Goal: Task Accomplishment & Management: Complete application form

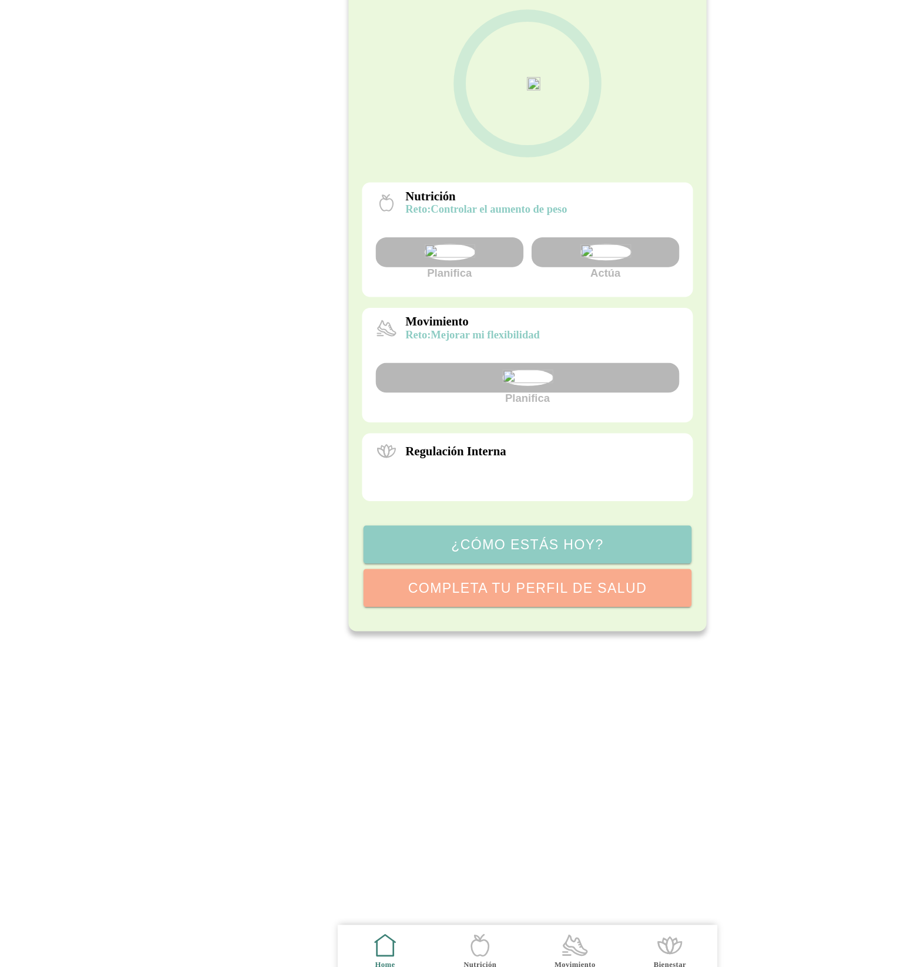
click at [498, 917] on icon ".cls-1 { stroke-width: 0px; } .cls-1, .cls-2 { fill: none; } .cls-2 { stroke-li…" at bounding box center [498, 923] width 25 height 25
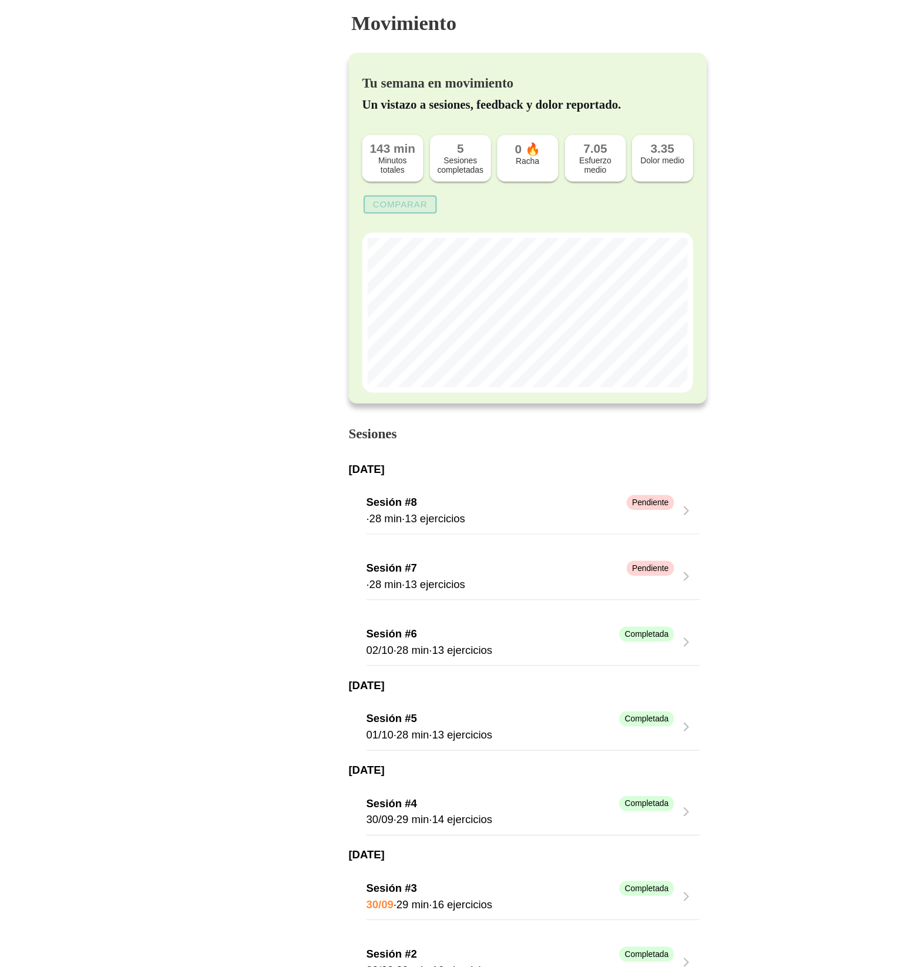
click at [340, 184] on button "Comparar" at bounding box center [346, 177] width 63 height 16
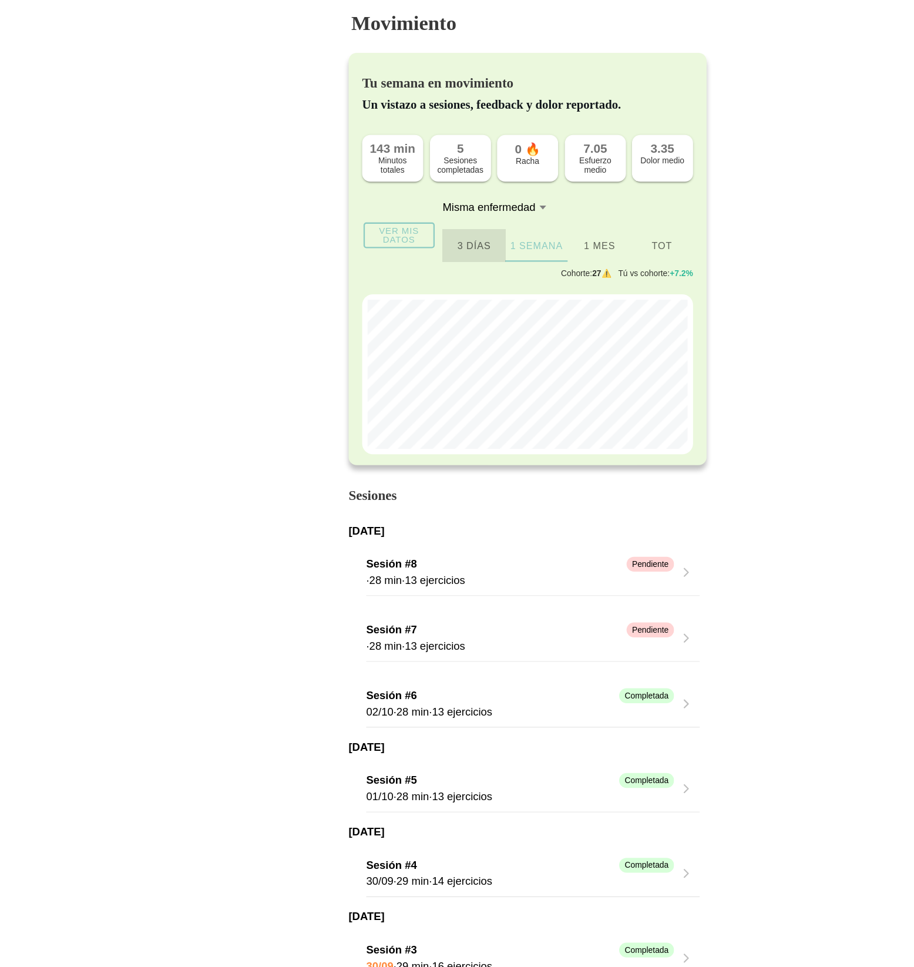
click at [411, 216] on ion-segment-button "3 días" at bounding box center [411, 213] width 54 height 28
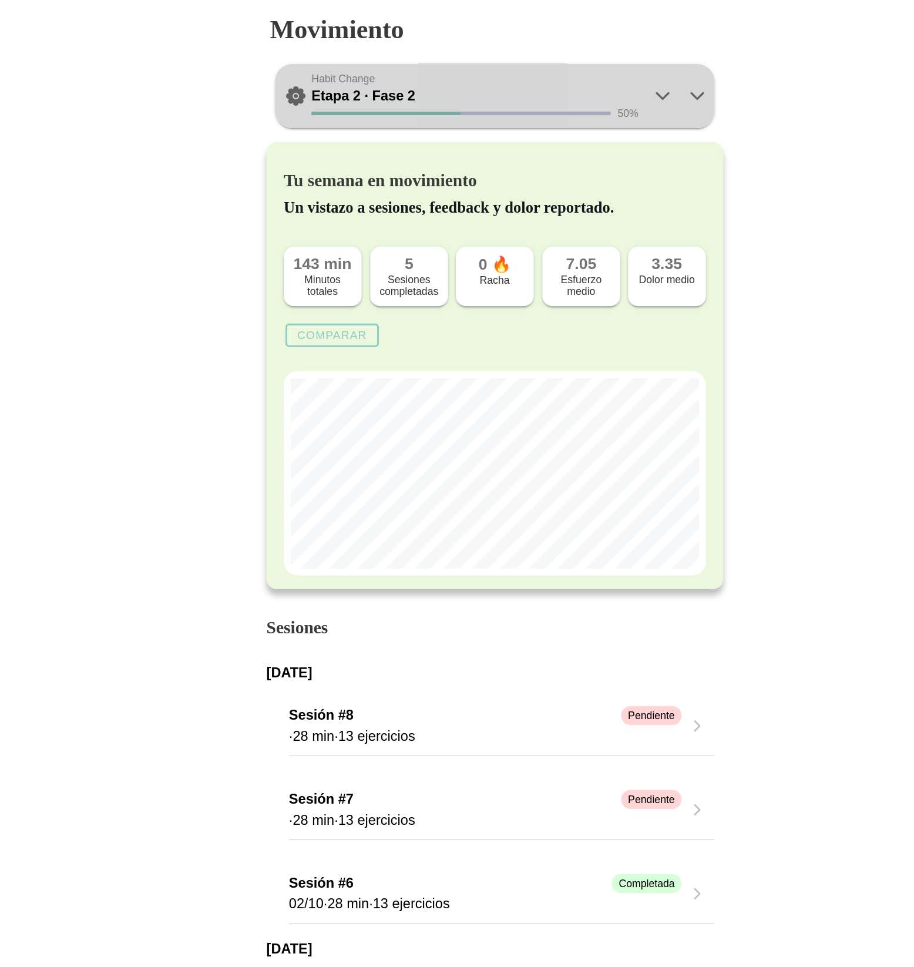
click at [573, 68] on icon at bounding box center [571, 65] width 14 height 14
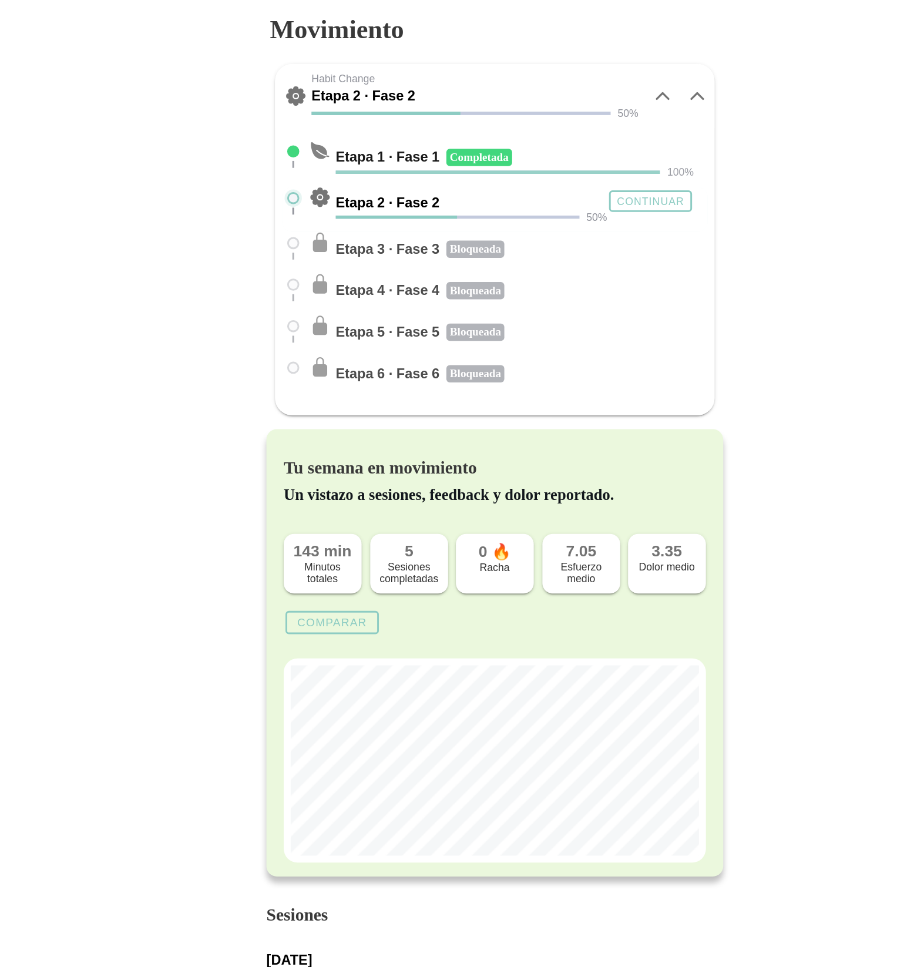
click at [573, 68] on icon at bounding box center [571, 65] width 14 height 14
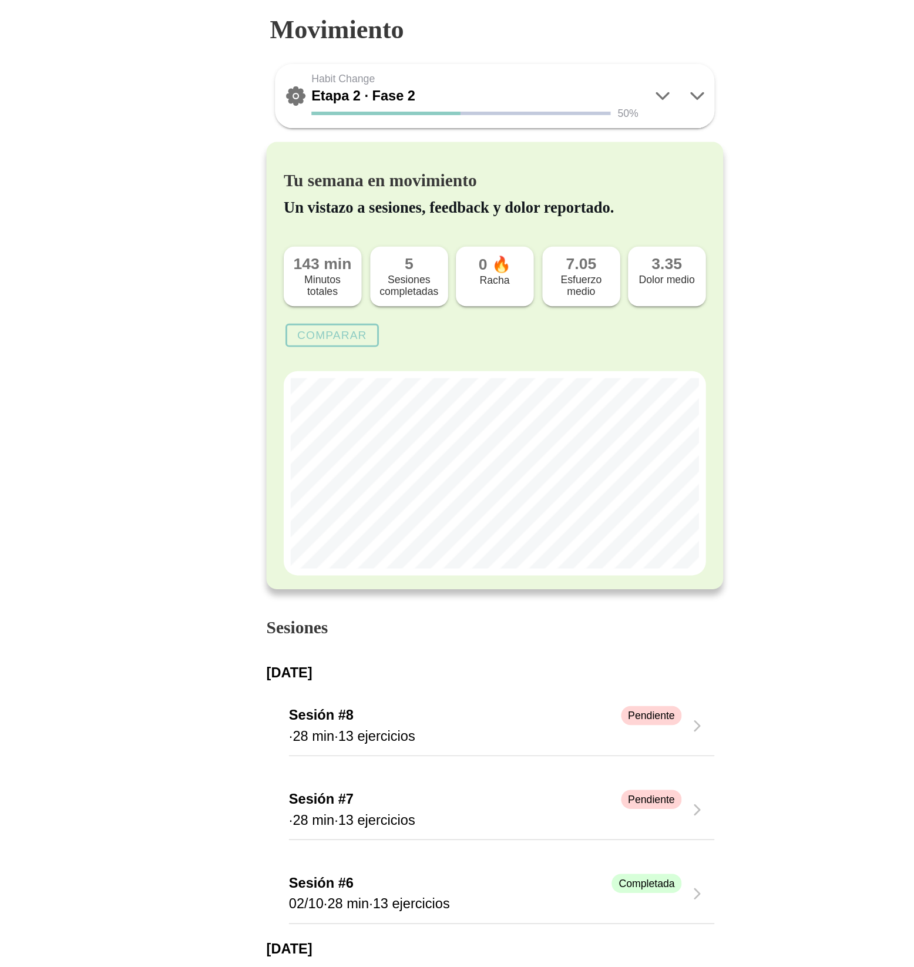
click at [596, 68] on icon at bounding box center [595, 65] width 14 height 14
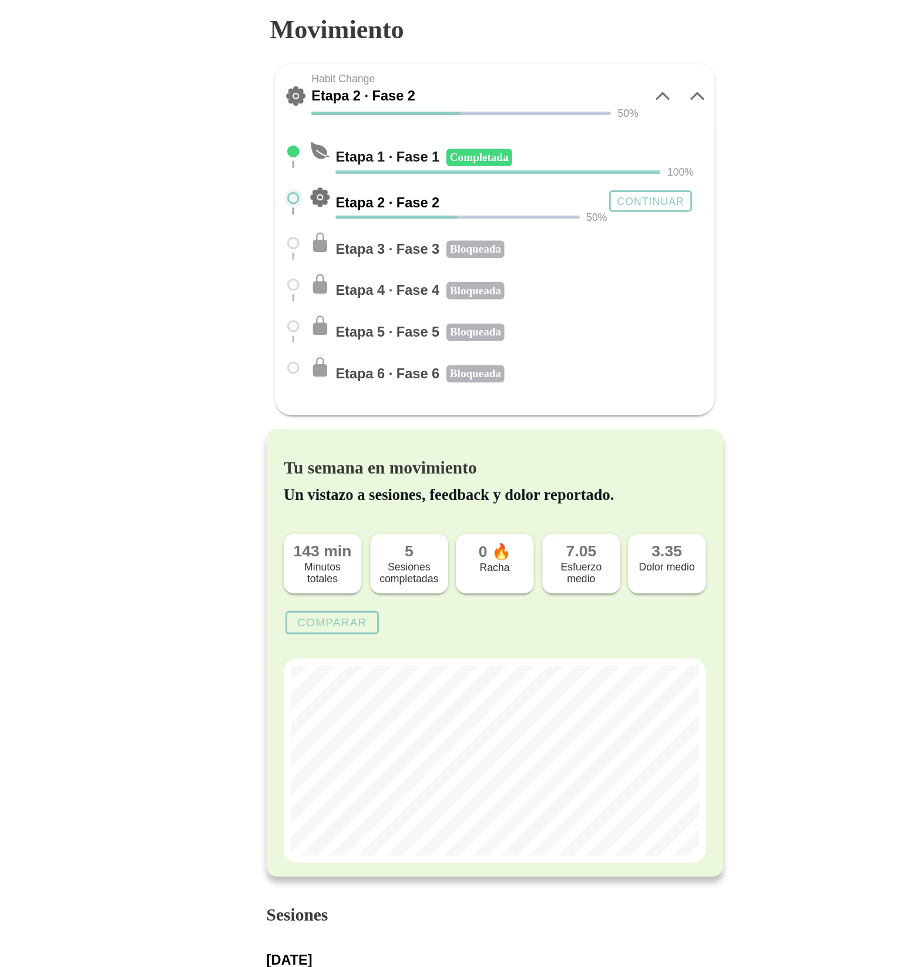
click at [0, 0] on slot "Continuar" at bounding box center [0, 0] width 0 height 0
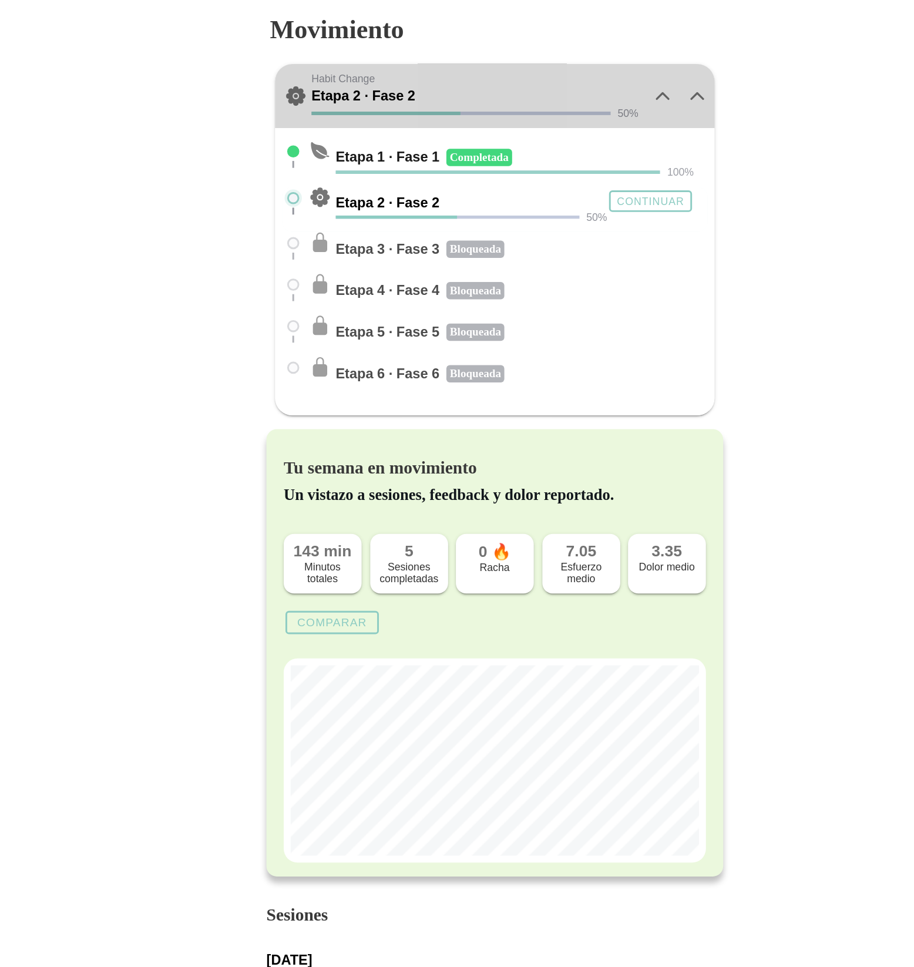
click at [594, 72] on icon at bounding box center [595, 65] width 14 height 14
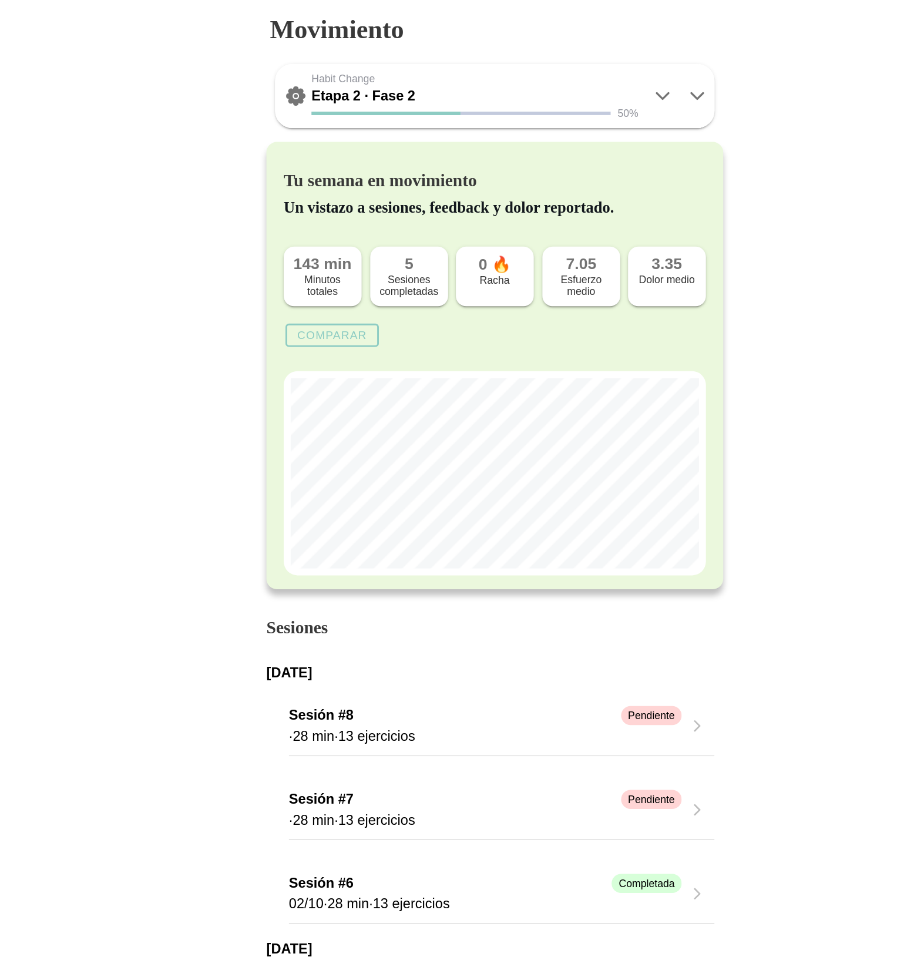
click at [594, 72] on icon at bounding box center [595, 65] width 14 height 14
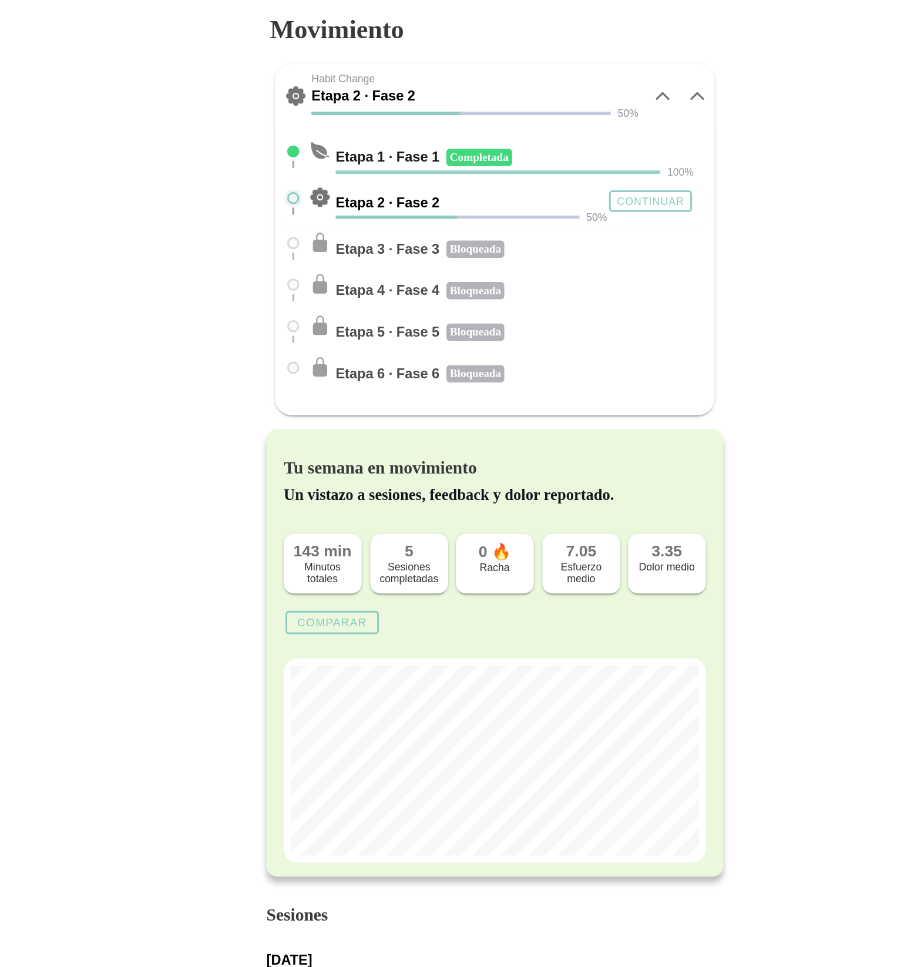
click at [594, 72] on icon at bounding box center [595, 65] width 14 height 14
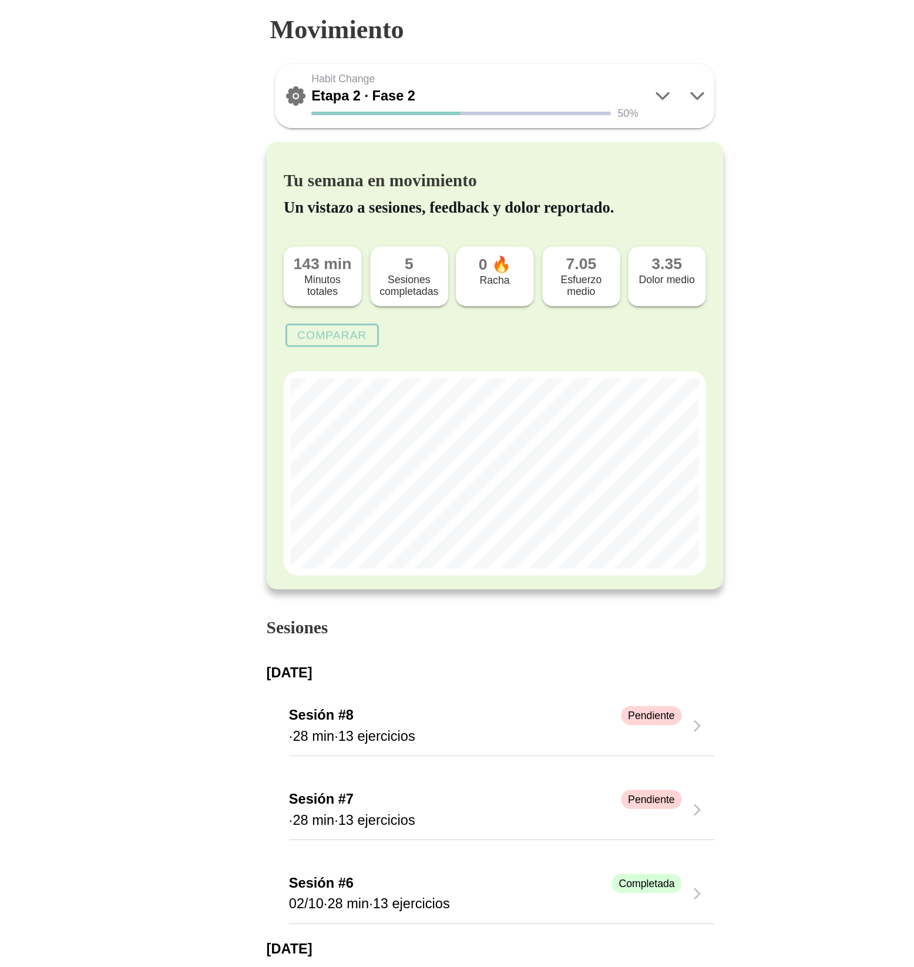
click at [594, 66] on icon at bounding box center [595, 65] width 14 height 14
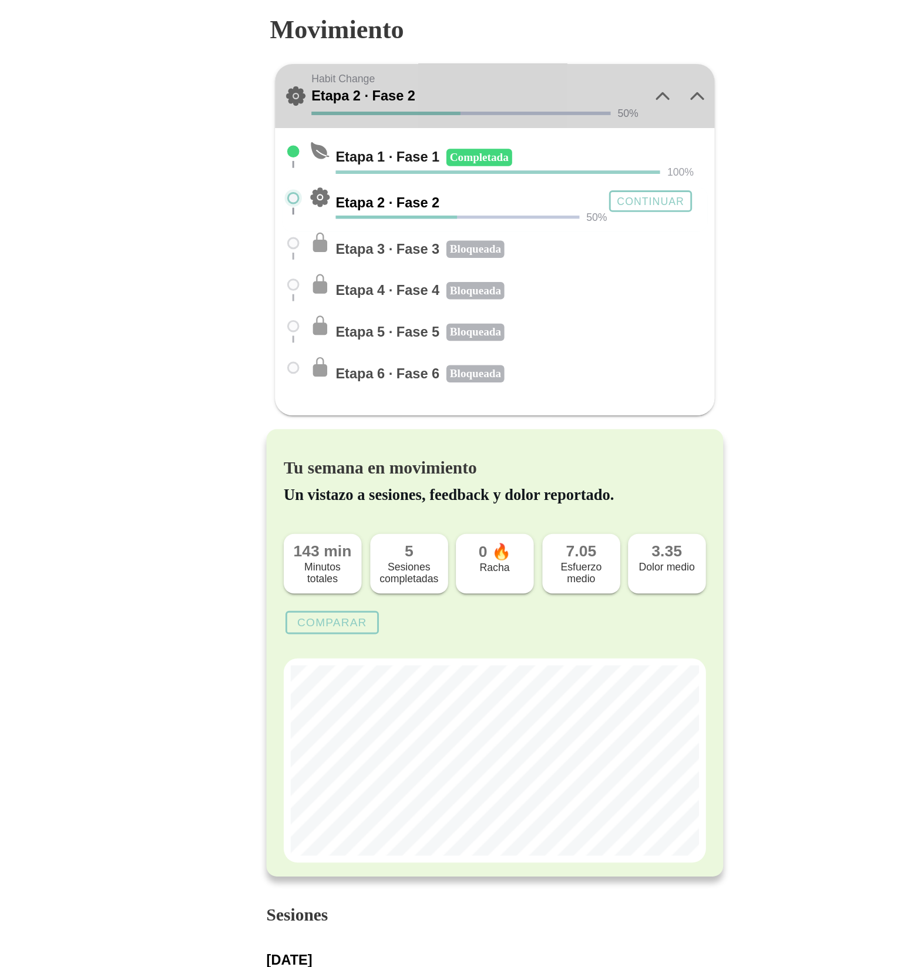
click at [595, 66] on icon at bounding box center [595, 65] width 14 height 14
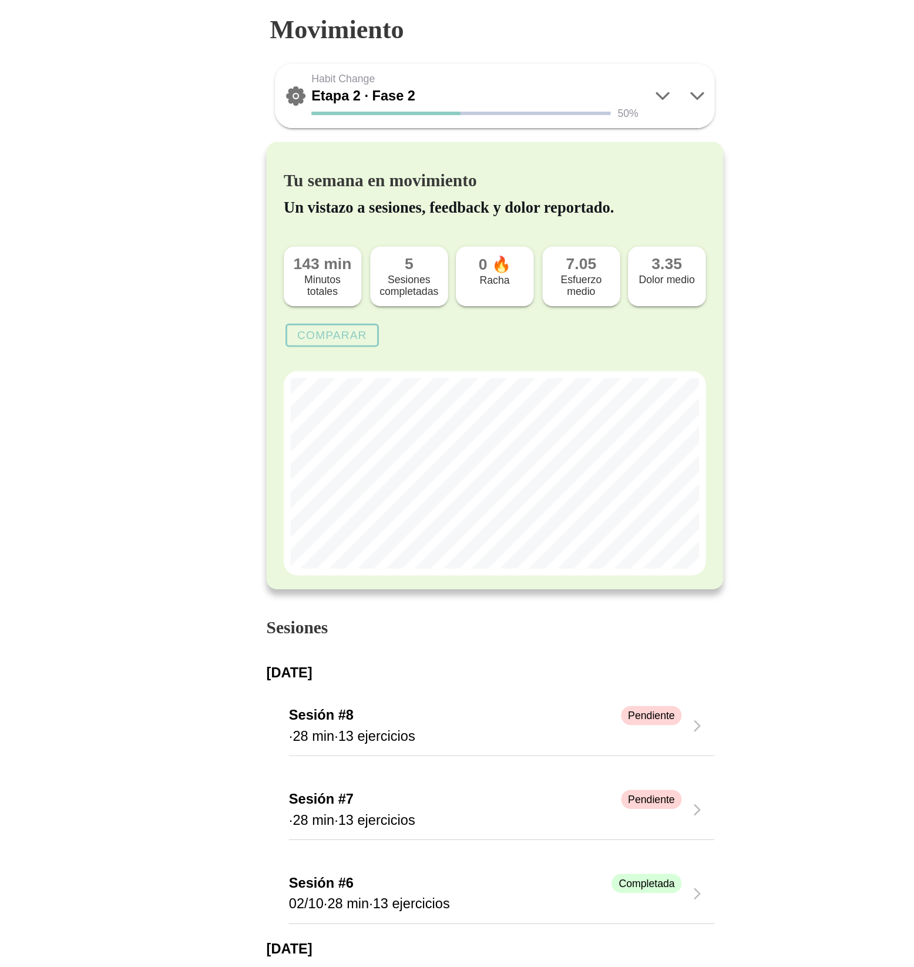
click at [595, 66] on icon at bounding box center [594, 65] width 8 height 4
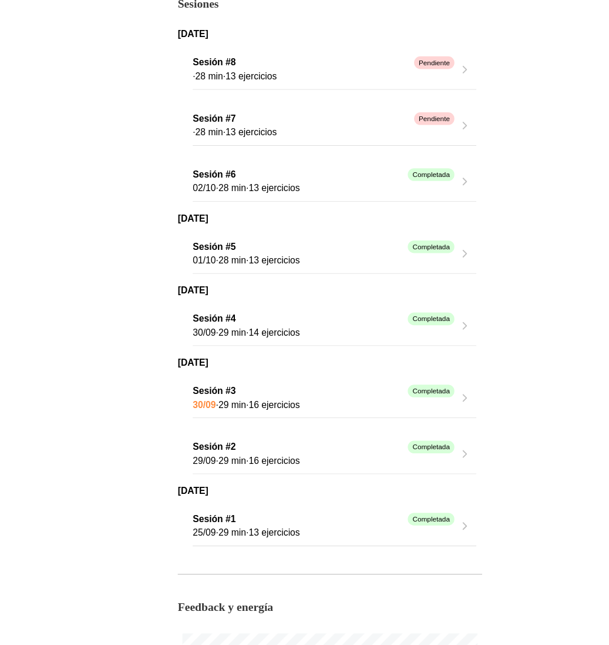
scroll to position [1102, 0]
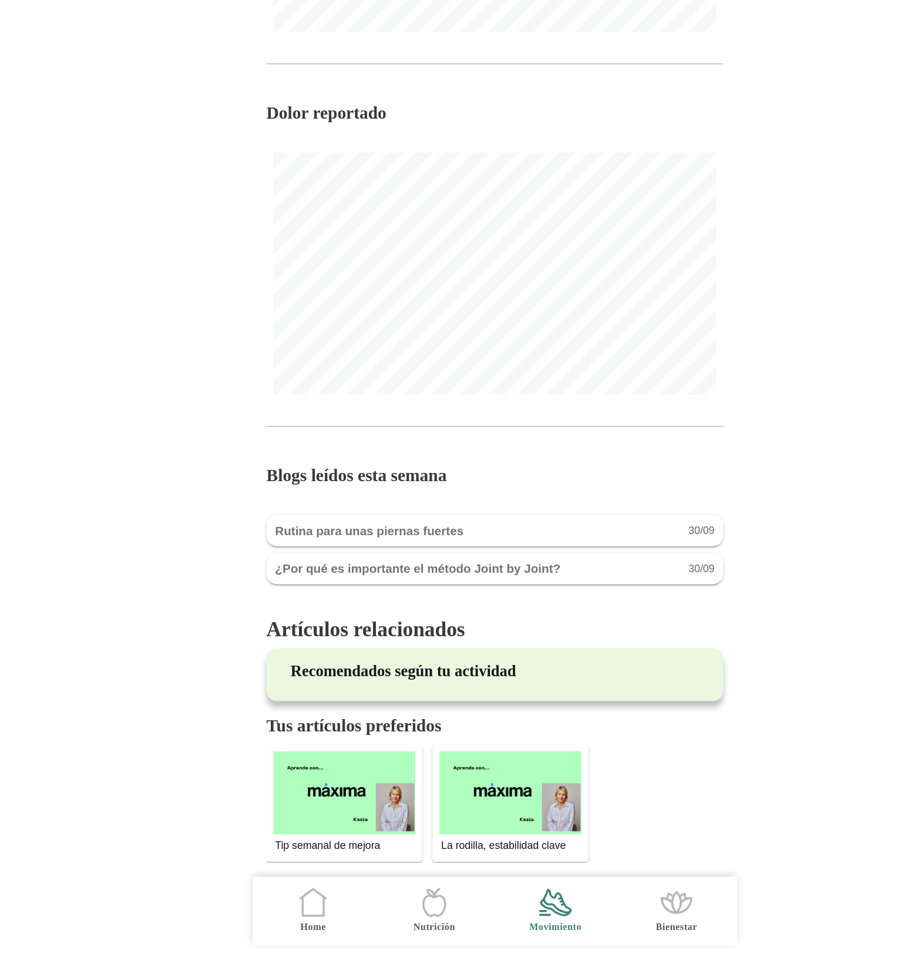
click at [330, 919] on icon ".cls-1 { stroke-width: 0px; } .cls-1, .cls-2 { fill: none; } .cls-2 { stroke-li…" at bounding box center [333, 923] width 25 height 25
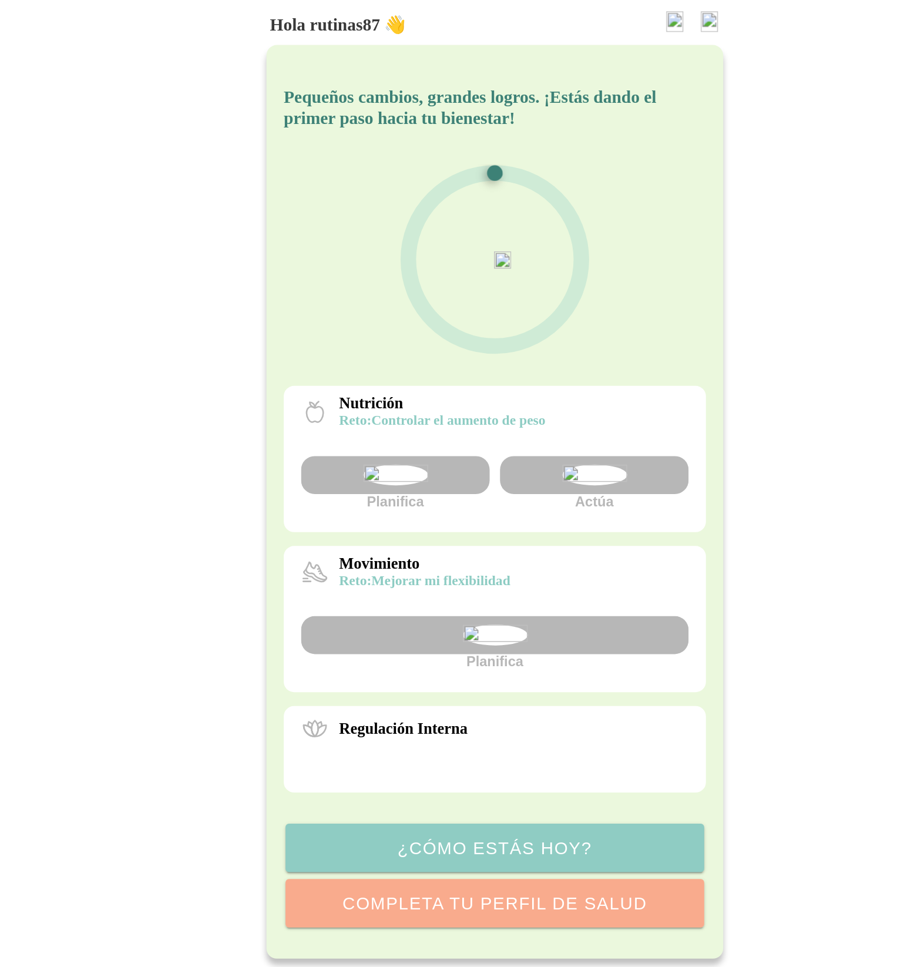
click at [602, 12] on img at bounding box center [603, 15] width 12 height 14
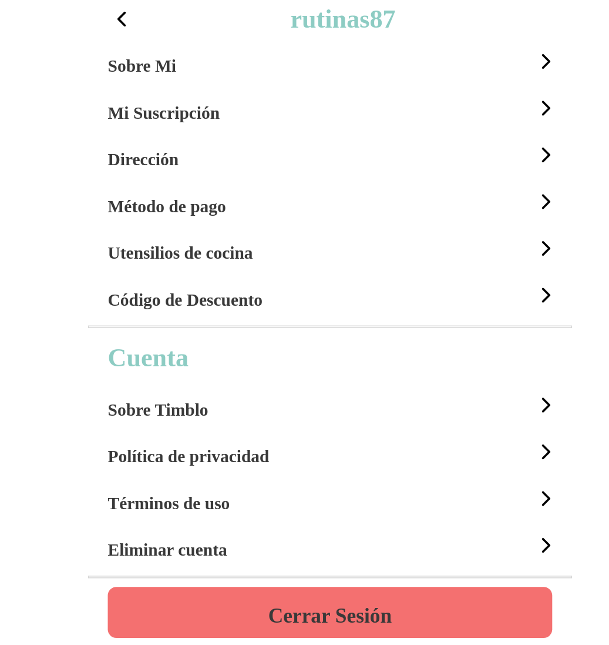
click at [312, 415] on h4 "Cerrar Sesión" at bounding box center [305, 418] width 84 height 14
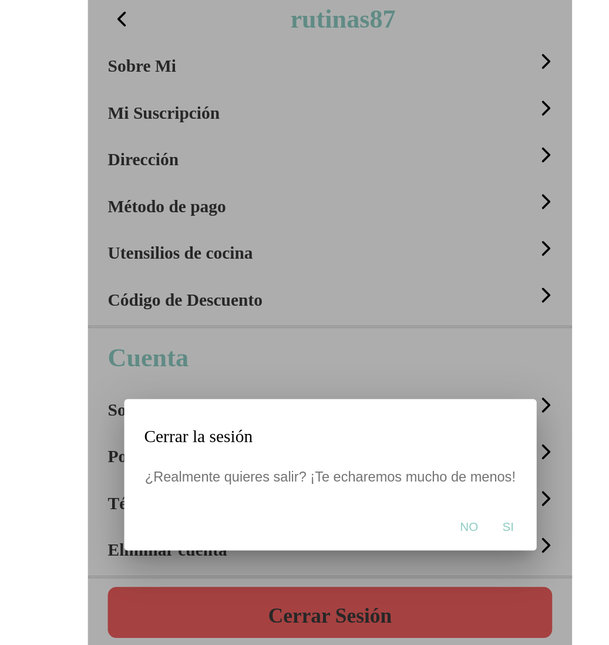
click at [428, 357] on button "Si" at bounding box center [425, 357] width 19 height 24
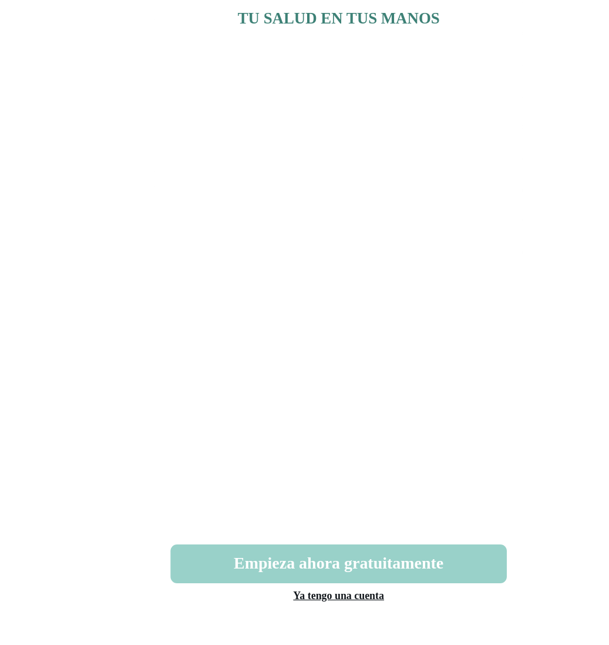
click at [310, 568] on button "Empieza ahora gratuitamente" at bounding box center [305, 572] width 301 height 35
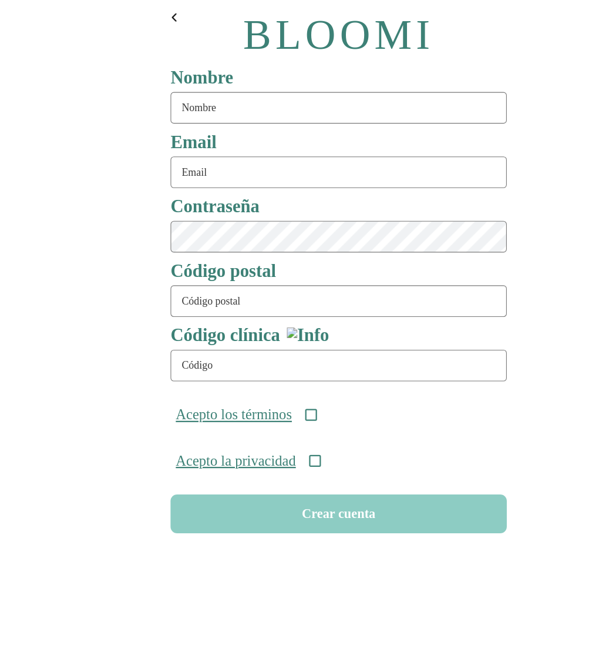
click at [187, 95] on input "text" at bounding box center [305, 96] width 301 height 28
type input "rutina86"
type input "rutina86@test.com"
type input "08911"
type input "ONC-UOM-001"
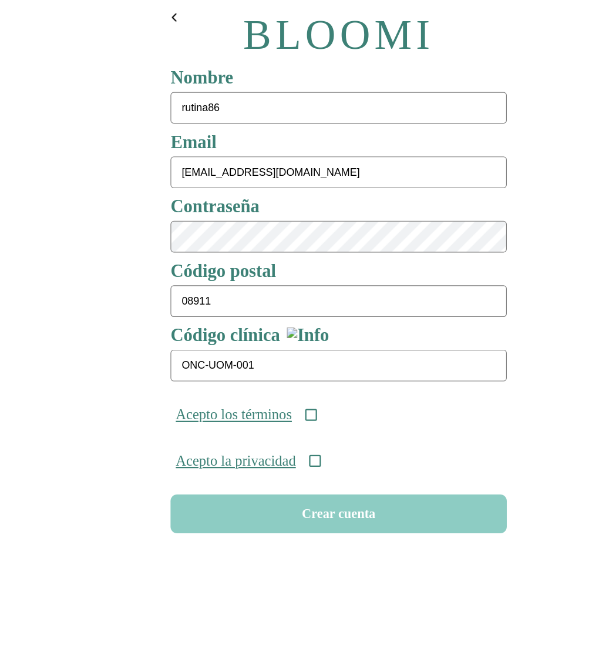
click at [285, 374] on icon at bounding box center [279, 370] width 11 height 11
click at [288, 413] on icon at bounding box center [283, 412] width 11 height 11
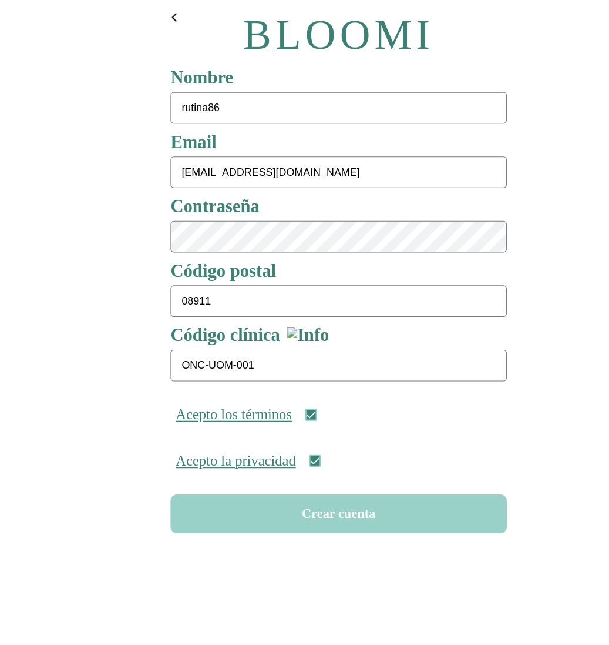
click at [306, 467] on button "Crear cuenta" at bounding box center [305, 459] width 301 height 35
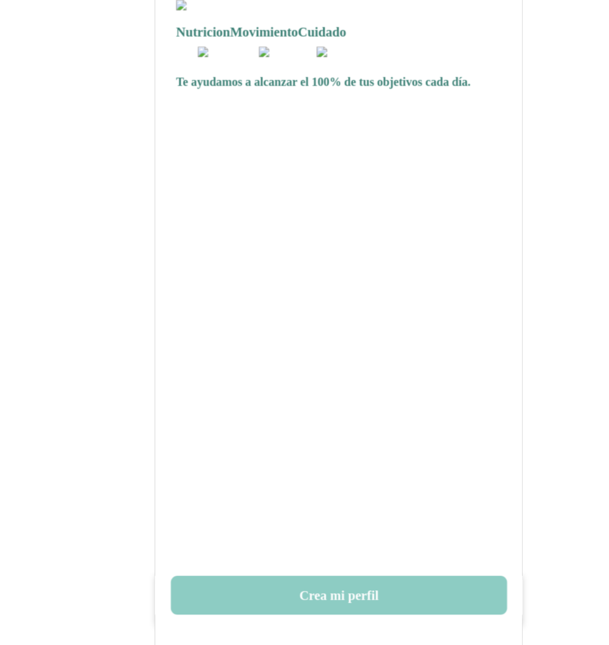
drag, startPoint x: 326, startPoint y: 593, endPoint x: 256, endPoint y: 285, distance: 315.7
click at [327, 592] on button "Crea mi perfil" at bounding box center [305, 600] width 301 height 35
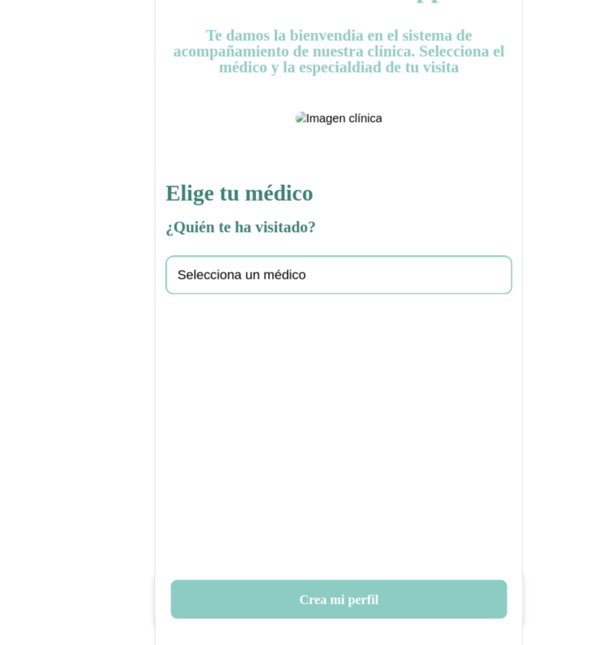
click at [230, 321] on span "Selecciona un médico" at bounding box center [217, 314] width 115 height 14
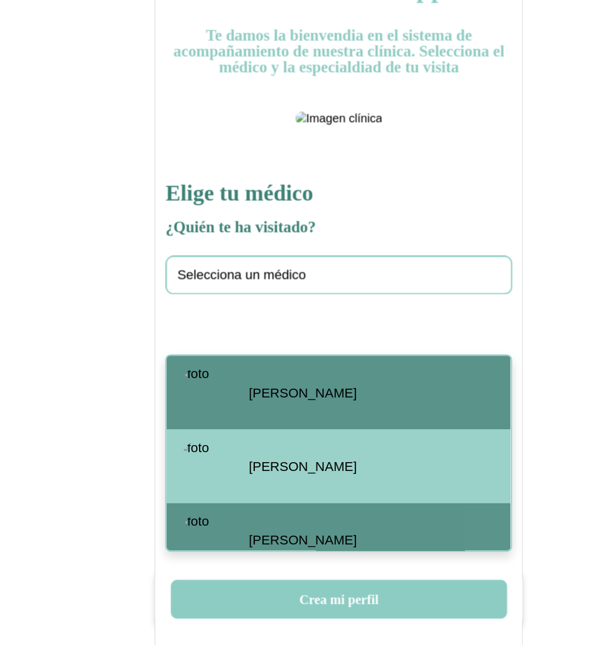
click at [248, 421] on span "Santiago Viteri" at bounding box center [273, 419] width 96 height 14
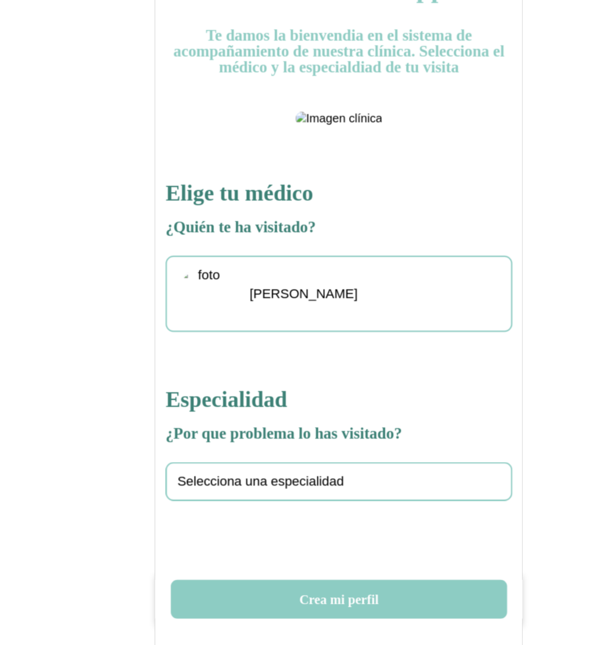
click at [227, 516] on div "Selecciona una especialidad" at bounding box center [305, 498] width 310 height 35
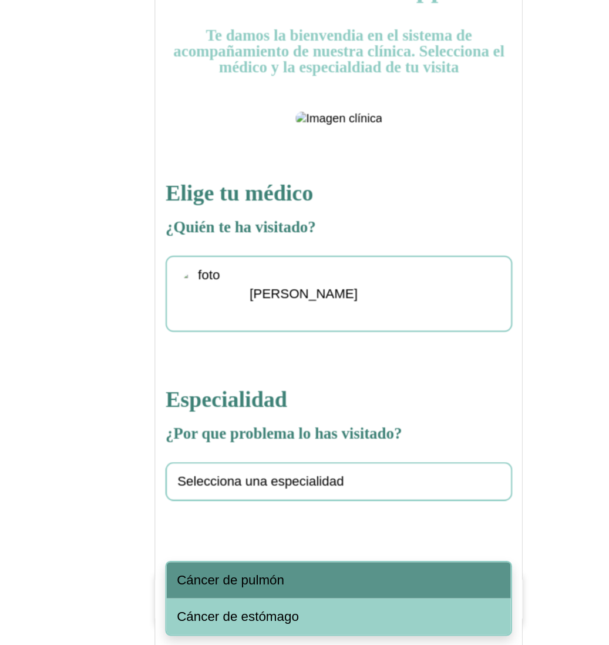
click at [233, 583] on span "Cáncer de pulmón" at bounding box center [208, 587] width 96 height 14
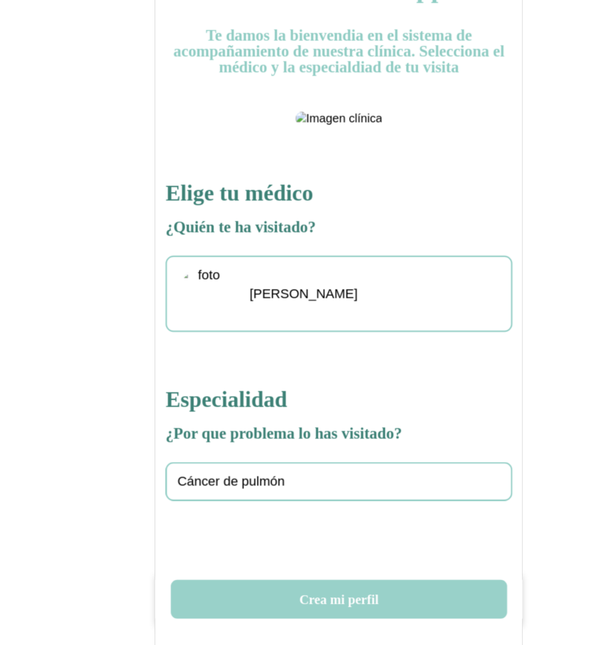
click at [319, 608] on button "Crea mi perfil" at bounding box center [305, 603] width 301 height 35
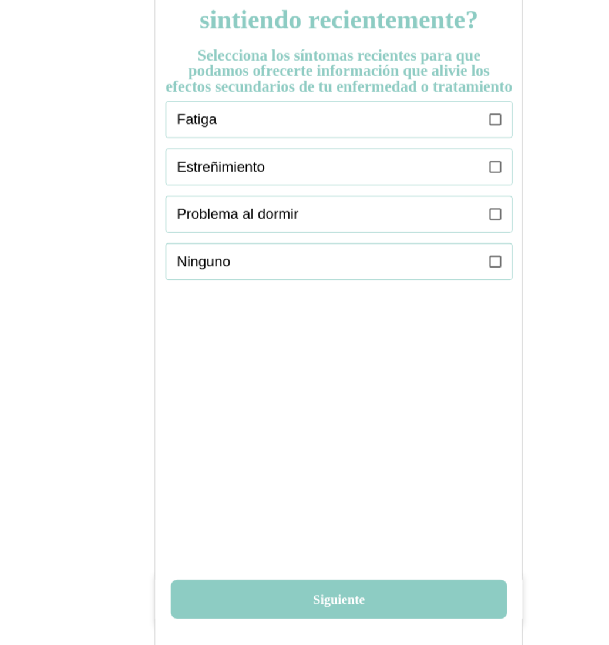
click at [445, 180] on icon at bounding box center [444, 175] width 11 height 11
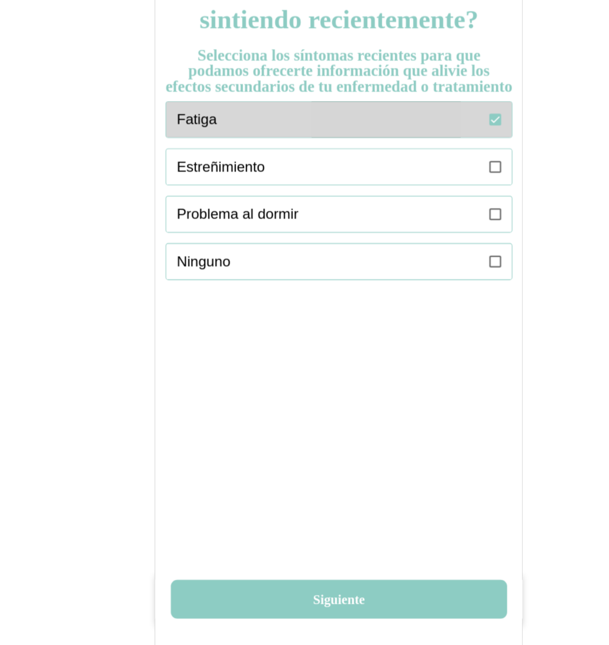
click at [448, 223] on icon at bounding box center [444, 217] width 11 height 11
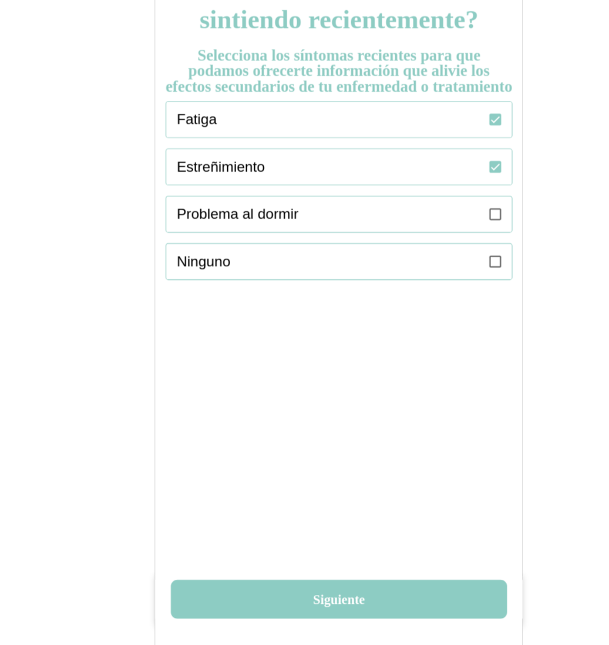
click at [448, 265] on icon at bounding box center [444, 259] width 11 height 11
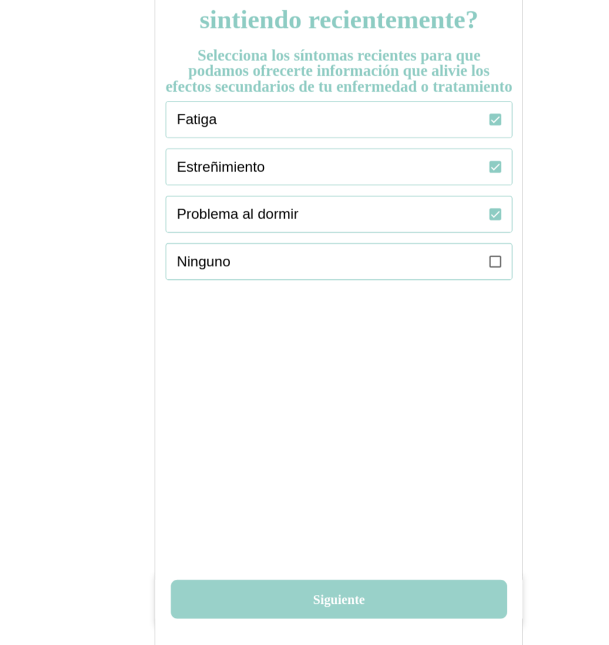
click at [278, 600] on button "Siguiente" at bounding box center [305, 603] width 301 height 35
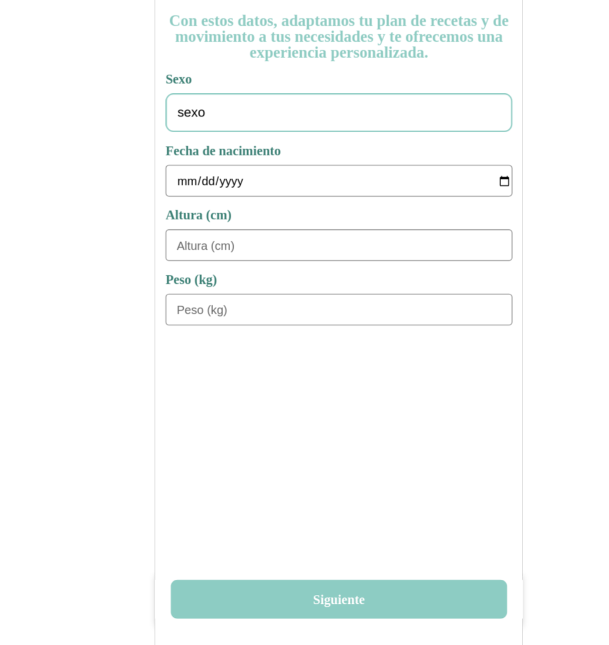
click at [202, 173] on div "sexo" at bounding box center [305, 169] width 310 height 35
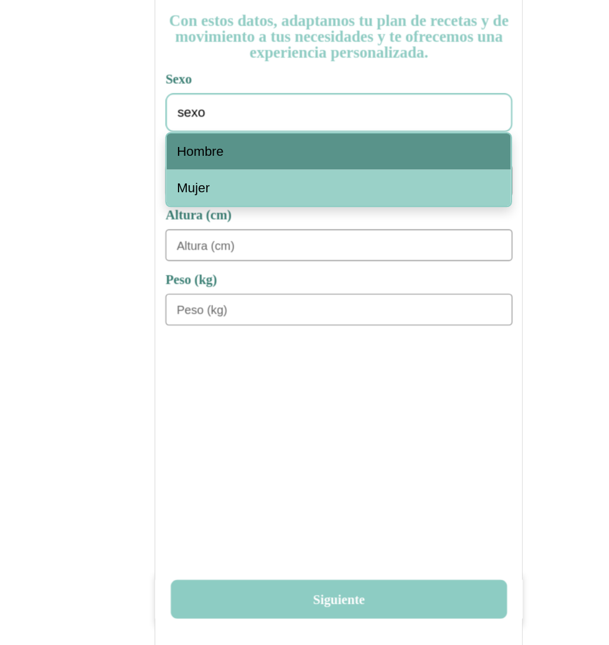
click at [195, 211] on div "Hombre" at bounding box center [305, 203] width 308 height 32
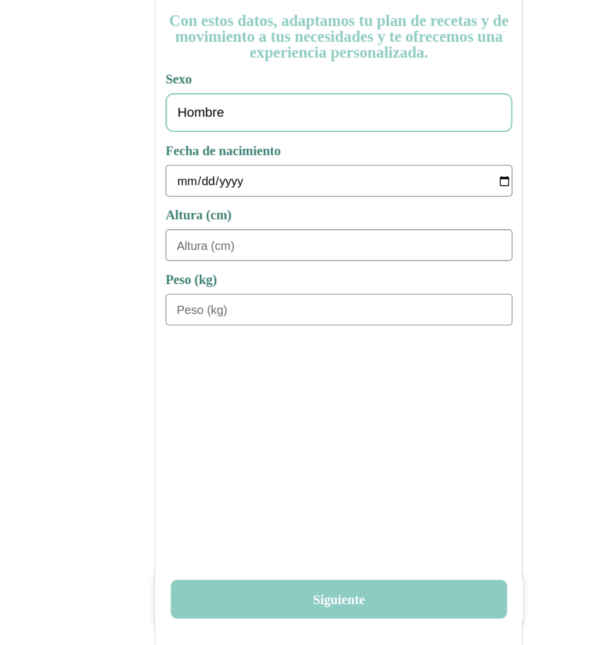
click at [167, 229] on input "date" at bounding box center [310, 230] width 300 height 28
type input "1978-01-01"
type input "180"
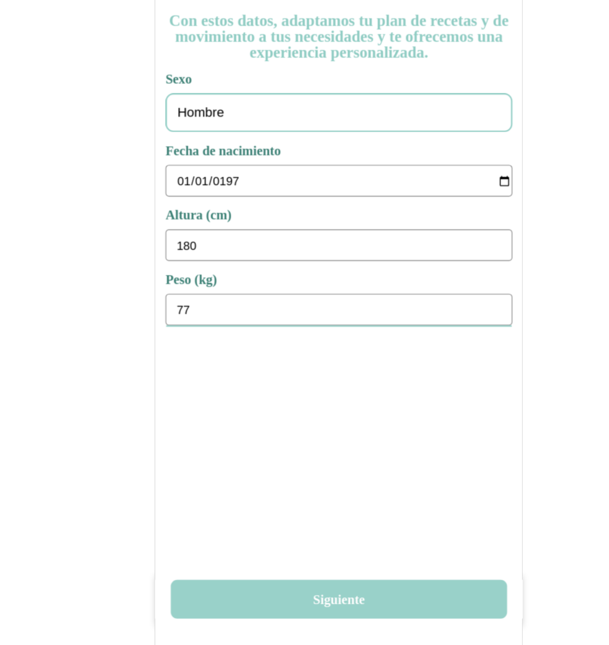
type input "77"
click at [333, 608] on button "Siguiente" at bounding box center [305, 603] width 301 height 35
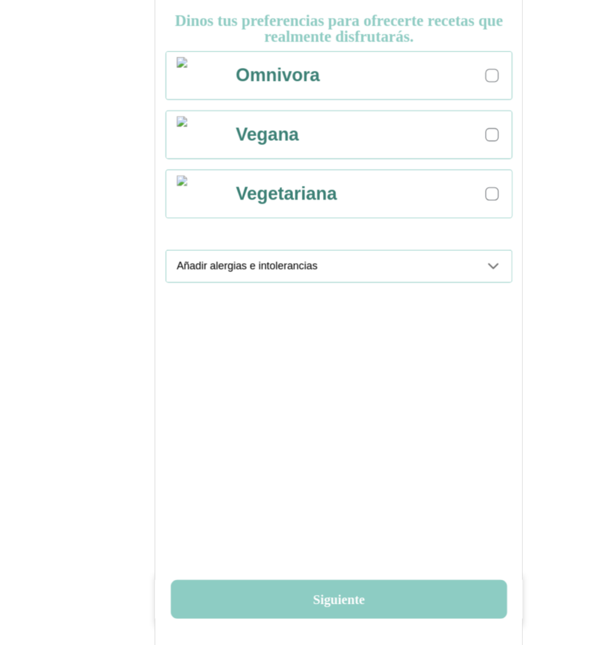
click at [447, 138] on div at bounding box center [442, 136] width 12 height 12
click at [445, 307] on icon at bounding box center [443, 306] width 14 height 14
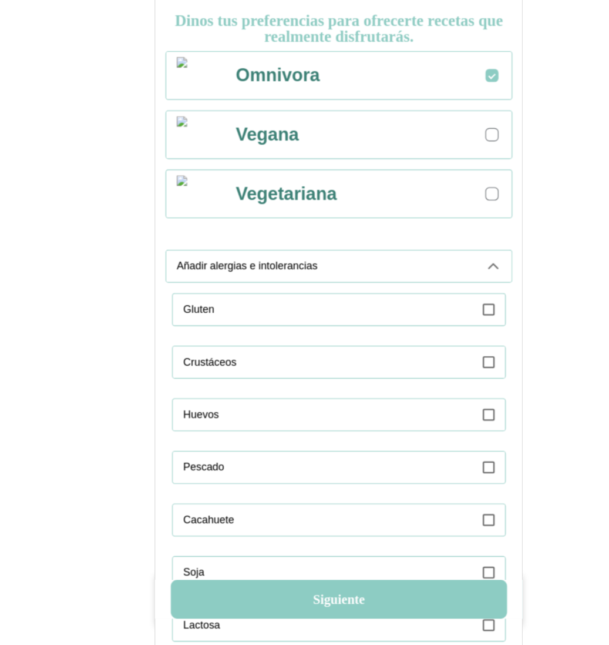
click at [437, 351] on label at bounding box center [439, 345] width 11 height 28
click at [438, 304] on icon at bounding box center [443, 306] width 14 height 14
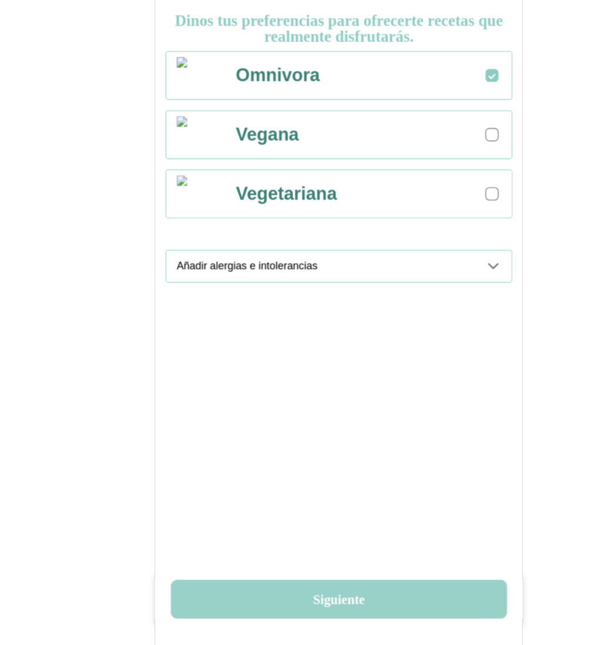
click at [280, 600] on button "Siguiente" at bounding box center [305, 603] width 301 height 35
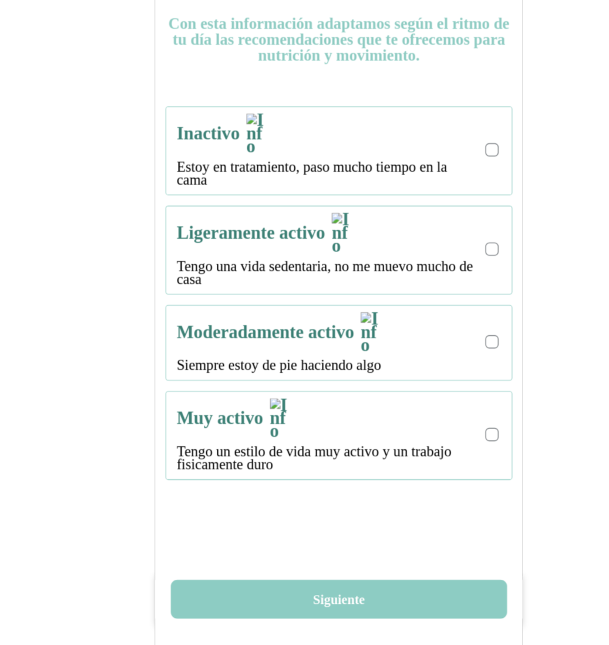
click at [434, 194] on div "Inactivo Estoy en tratamiento, paso mucho tiempo en la cama" at bounding box center [305, 203] width 290 height 78
click at [311, 577] on div "¿Cómo es tu día? Con esta información adaptamos según el ritmo de tu día las re…" at bounding box center [304, 344] width 329 height 639
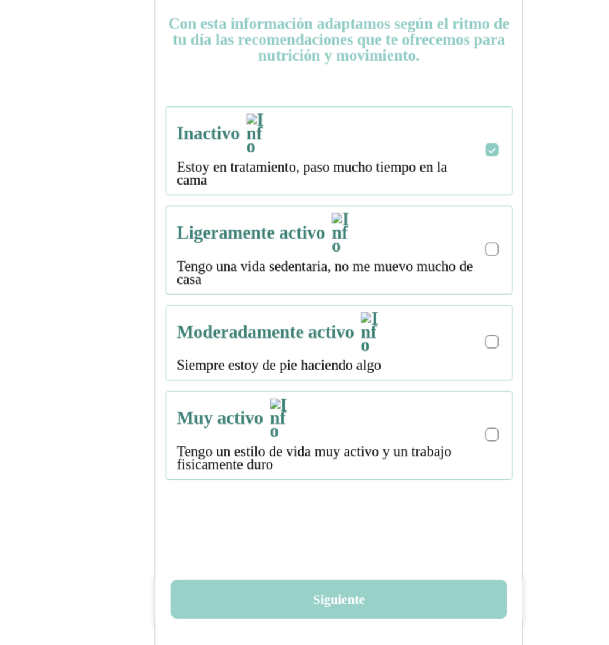
click at [306, 598] on button "Siguiente" at bounding box center [305, 603] width 301 height 35
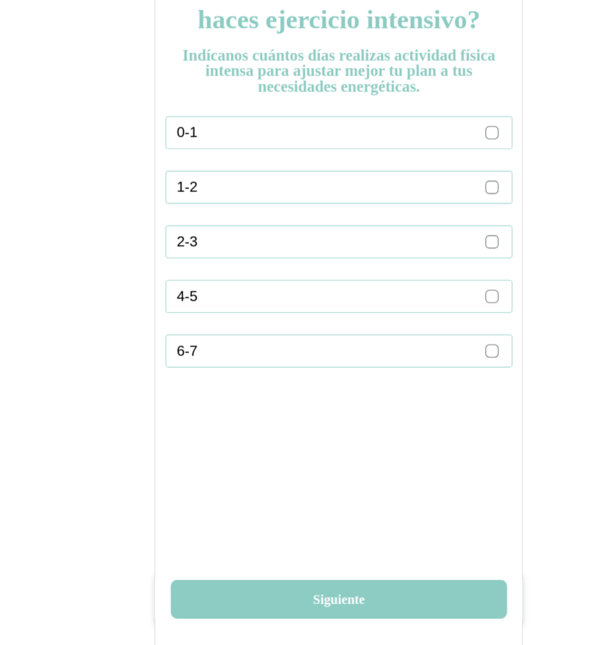
click at [446, 230] on div at bounding box center [442, 236] width 12 height 12
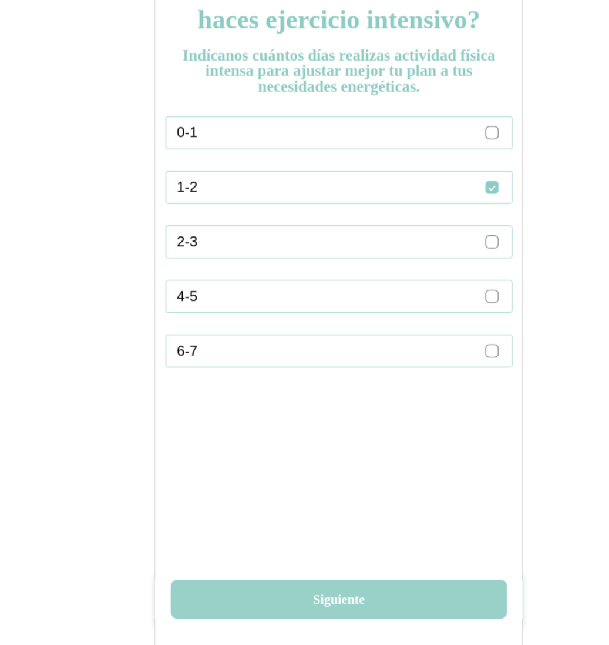
click at [293, 600] on button "Siguiente" at bounding box center [305, 603] width 301 height 35
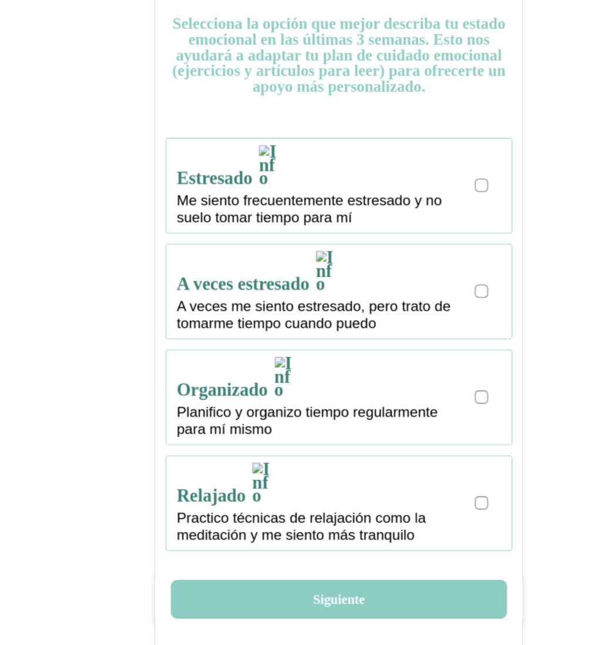
click at [424, 300] on div "A veces estresado A veces me siento estresado, pero trato de tomarme tiempo cua…" at bounding box center [310, 329] width 300 height 84
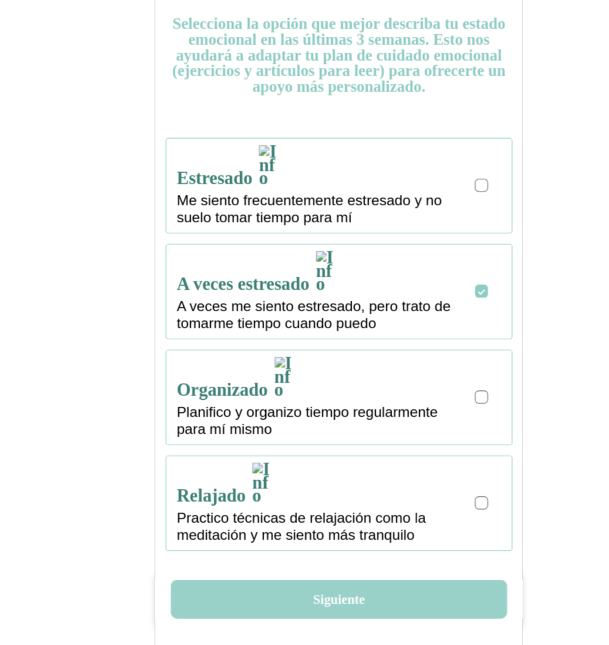
click at [308, 609] on button "Siguiente" at bounding box center [305, 603] width 301 height 35
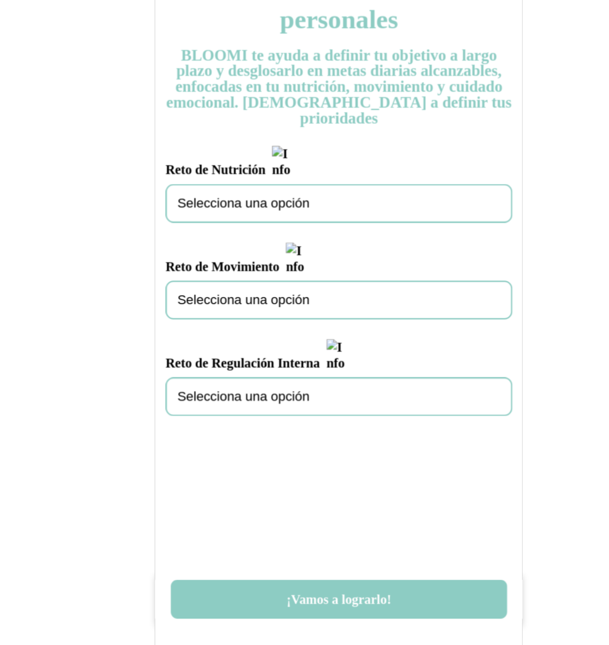
click at [270, 239] on div "Selecciona una opción" at bounding box center [305, 250] width 310 height 35
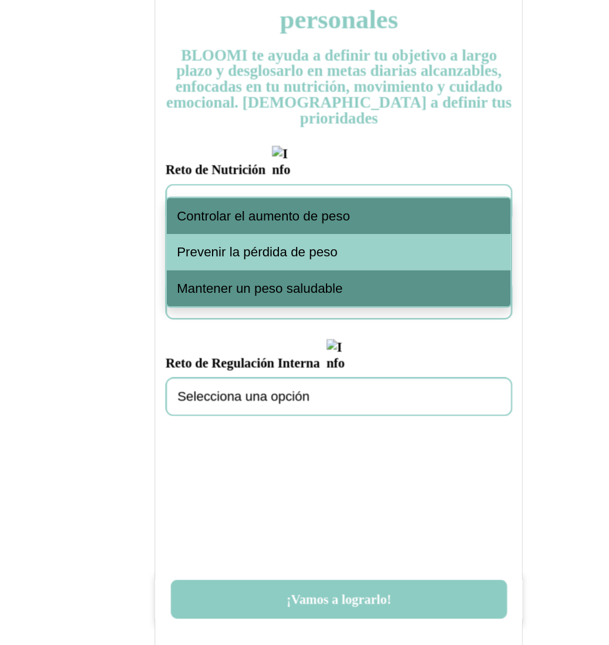
click at [266, 259] on span "Controlar el aumento de peso" at bounding box center [237, 261] width 155 height 14
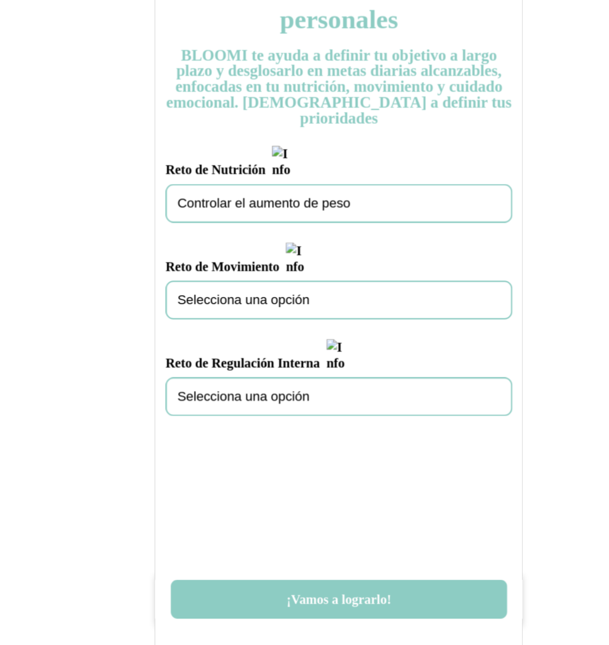
click at [240, 319] on div "Selecciona una opción" at bounding box center [305, 336] width 310 height 35
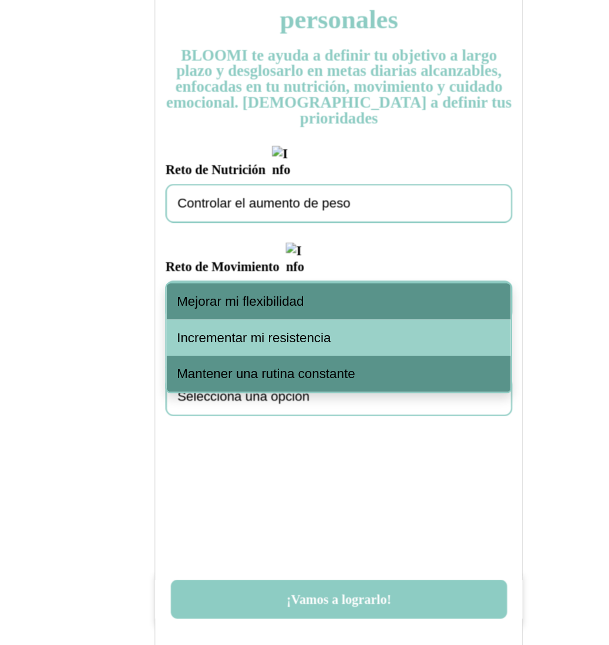
click at [244, 334] on span "Mejorar mi flexibilidad" at bounding box center [216, 338] width 113 height 14
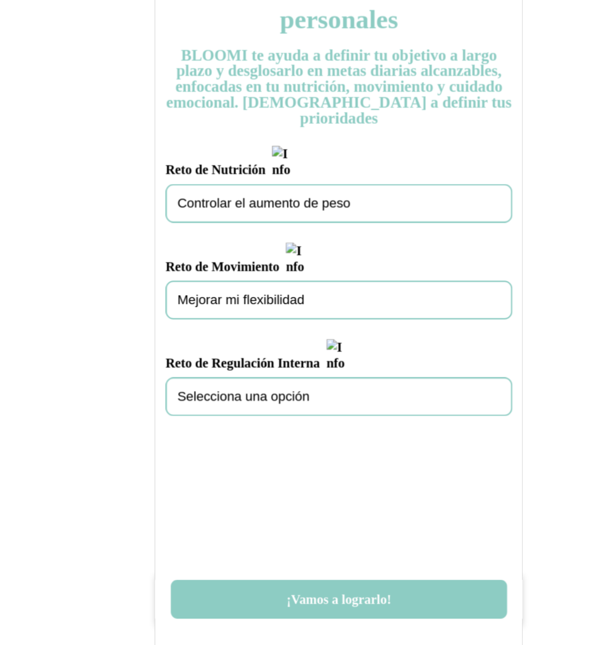
click at [244, 416] on span "Selecciona una opción" at bounding box center [219, 423] width 118 height 14
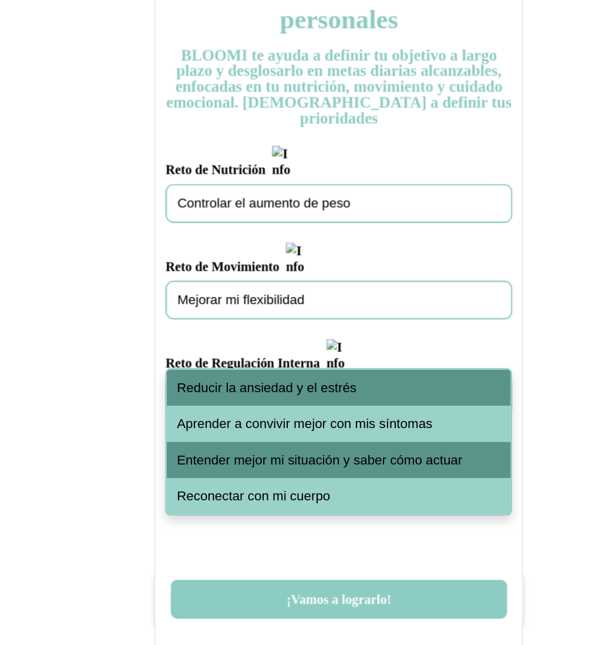
click at [249, 414] on span "Reducir la ansiedad y el estrés" at bounding box center [240, 415] width 160 height 14
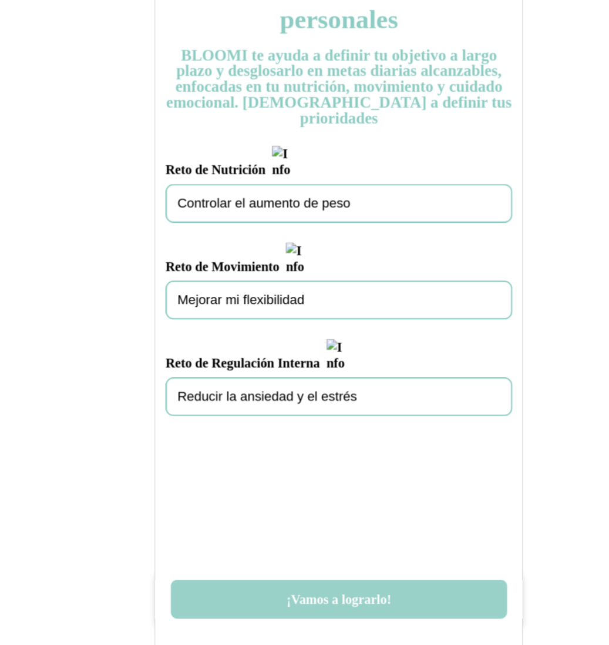
click at [298, 607] on button "¡Vamos a lograrlo!" at bounding box center [305, 603] width 301 height 35
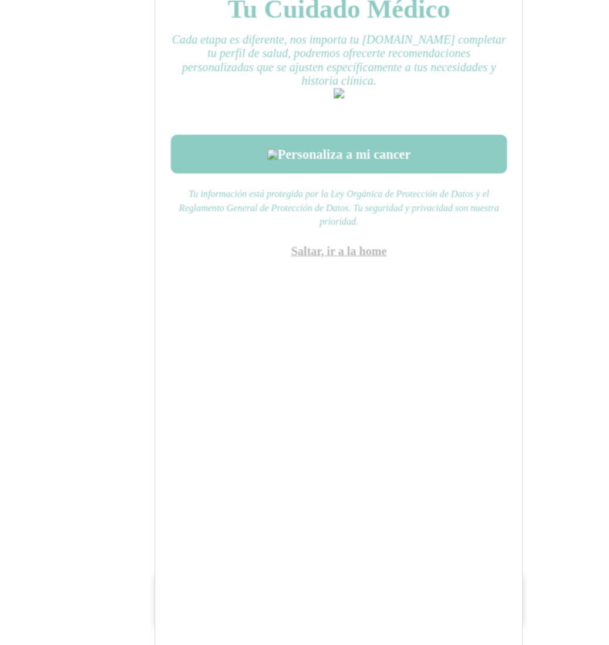
click at [316, 298] on link "Saltar, ir a la home" at bounding box center [305, 293] width 86 height 12
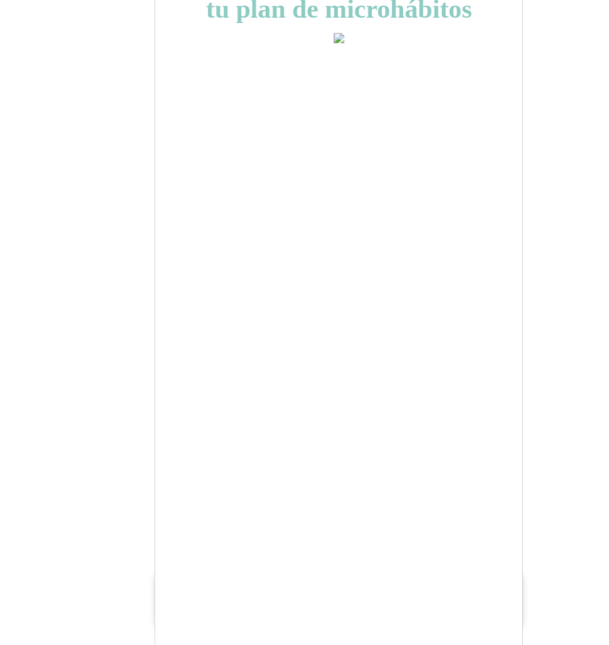
scroll to position [12, 0]
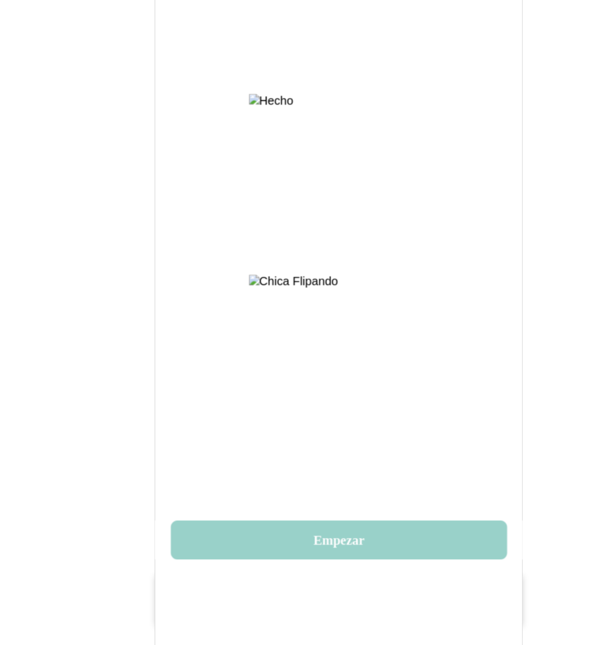
click at [314, 555] on button "Empezar" at bounding box center [305, 550] width 301 height 35
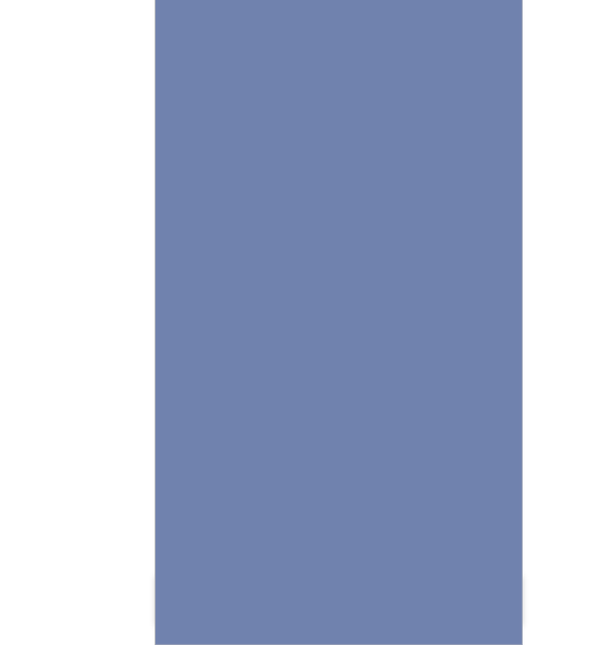
click at [290, 449] on img at bounding box center [304, 322] width 329 height 645
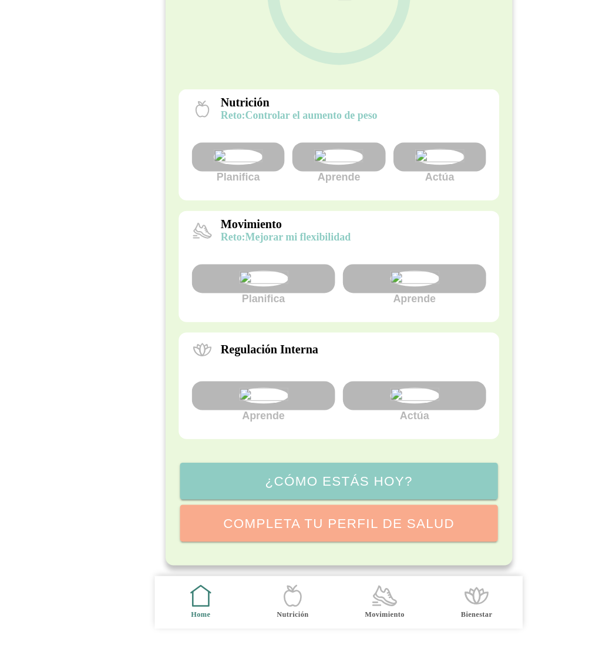
scroll to position [0, 0]
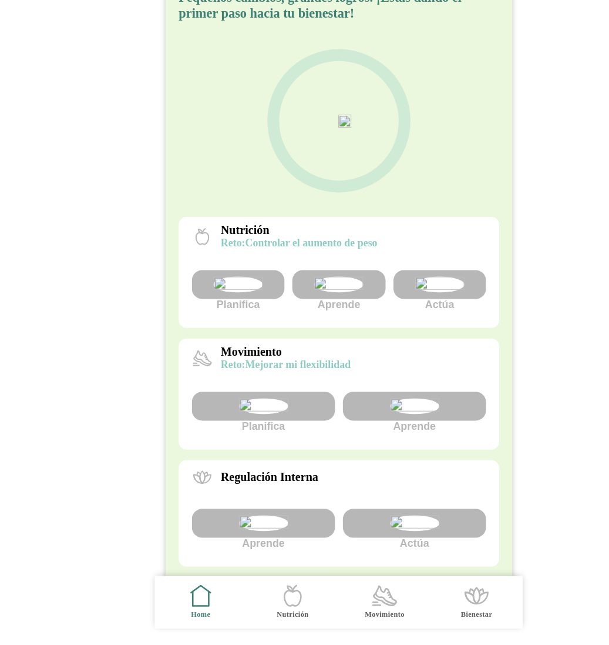
click at [404, 330] on img at bounding box center [395, 323] width 44 height 14
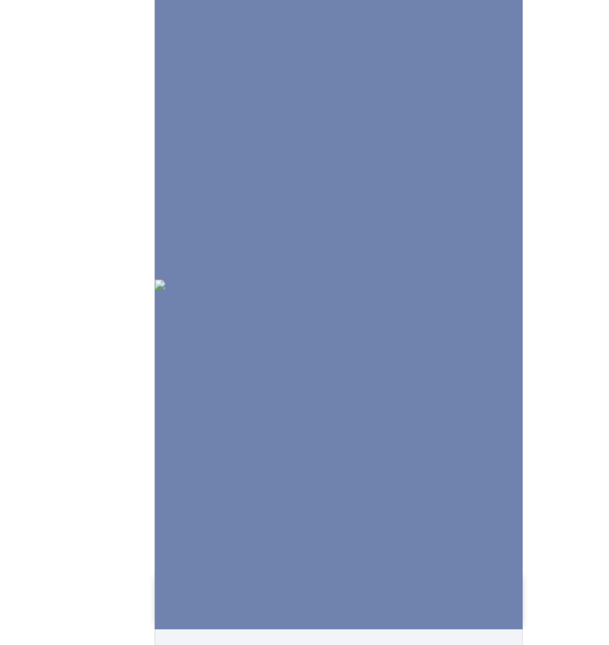
click at [404, 327] on img at bounding box center [304, 322] width 329 height 9
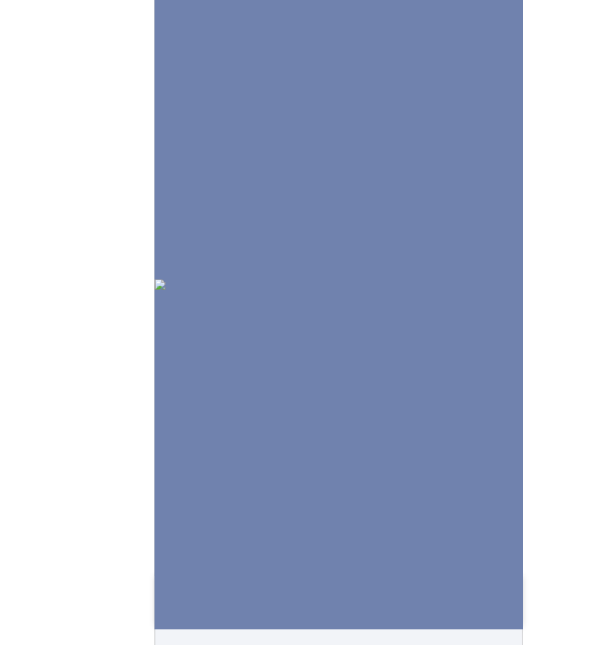
click at [404, 327] on img at bounding box center [304, 322] width 329 height 9
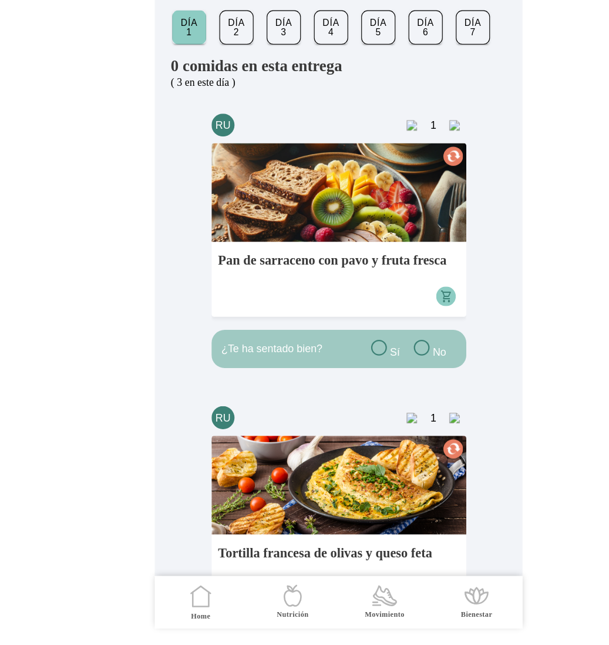
click at [182, 620] on ion-label "Home" at bounding box center [182, 619] width 18 height 9
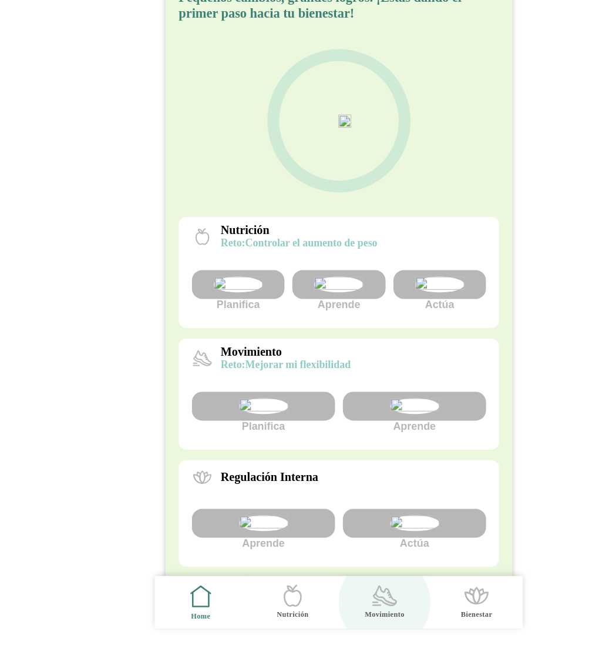
click at [330, 608] on span "Movimiento" at bounding box center [346, 606] width 68 height 47
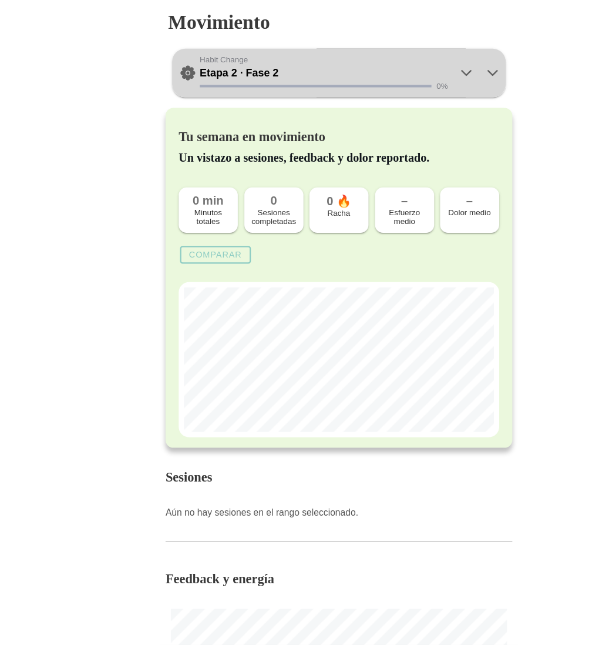
click at [421, 66] on icon at bounding box center [419, 65] width 14 height 14
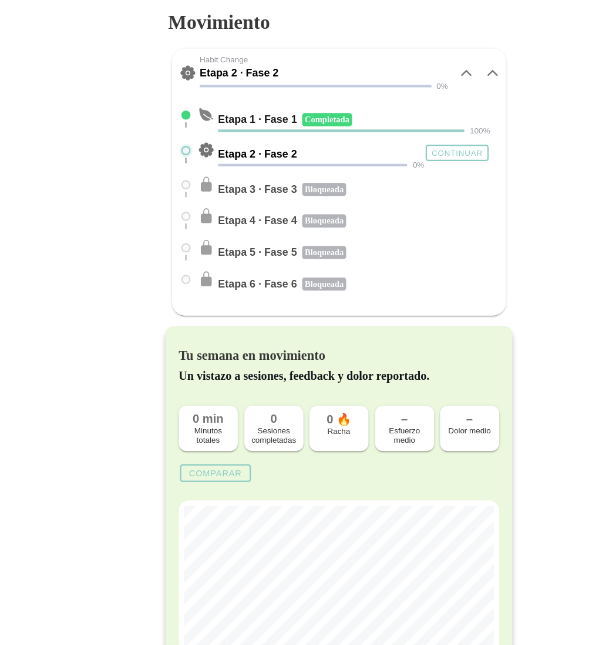
click at [420, 65] on icon at bounding box center [419, 65] width 8 height 4
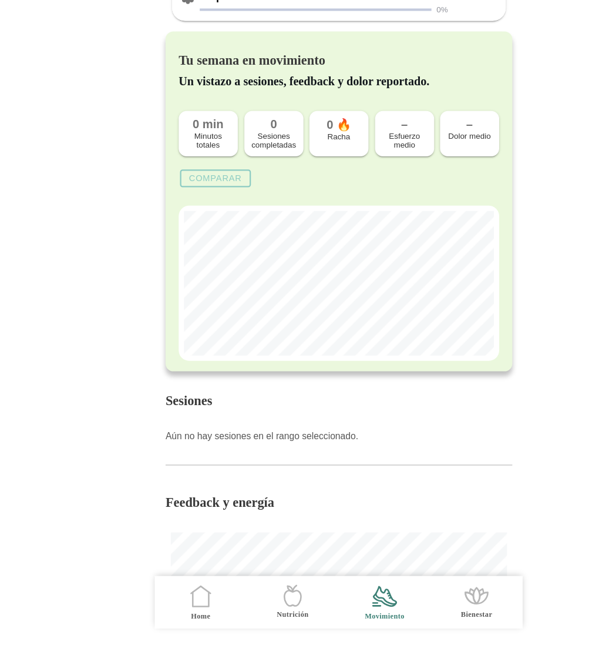
click at [179, 602] on icon ".cls-1 { stroke-width: 0px; } .cls-1, .cls-2 { fill: none; } .cls-2 { stroke-li…" at bounding box center [181, 601] width 25 height 25
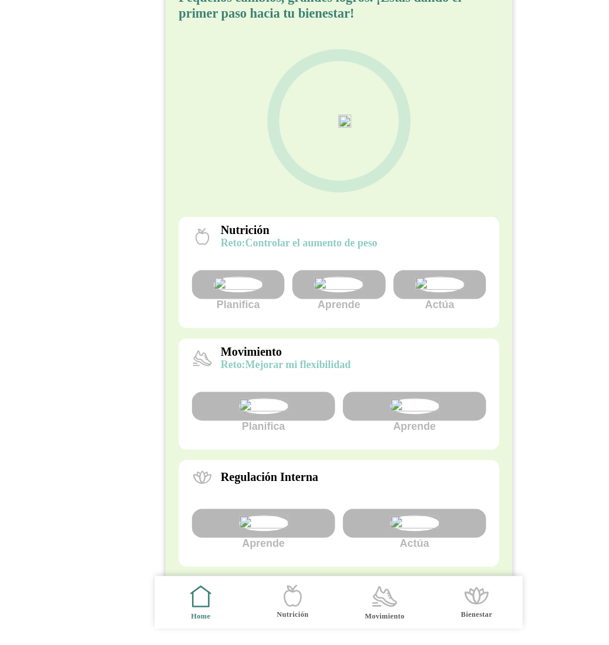
click at [351, 438] on img at bounding box center [372, 431] width 44 height 14
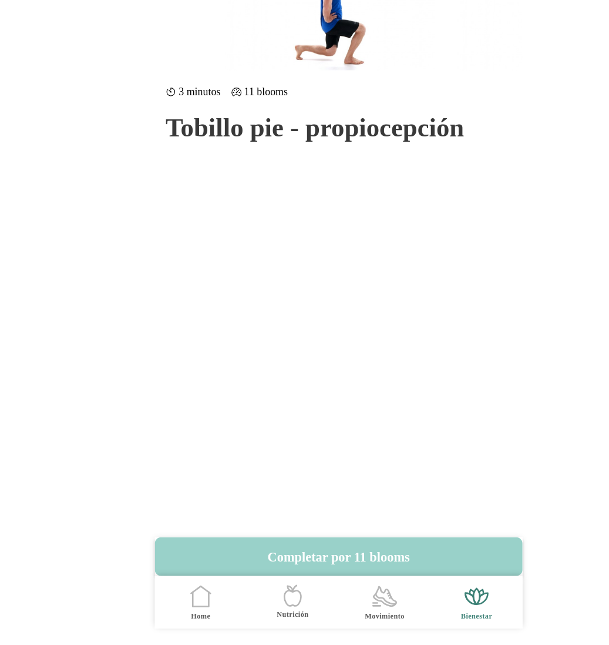
click at [319, 562] on button "Completar por 11 blooms" at bounding box center [304, 565] width 329 height 35
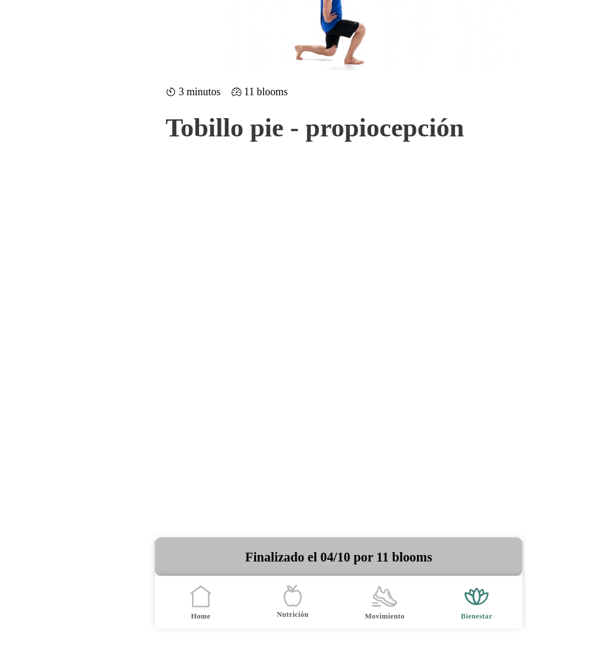
click at [175, 602] on icon ".cls-1 { stroke-width: 0px; } .cls-1, .cls-2 { fill: none; } .cls-2 { stroke-li…" at bounding box center [181, 601] width 25 height 25
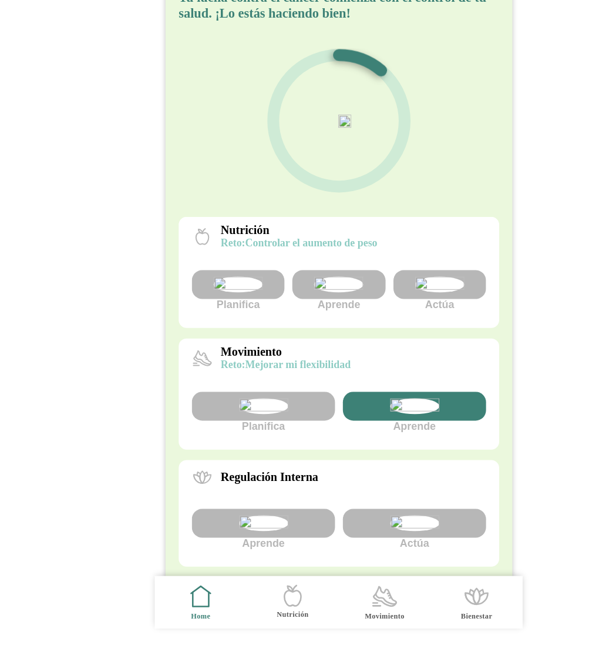
click at [338, 602] on icon ".cls-1 { stroke-width: 0px; } .cls-1, .cls-2 { fill: none; } .cls-2 { stroke-li…" at bounding box center [346, 601] width 25 height 25
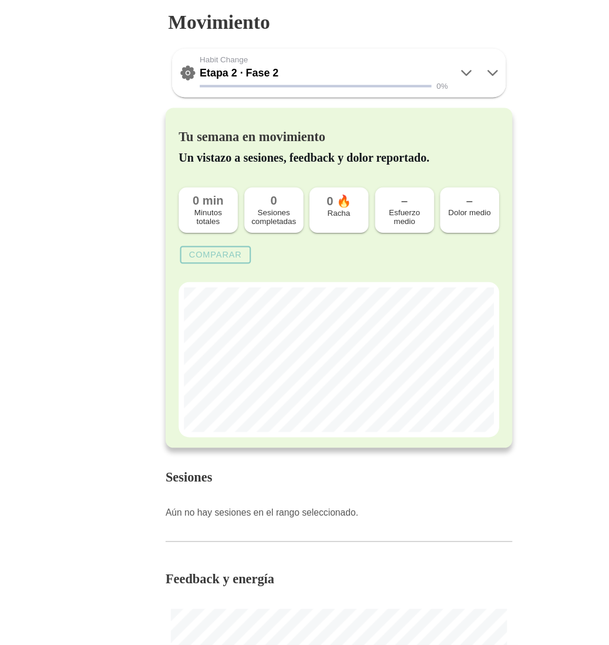
click at [422, 72] on icon at bounding box center [419, 65] width 14 height 14
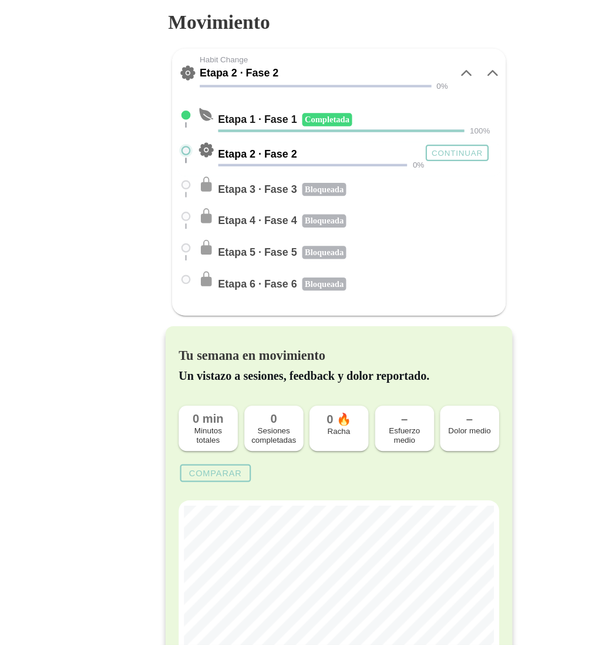
click at [0, 0] on slot "Continuar" at bounding box center [0, 0] width 0 height 0
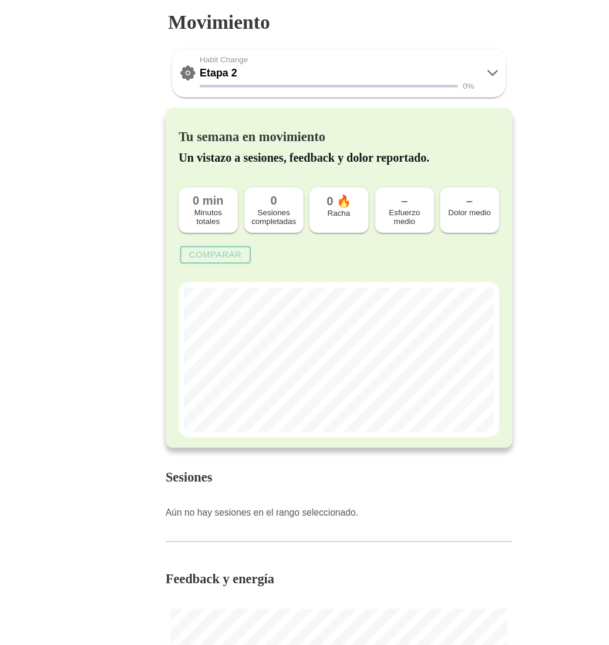
click at [445, 63] on icon at bounding box center [442, 65] width 8 height 4
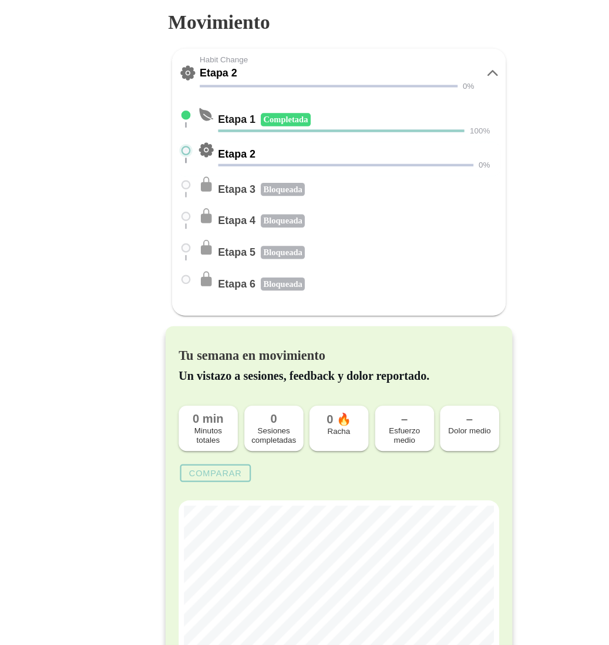
click at [446, 68] on icon at bounding box center [442, 65] width 8 height 4
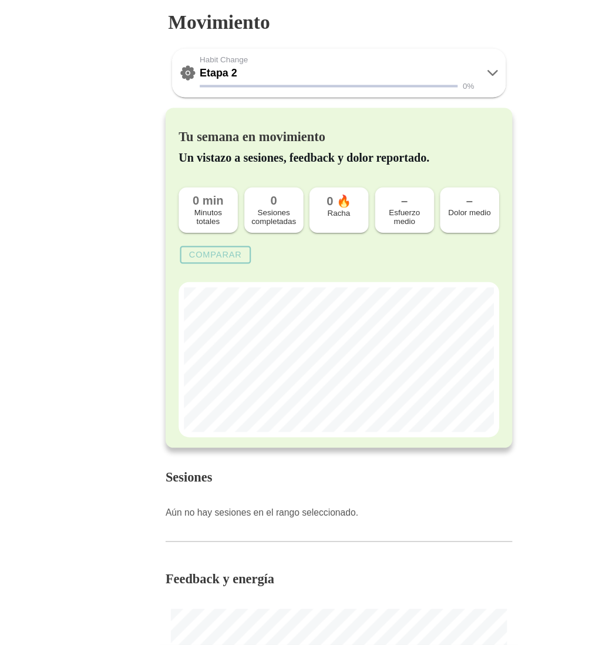
click at [439, 62] on icon at bounding box center [442, 65] width 14 height 14
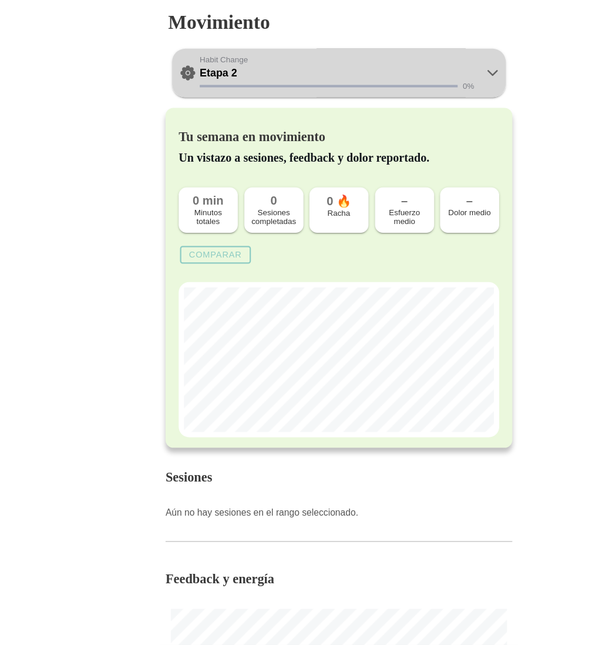
click at [442, 65] on icon at bounding box center [442, 65] width 14 height 14
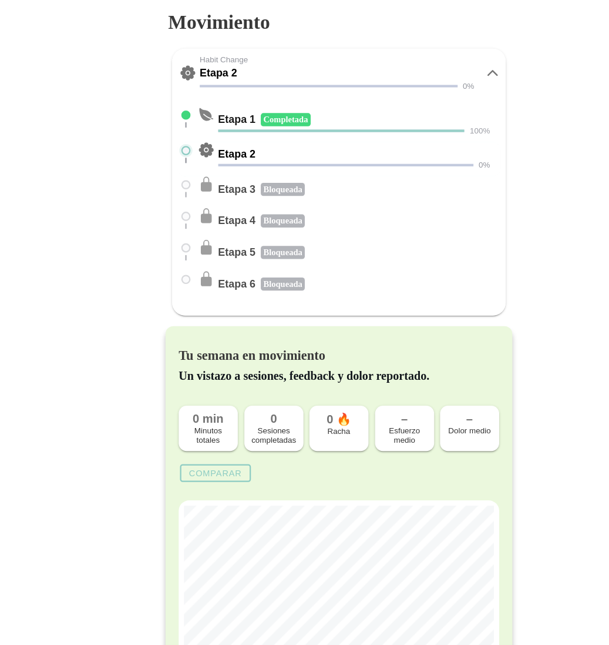
click at [442, 62] on icon at bounding box center [442, 65] width 14 height 14
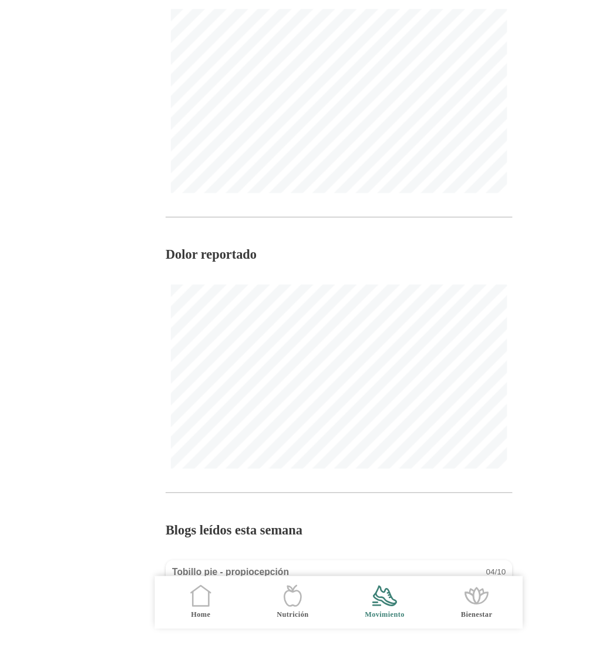
scroll to position [645, 0]
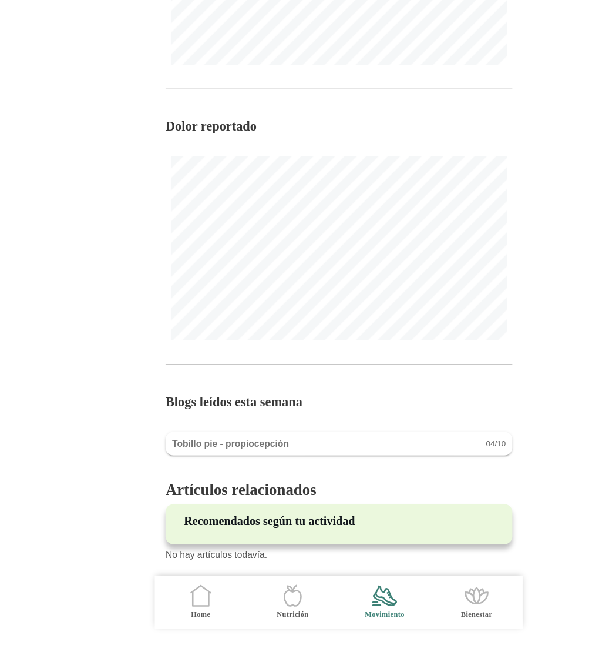
click at [177, 605] on icon ".cls-1 { stroke-width: 0px; } .cls-1, .cls-2 { fill: none; } .cls-2 { stroke-li…" at bounding box center [181, 600] width 25 height 25
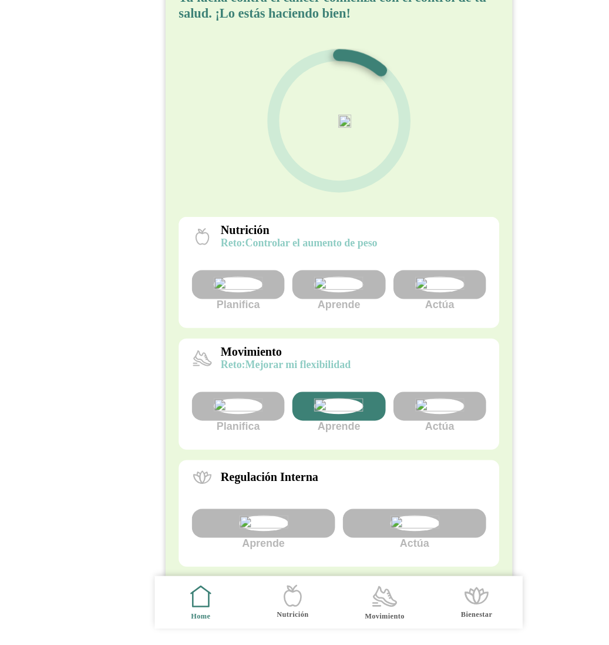
click at [394, 438] on img at bounding box center [395, 431] width 44 height 14
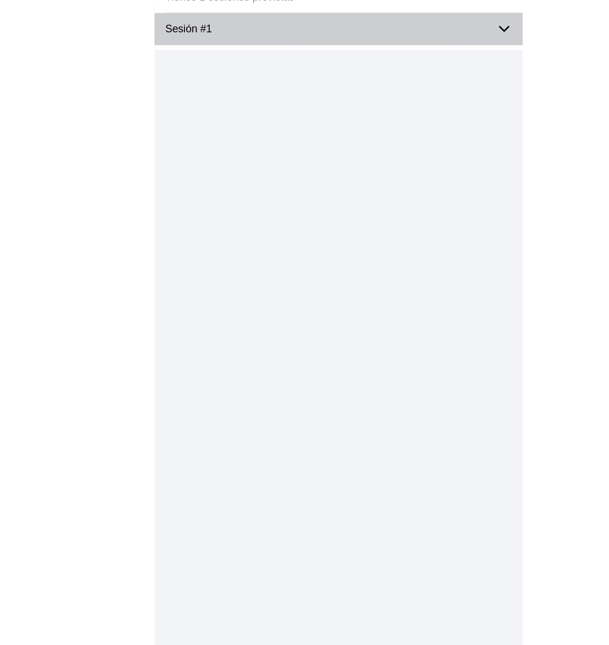
click at [454, 91] on icon at bounding box center [453, 94] width 14 height 14
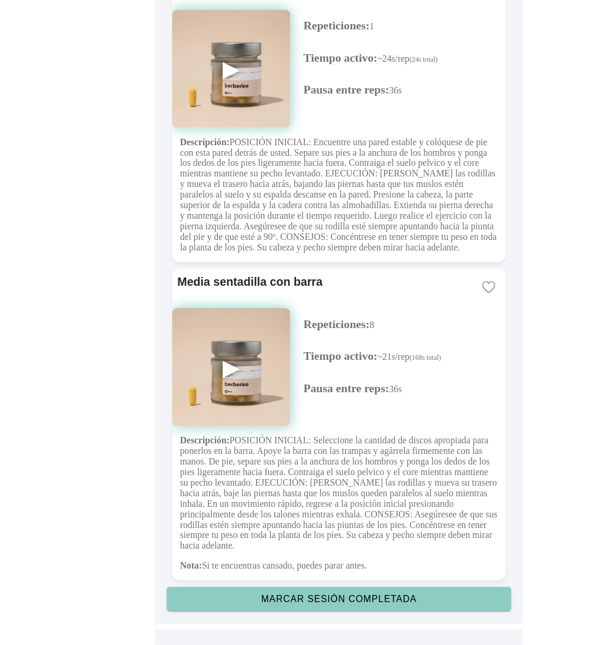
scroll to position [2939, 0]
click at [0, 0] on slot "Marcar sesión completada" at bounding box center [0, 0] width 0 height 0
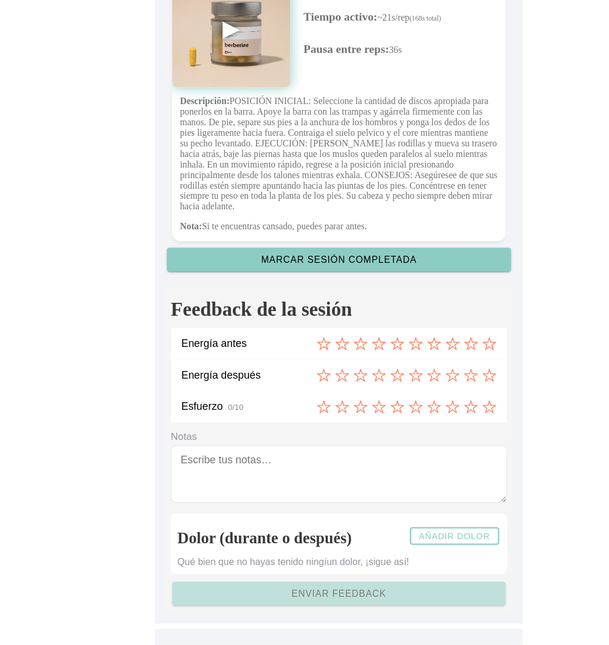
scroll to position [3243, 0]
click at [328, 375] on icon at bounding box center [323, 375] width 11 height 11
click at [406, 402] on icon at bounding box center [406, 403] width 13 height 13
click at [324, 435] on icon at bounding box center [324, 431] width 13 height 13
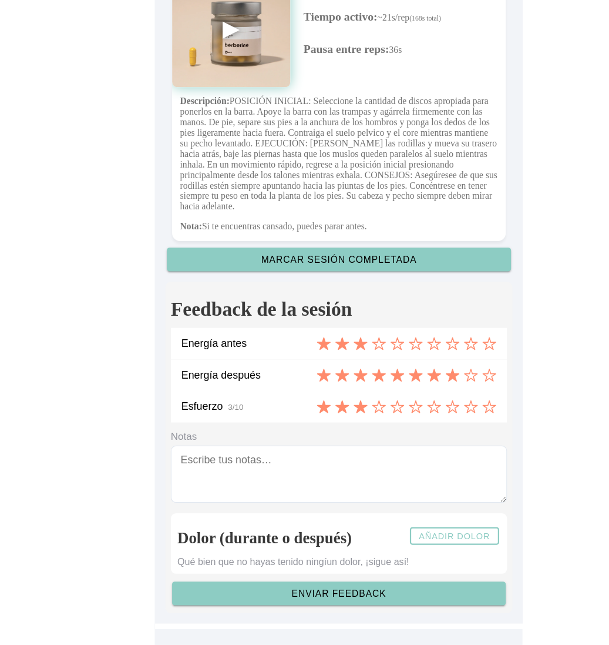
click at [347, 596] on span "Enviar feedback" at bounding box center [305, 599] width 280 height 8
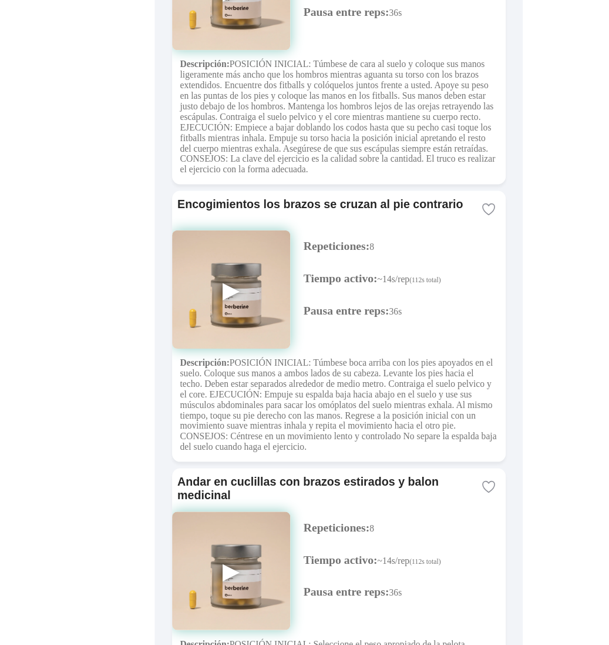
scroll to position [0, 0]
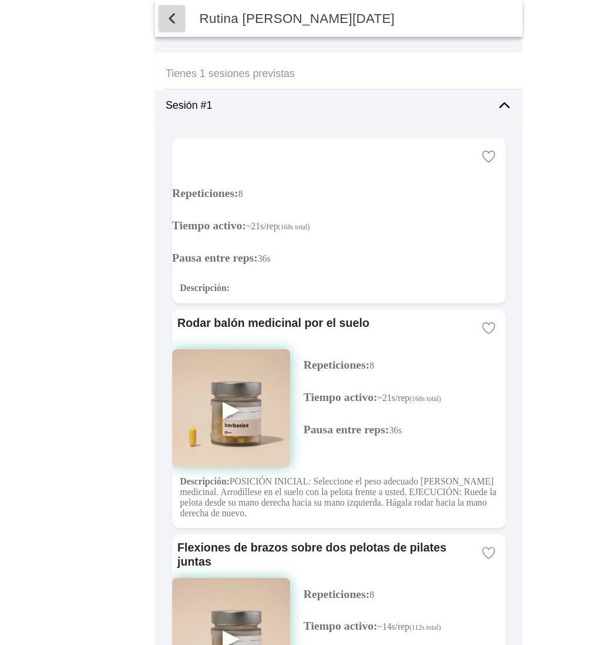
click at [159, 12] on span "button" at bounding box center [156, 16] width 14 height 14
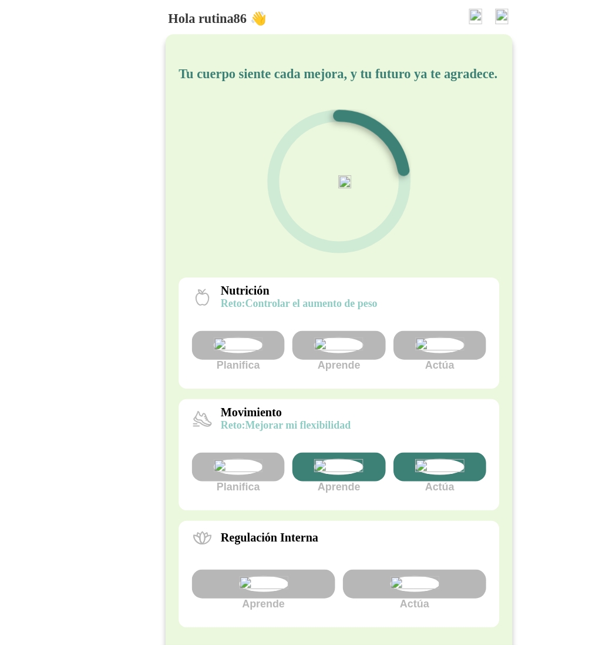
scroll to position [213, 0]
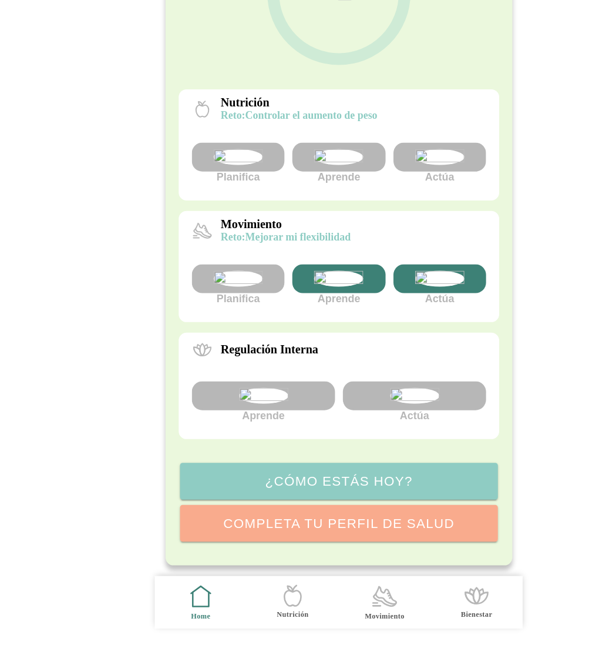
click at [347, 599] on icon ".cls-1 { stroke-width: 0px; } .cls-1, .cls-2 { fill: none; } .cls-2 { stroke-li…" at bounding box center [346, 601] width 25 height 25
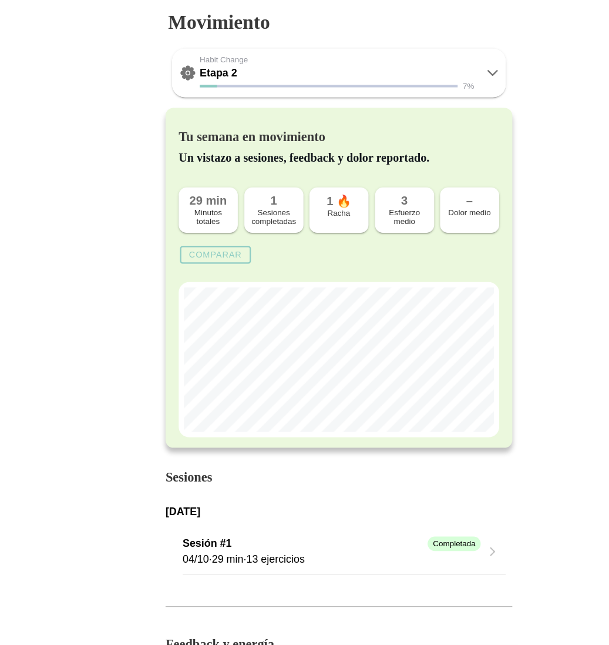
click at [438, 66] on icon at bounding box center [442, 65] width 14 height 14
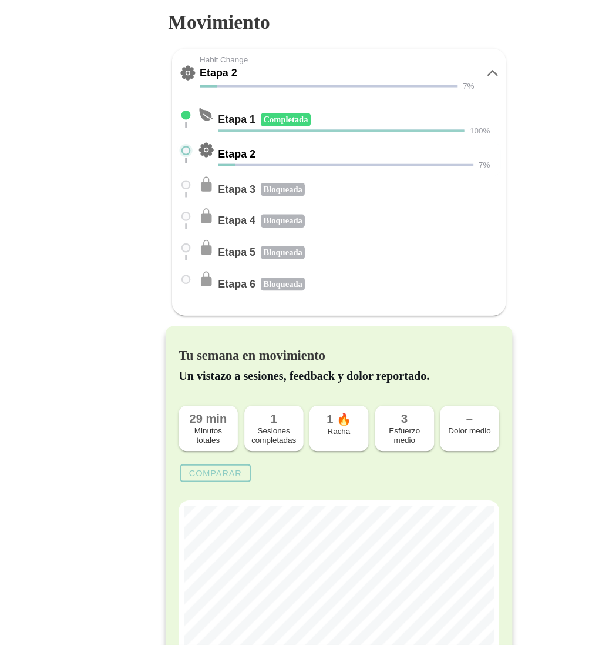
click at [441, 65] on icon at bounding box center [442, 65] width 8 height 4
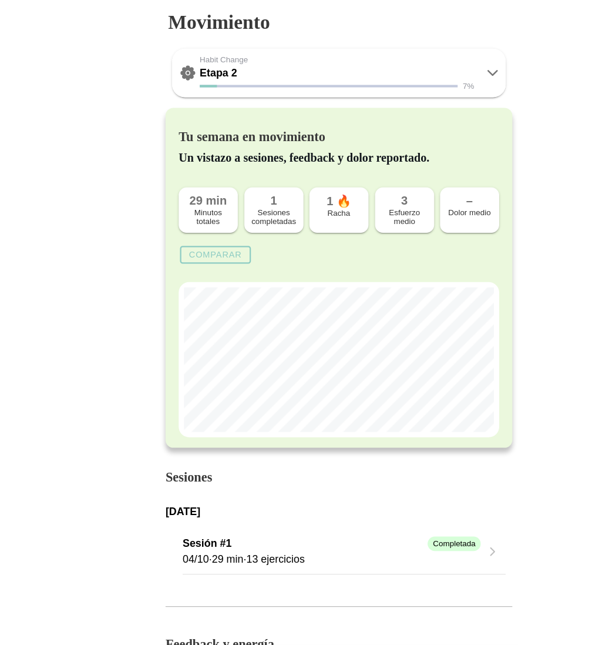
click at [194, 238] on div "Comparar" at bounding box center [305, 227] width 287 height 21
click at [191, 224] on button "Comparar" at bounding box center [194, 228] width 63 height 16
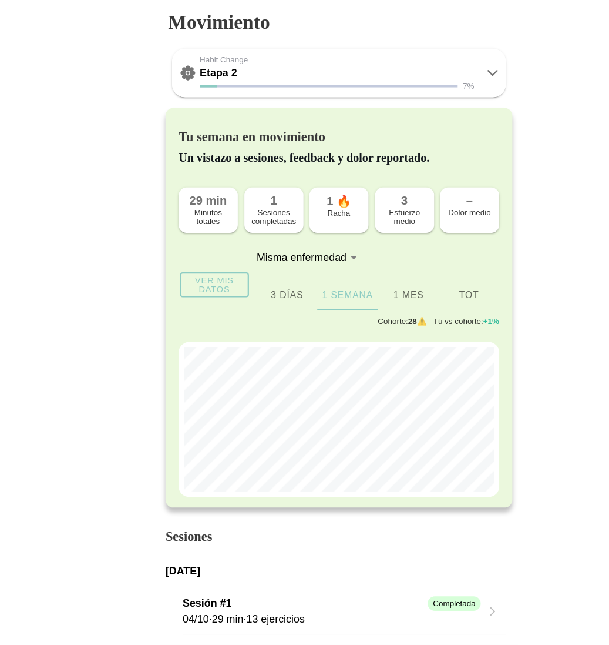
click at [366, 263] on ion-segment-button "1 mes" at bounding box center [367, 263] width 54 height 28
click at [422, 269] on ion-segment-button "Tot" at bounding box center [421, 263] width 54 height 28
click at [265, 266] on ion-segment-button "3 días" at bounding box center [258, 263] width 54 height 28
click at [0, 0] on slot "Ver mis datos" at bounding box center [0, 0] width 0 height 0
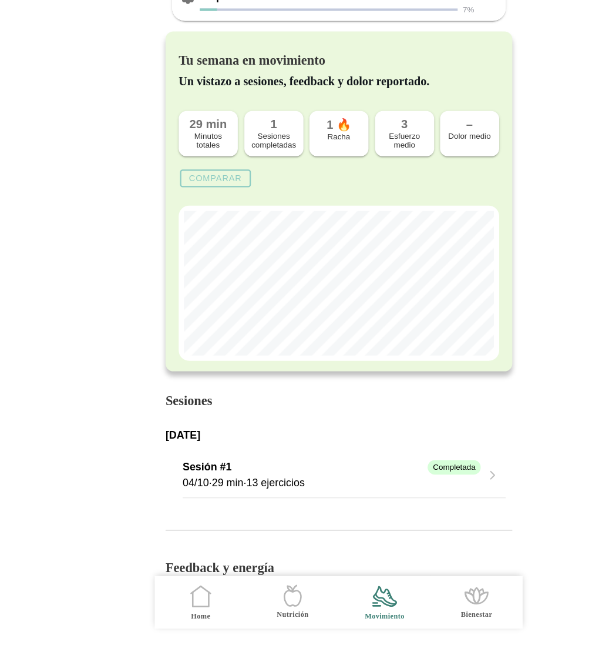
click at [189, 592] on icon ".cls-1 { stroke-width: 0px; } .cls-1, .cls-2 { fill: none; } .cls-2 { stroke-li…" at bounding box center [181, 601] width 25 height 25
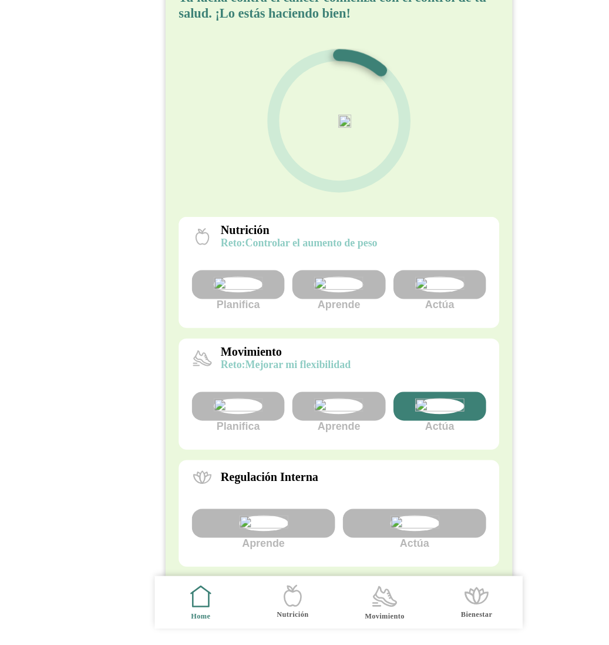
scroll to position [213, 0]
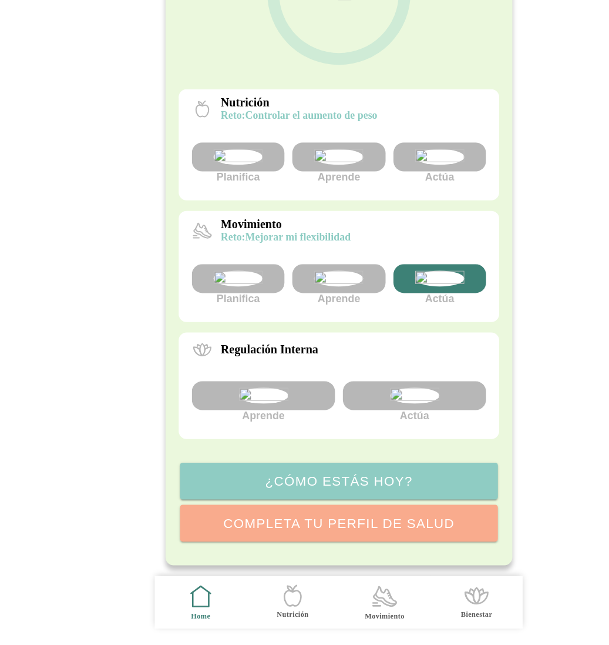
click at [300, 310] on img at bounding box center [305, 317] width 44 height 14
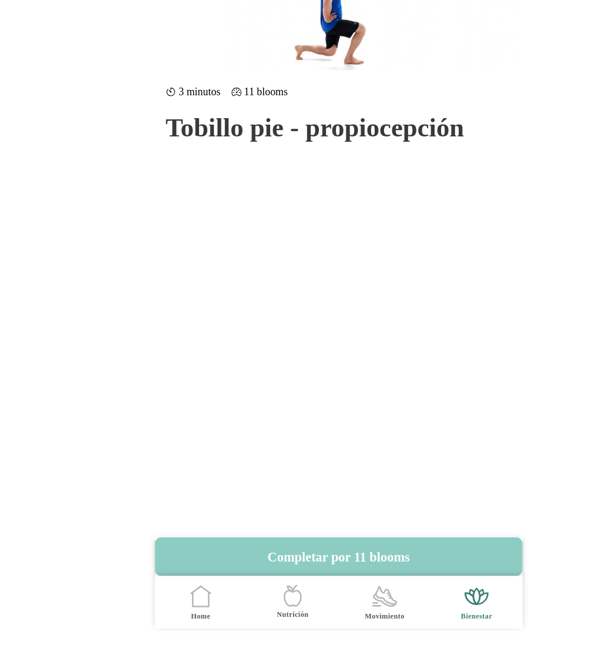
click at [337, 605] on icon ".cls-1 { stroke-width: 0px; } .cls-1, .cls-2 { fill: none; } .cls-2 { stroke-li…" at bounding box center [346, 601] width 25 height 25
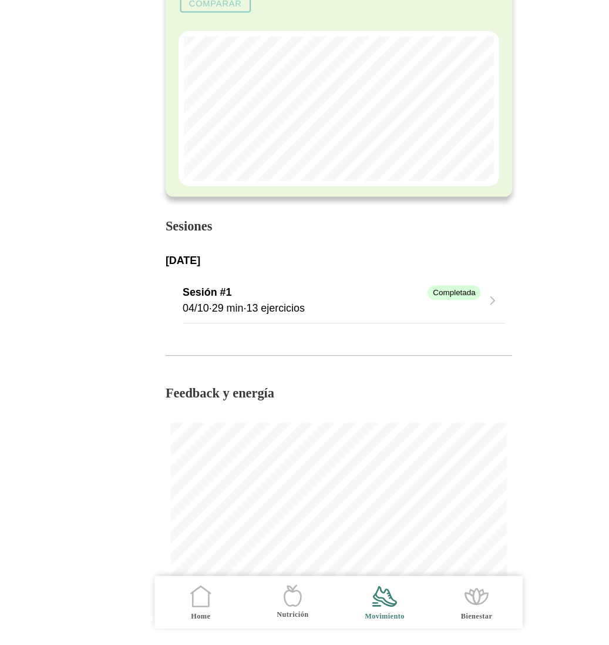
scroll to position [633, 0]
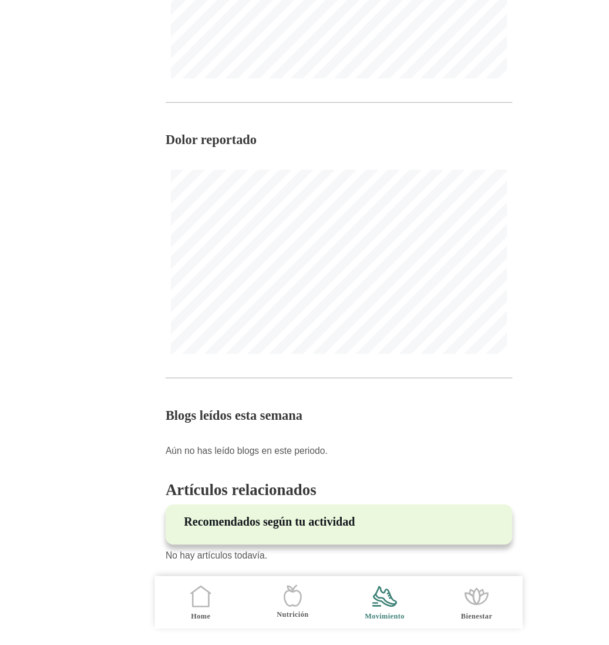
click at [183, 602] on icon ".cls-1 { stroke-width: 0px; } .cls-1, .cls-2 { fill: none; } .cls-2 { stroke-li…" at bounding box center [181, 601] width 25 height 25
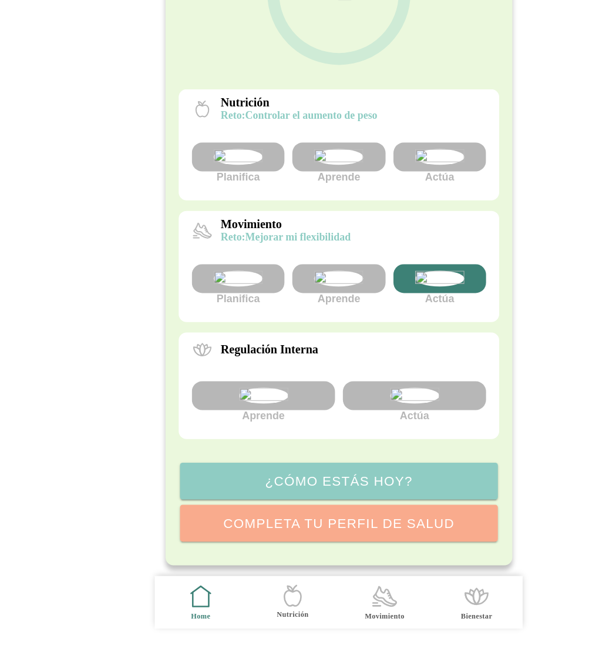
click at [318, 310] on img at bounding box center [305, 317] width 44 height 14
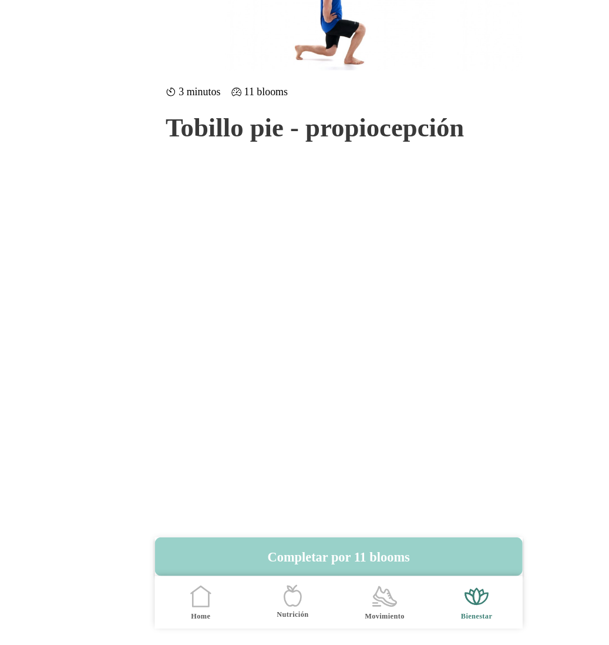
click at [307, 559] on button "Completar por 11 blooms" at bounding box center [304, 565] width 329 height 35
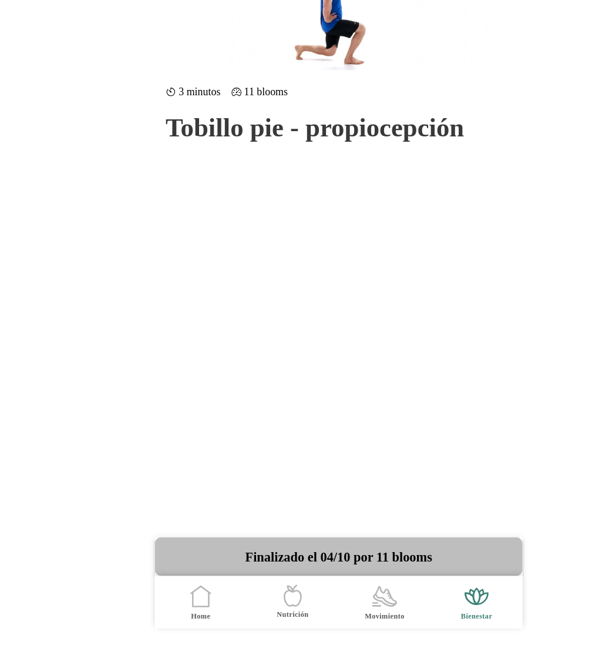
click at [179, 605] on icon ".cls-1 { stroke-width: 0px; } .cls-1, .cls-2 { fill: none; } .cls-2 { stroke-li…" at bounding box center [181, 601] width 25 height 25
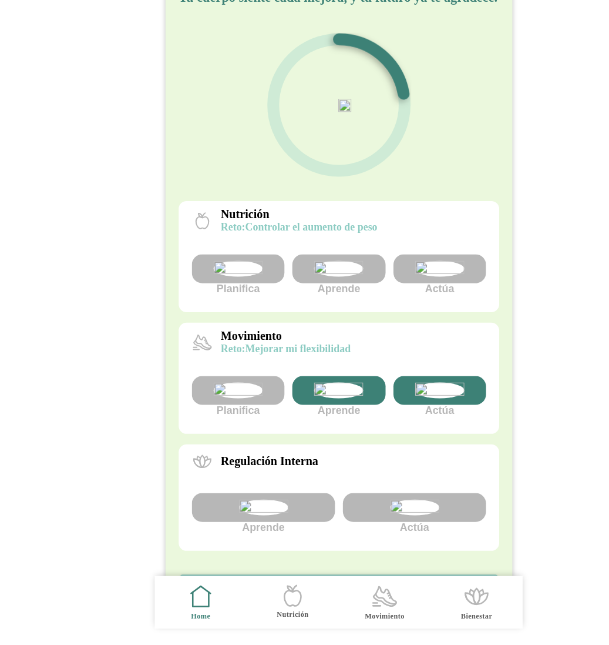
click at [346, 605] on icon at bounding box center [347, 602] width 18 height 9
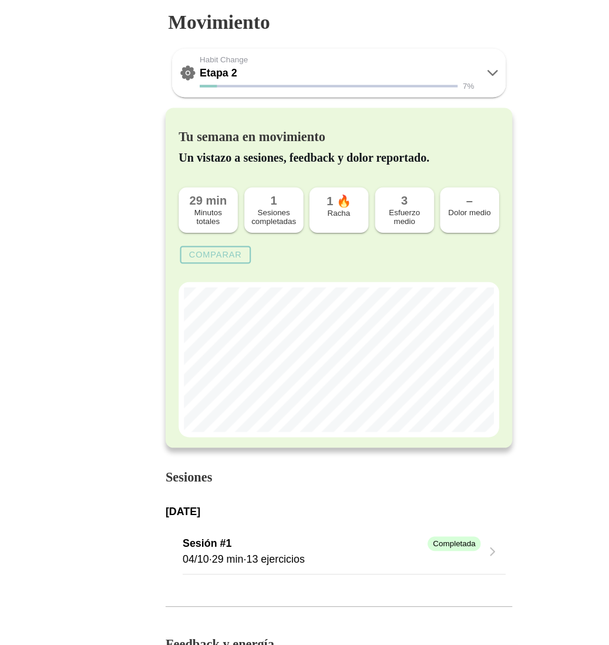
click at [445, 64] on icon at bounding box center [442, 65] width 8 height 4
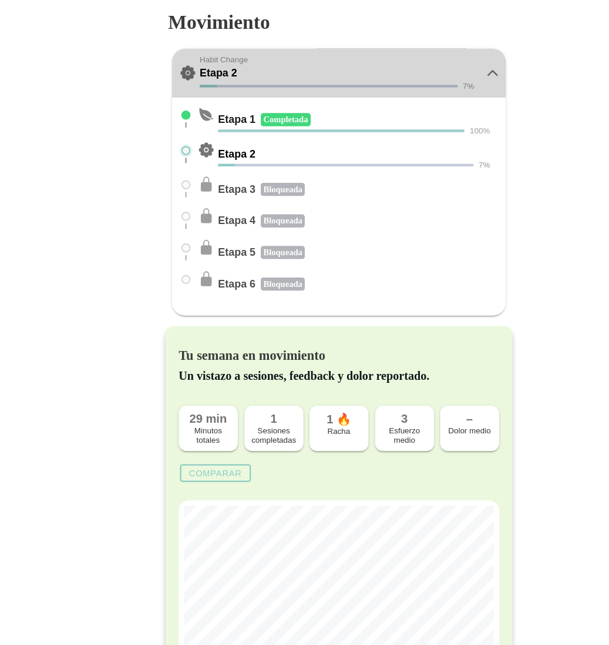
click at [445, 64] on icon at bounding box center [442, 65] width 14 height 14
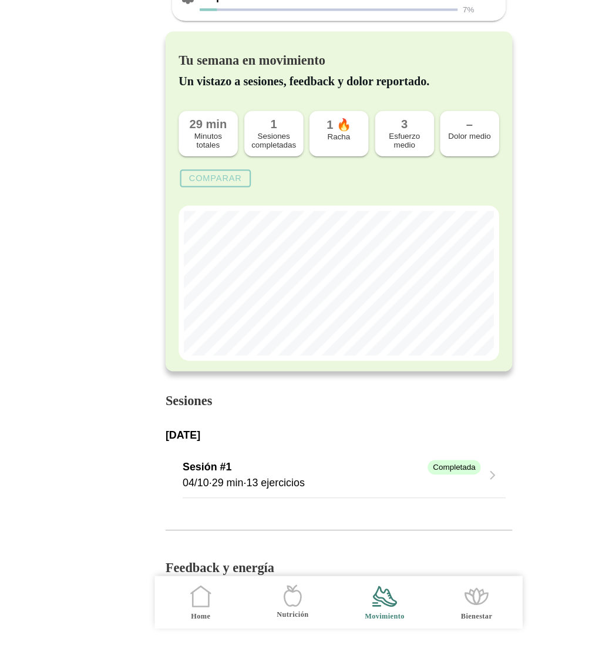
click at [188, 604] on icon at bounding box center [181, 603] width 14 height 13
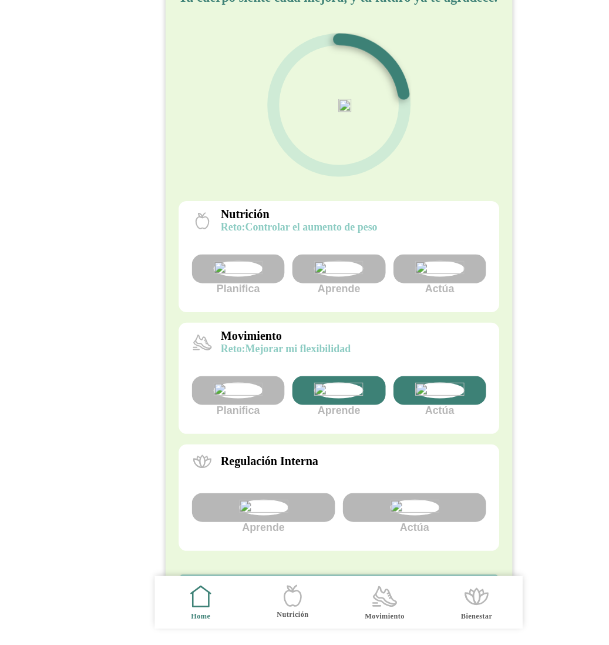
click at [307, 316] on img at bounding box center [305, 308] width 44 height 14
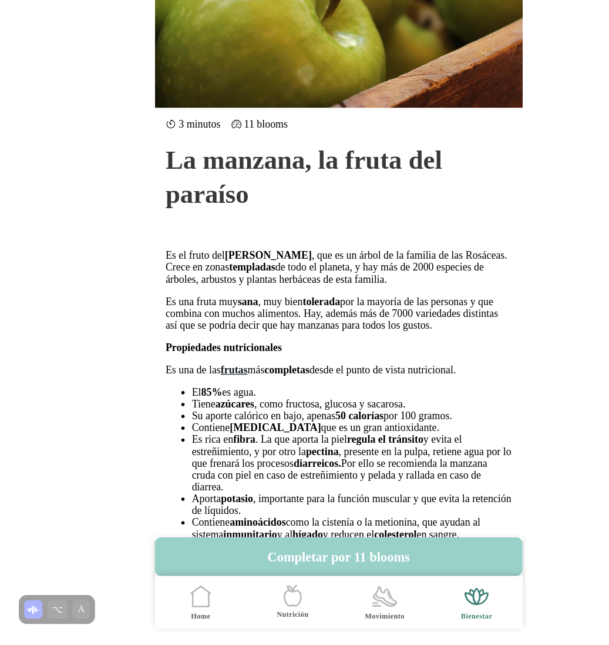
click at [321, 567] on button "Completar por 11 blooms" at bounding box center [304, 565] width 329 height 35
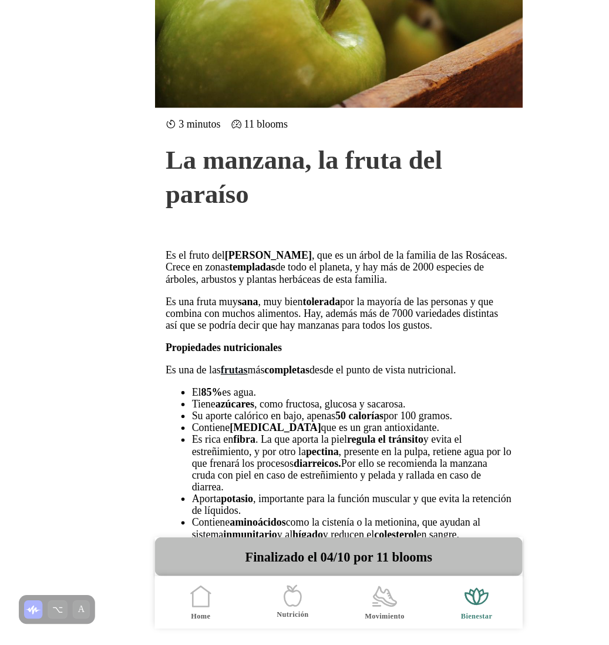
click at [184, 603] on icon ".cls-1 { stroke-width: 0px; } .cls-1, .cls-2 { fill: none; } .cls-2 { stroke-li…" at bounding box center [181, 601] width 25 height 25
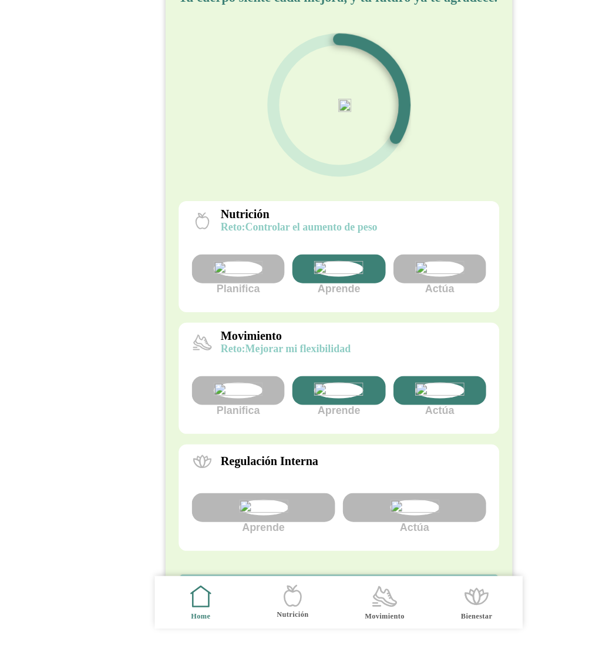
click at [354, 605] on icon at bounding box center [346, 600] width 20 height 17
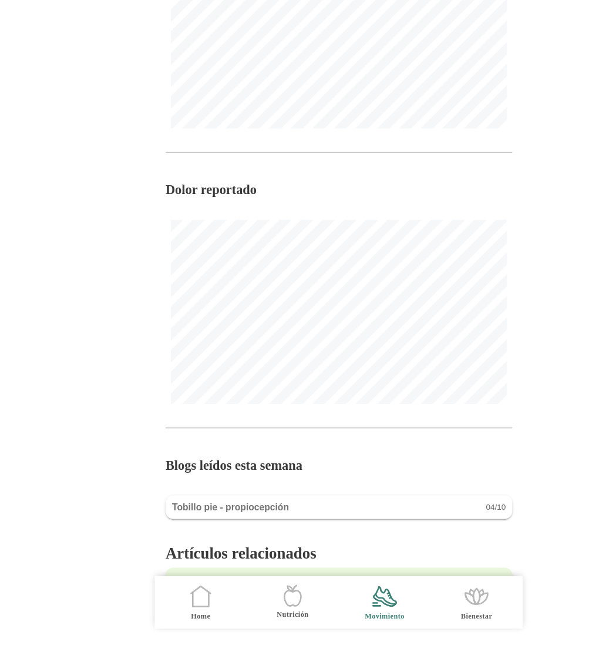
scroll to position [645, 0]
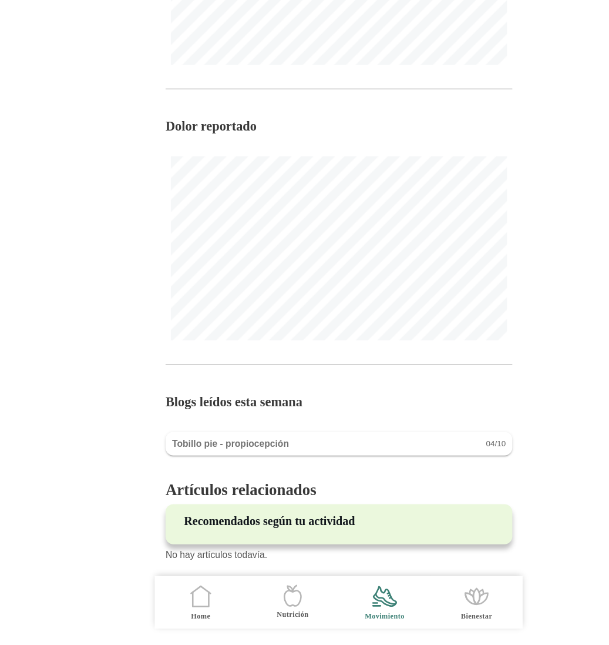
click at [181, 610] on icon at bounding box center [181, 603] width 14 height 13
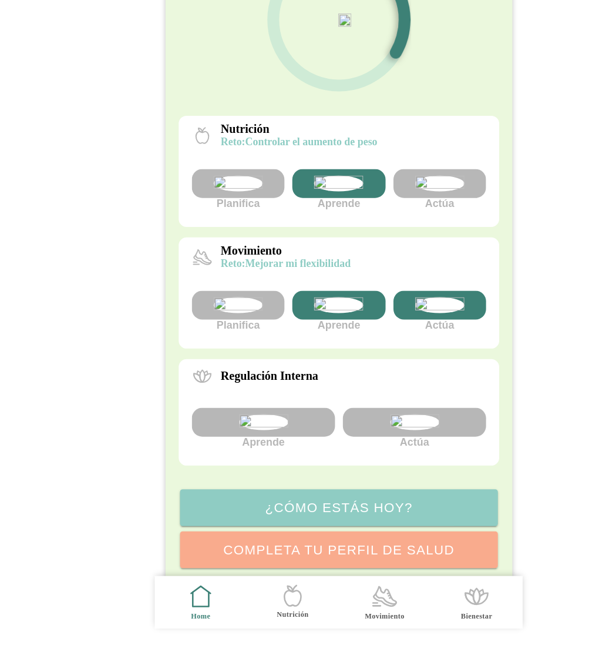
scroll to position [140, 0]
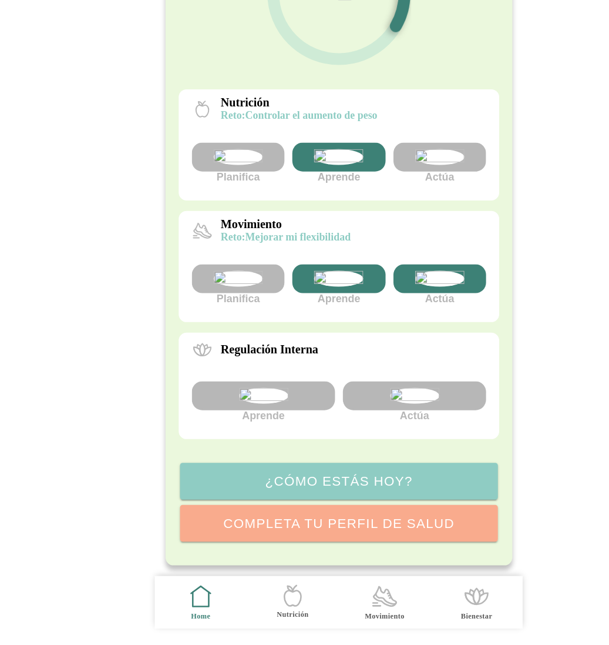
click at [254, 429] on img at bounding box center [237, 422] width 44 height 14
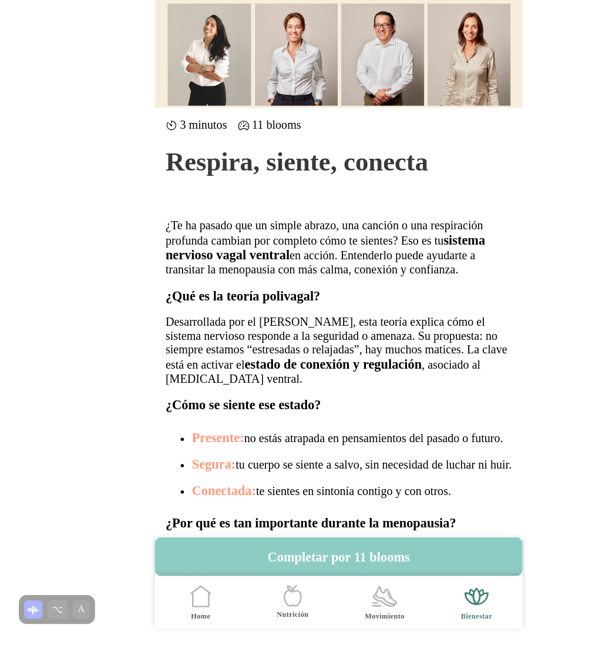
click at [183, 605] on icon ".cls-1 { stroke-width: 0px; } .cls-1, .cls-2 { fill: none; } .cls-2 { stroke-li…" at bounding box center [181, 601] width 25 height 25
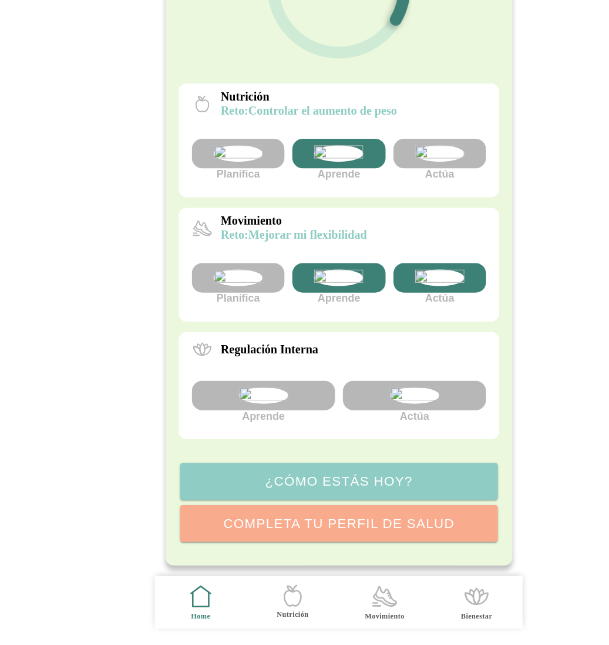
click at [374, 429] on img at bounding box center [372, 421] width 44 height 15
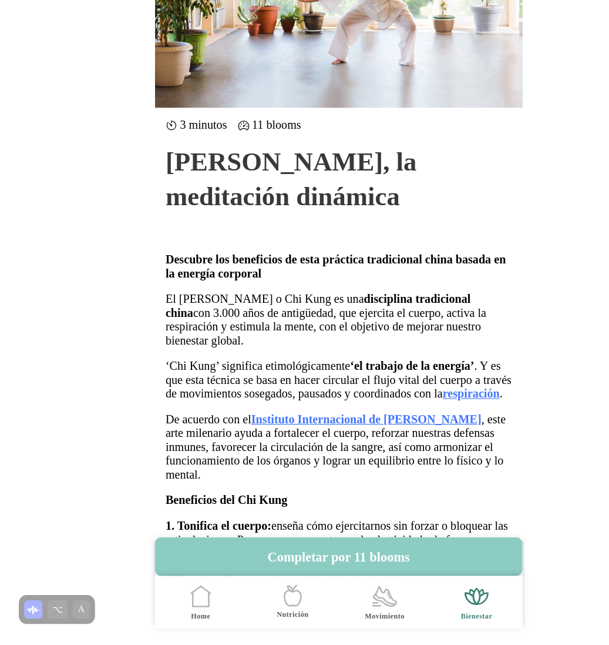
click at [183, 602] on icon ".cls-1 { stroke-width: 0px; } .cls-1, .cls-2 { fill: none; } .cls-2 { stroke-li…" at bounding box center [181, 601] width 25 height 25
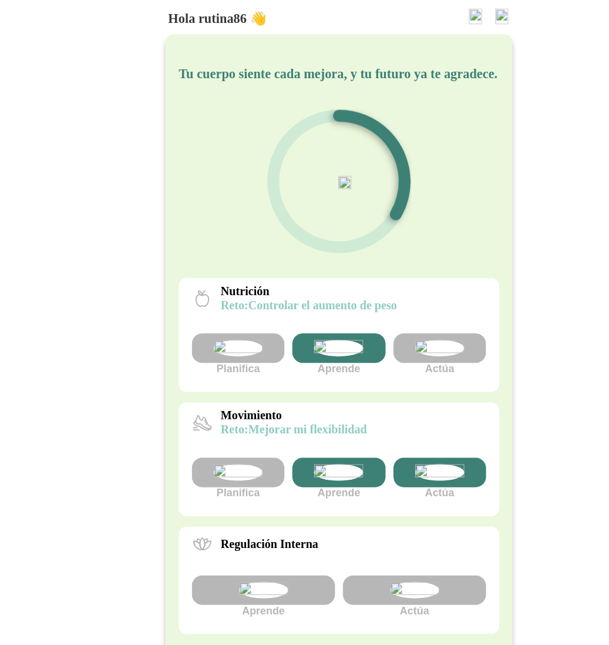
click at [454, 12] on img at bounding box center [451, 15] width 12 height 14
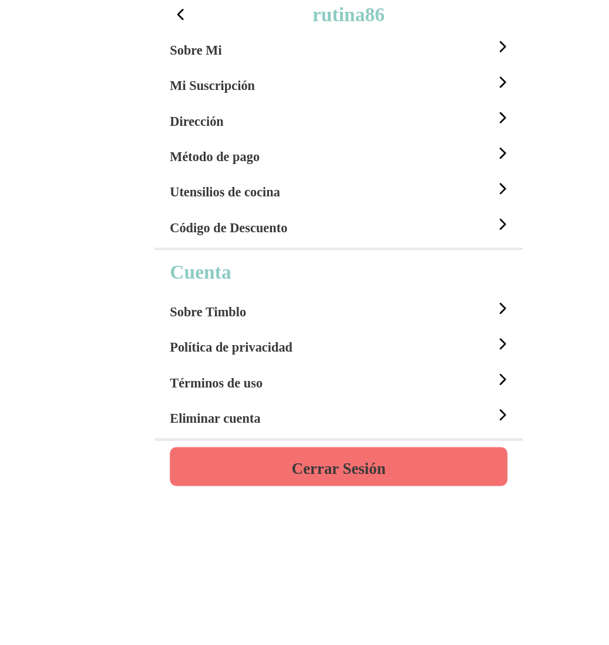
click at [332, 412] on h4 "Cerrar Sesión" at bounding box center [305, 419] width 84 height 14
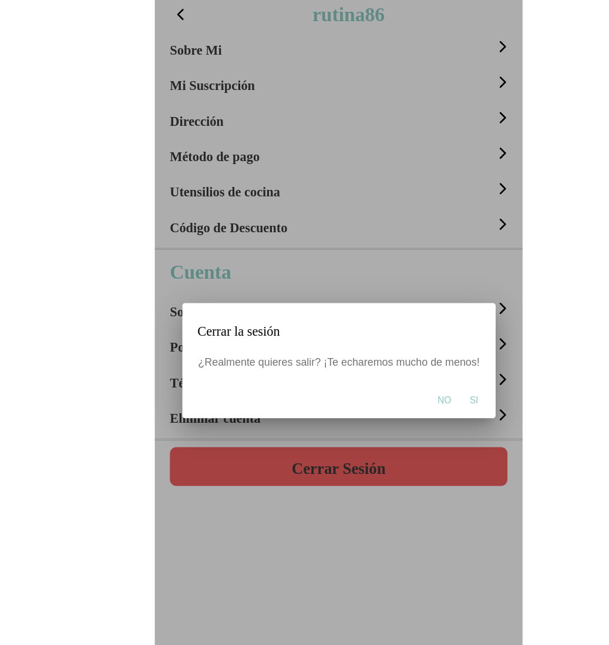
click at [426, 361] on span "Si" at bounding box center [426, 357] width 8 height 12
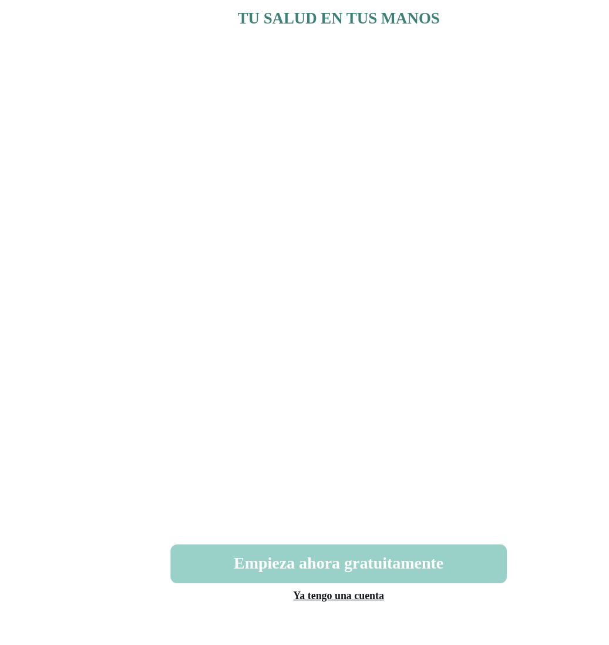
click at [300, 574] on button "Empieza ahora gratuitamente" at bounding box center [305, 572] width 301 height 35
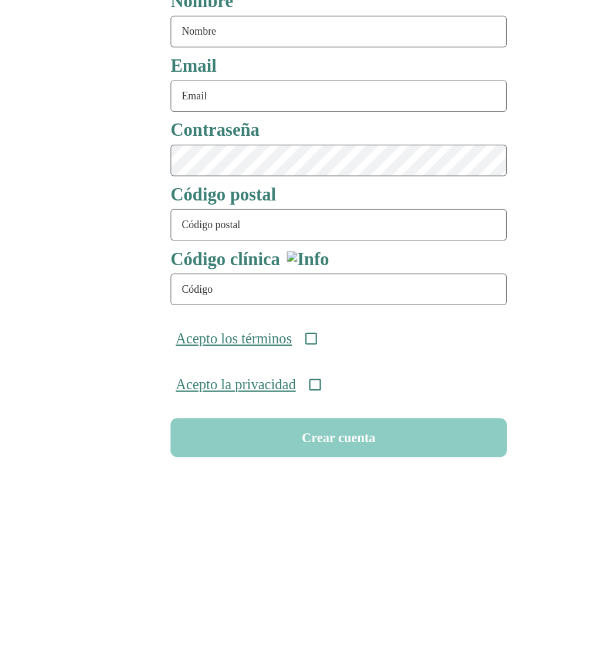
click at [220, 98] on input "text" at bounding box center [305, 96] width 301 height 28
type input "rutina85"
type input "rutina85@test.com"
type input "08911"
type input "ONC-UOM-001"
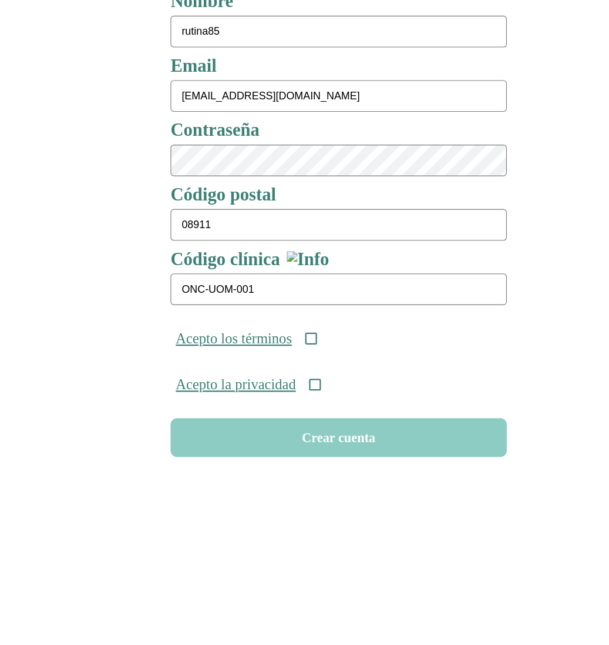
click at [285, 370] on icon at bounding box center [279, 370] width 11 height 11
click at [291, 423] on div "Acepto la privacidad" at bounding box center [305, 411] width 310 height 41
click at [288, 411] on icon at bounding box center [283, 412] width 11 height 11
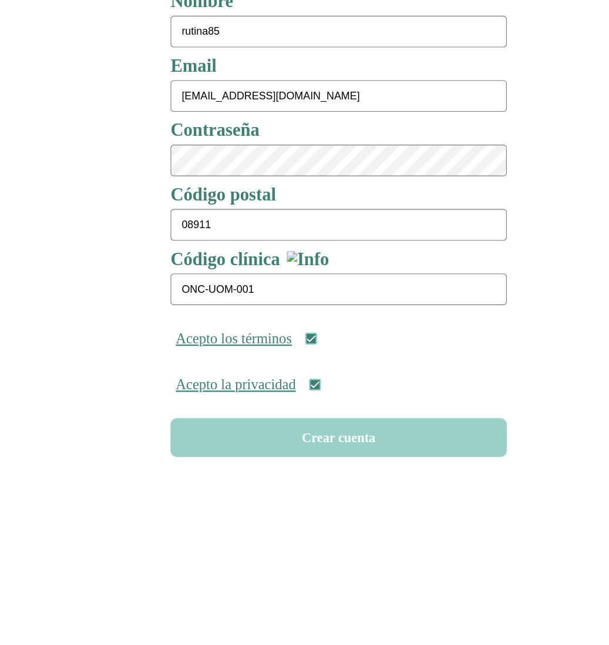
click at [304, 467] on button "Crear cuenta" at bounding box center [305, 459] width 301 height 35
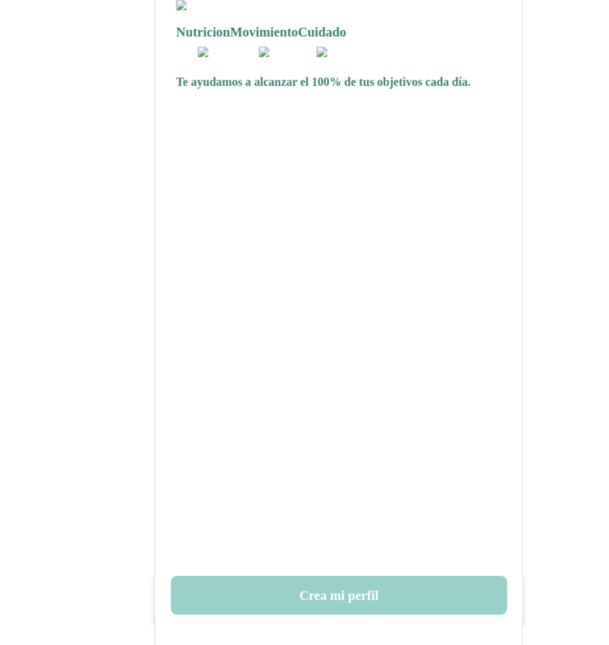
click at [307, 598] on button "Crea mi perfil" at bounding box center [305, 600] width 301 height 35
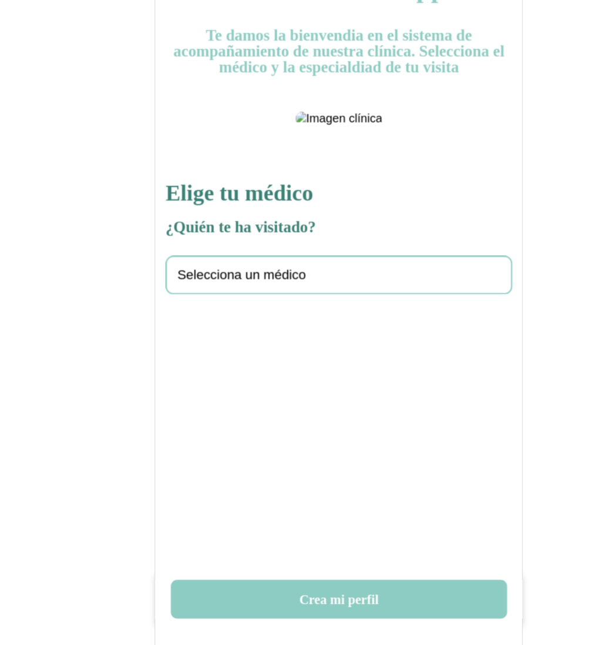
click at [241, 321] on span "Selecciona un médico" at bounding box center [217, 314] width 115 height 14
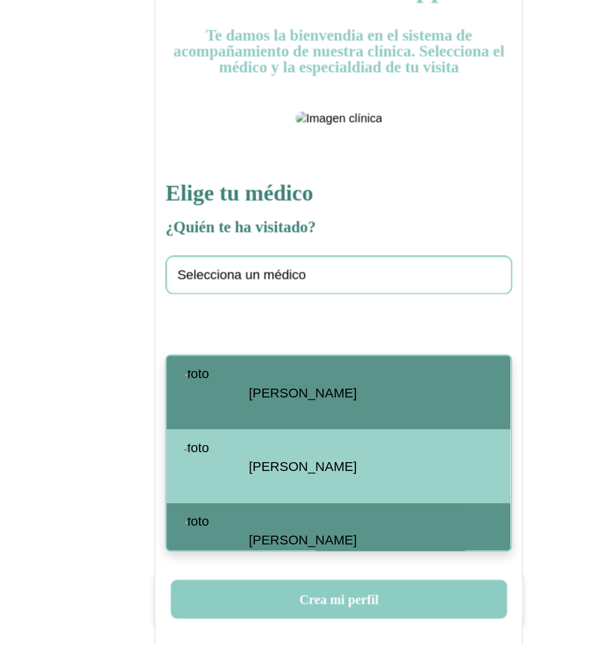
click at [249, 410] on div "Santiago Viteri" at bounding box center [305, 419] width 308 height 66
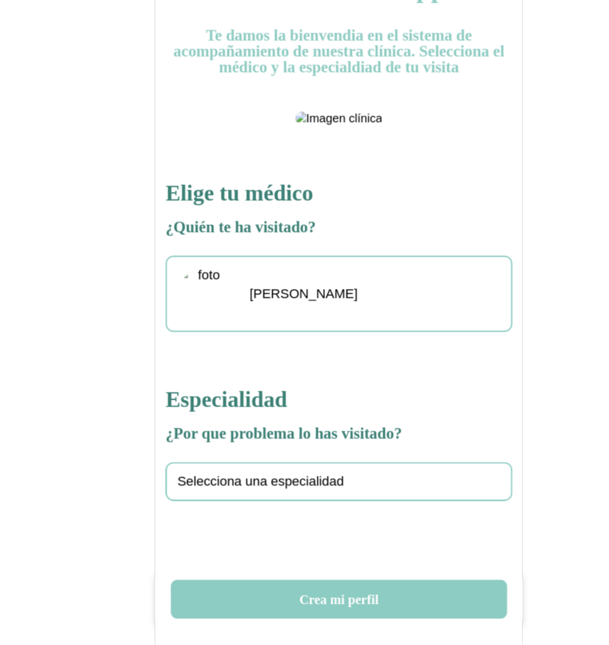
click at [251, 505] on span "Selecciona una especialidad" at bounding box center [234, 499] width 149 height 14
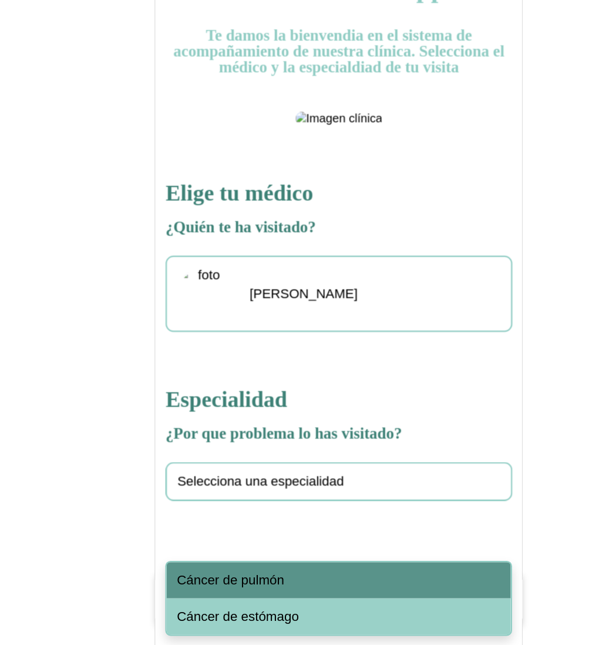
click at [280, 579] on div "Cáncer de pulmón" at bounding box center [305, 587] width 308 height 32
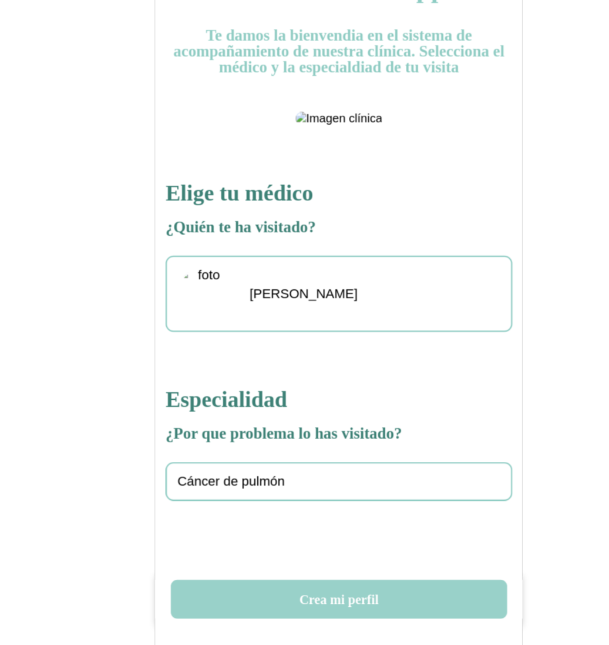
click at [315, 605] on button "Crea mi perfil" at bounding box center [305, 603] width 301 height 35
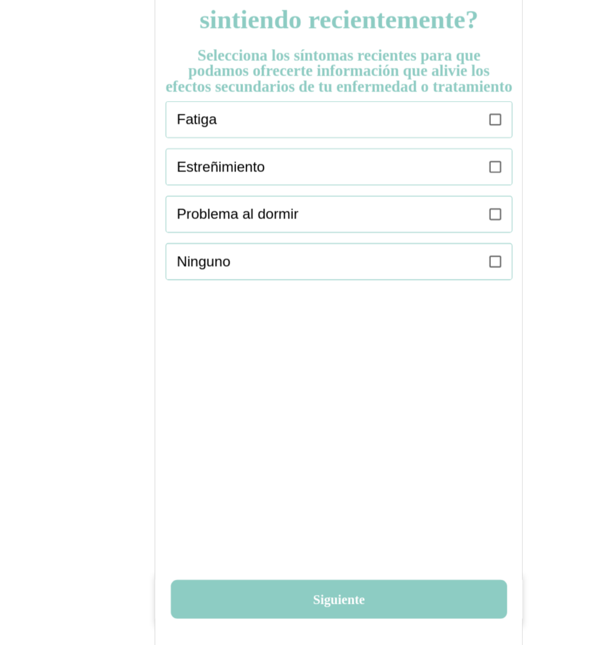
click at [405, 179] on ion-label "Fatiga" at bounding box center [295, 175] width 270 height 19
click at [447, 223] on icon at bounding box center [444, 217] width 11 height 11
click at [447, 180] on icon at bounding box center [444, 175] width 11 height 11
click at [445, 276] on label at bounding box center [444, 260] width 11 height 32
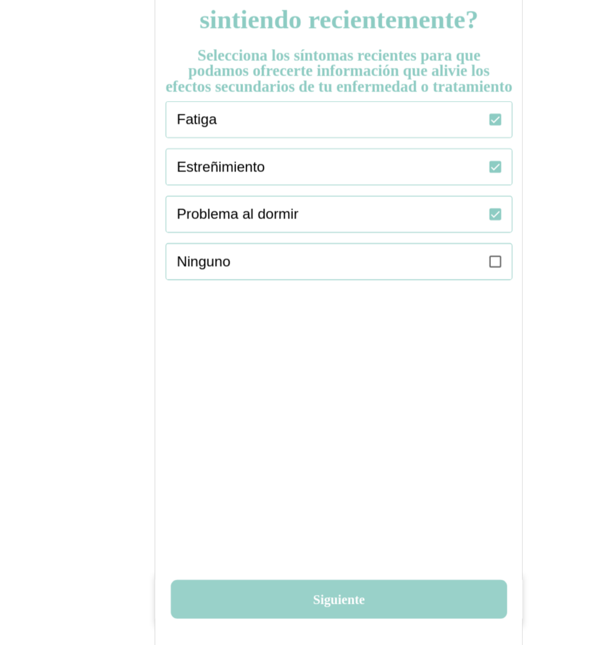
click at [315, 601] on button "Siguiente" at bounding box center [305, 603] width 301 height 35
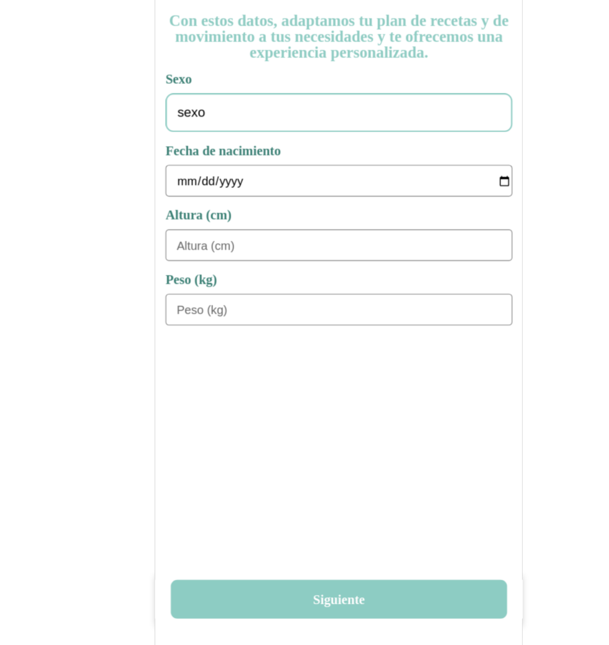
click at [391, 174] on div "sexo" at bounding box center [305, 169] width 310 height 35
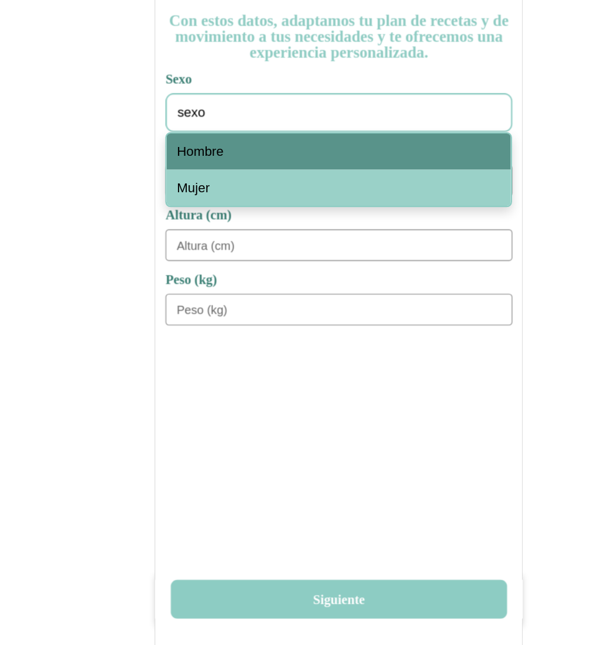
click at [180, 207] on span "Hombre" at bounding box center [181, 204] width 42 height 14
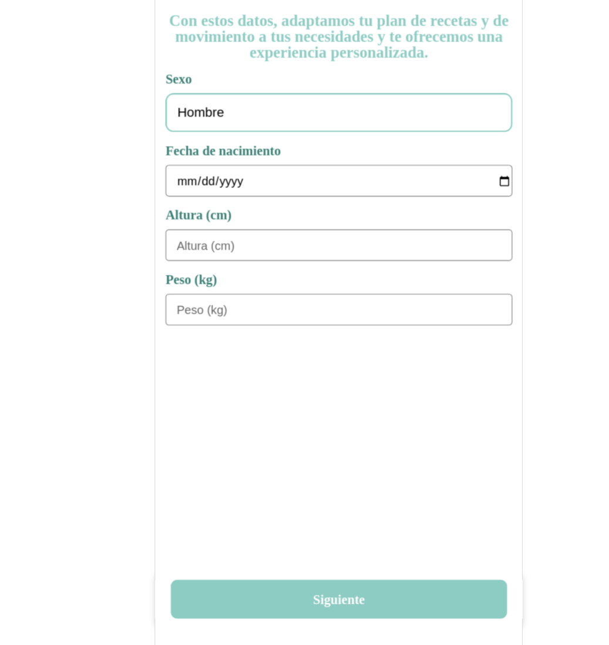
click at [156, 229] on label at bounding box center [304, 230] width 309 height 28
click at [160, 229] on input "date" at bounding box center [310, 230] width 300 height 28
type input "1978-01-01"
type input "180"
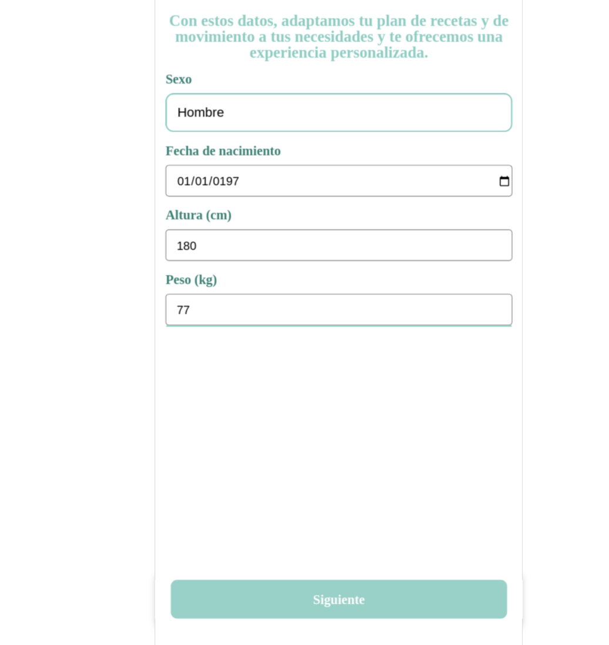
type input "77"
click at [312, 606] on button "Siguiente" at bounding box center [305, 603] width 301 height 35
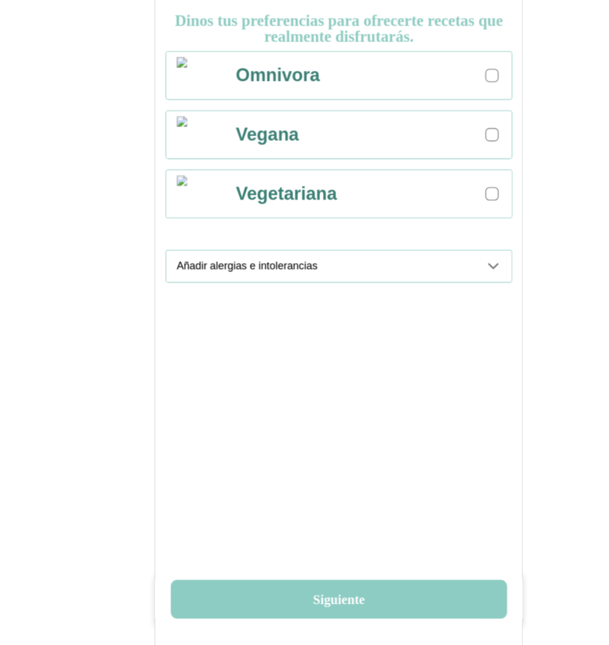
click at [446, 136] on div at bounding box center [442, 136] width 12 height 12
click at [448, 305] on icon at bounding box center [443, 306] width 14 height 14
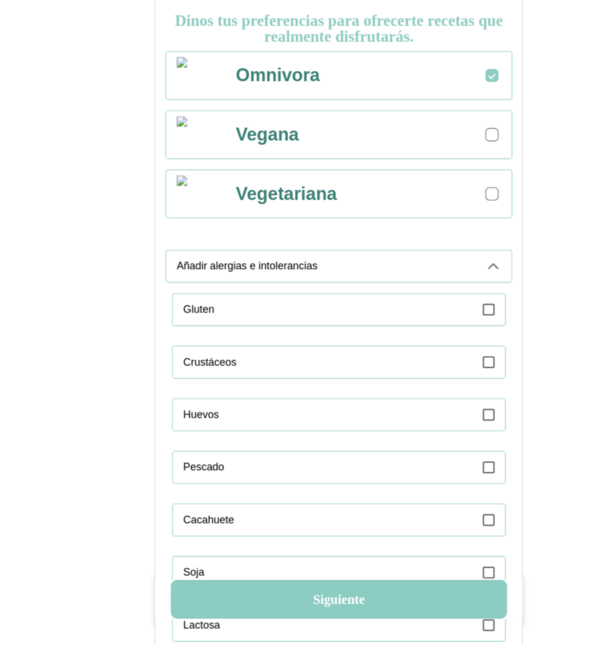
click at [439, 351] on label at bounding box center [439, 345] width 11 height 28
click at [442, 301] on icon at bounding box center [443, 306] width 14 height 14
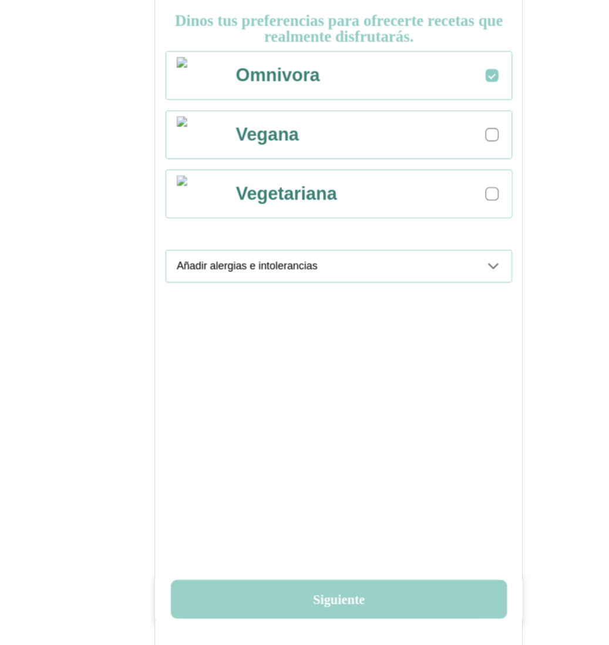
click at [288, 606] on button "Siguiente" at bounding box center [305, 603] width 301 height 35
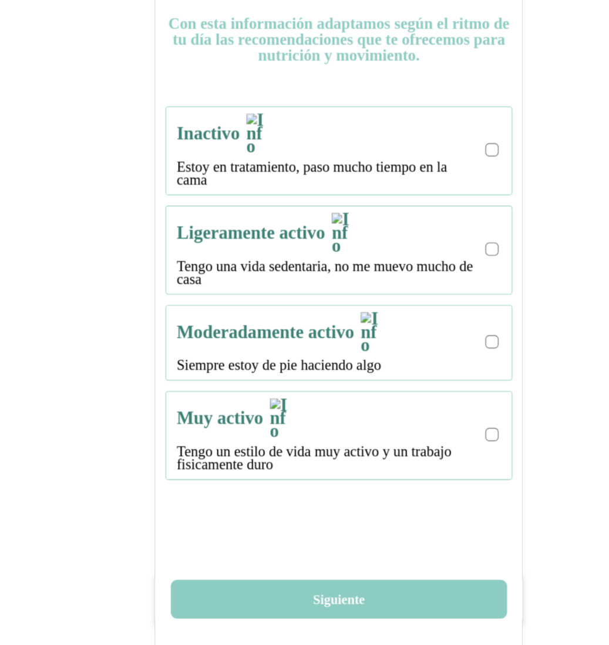
click at [439, 199] on div at bounding box center [441, 202] width 6 height 6
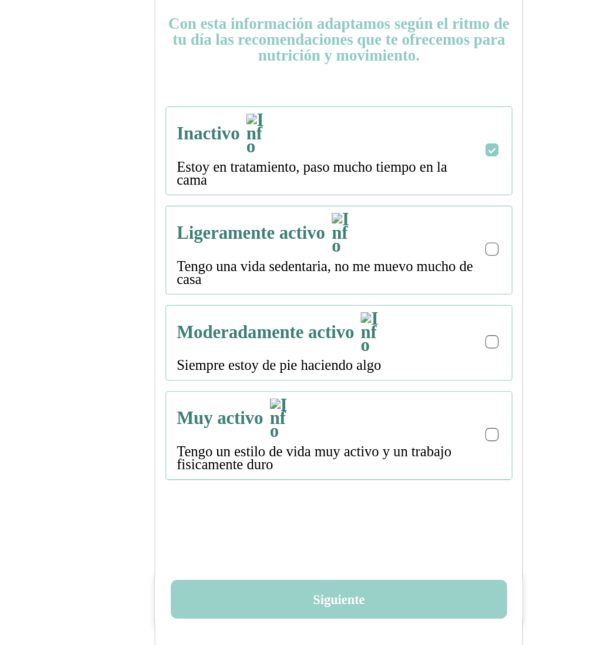
click at [305, 606] on button "Siguiente" at bounding box center [305, 603] width 301 height 35
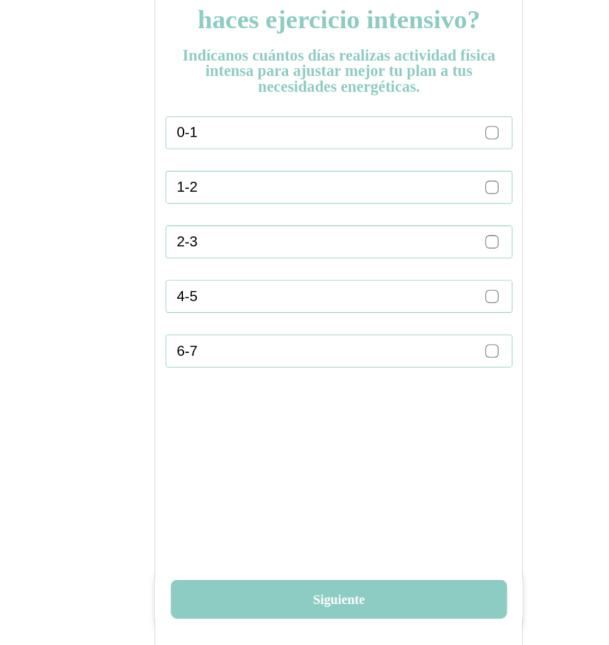
click at [444, 234] on div at bounding box center [441, 235] width 6 height 6
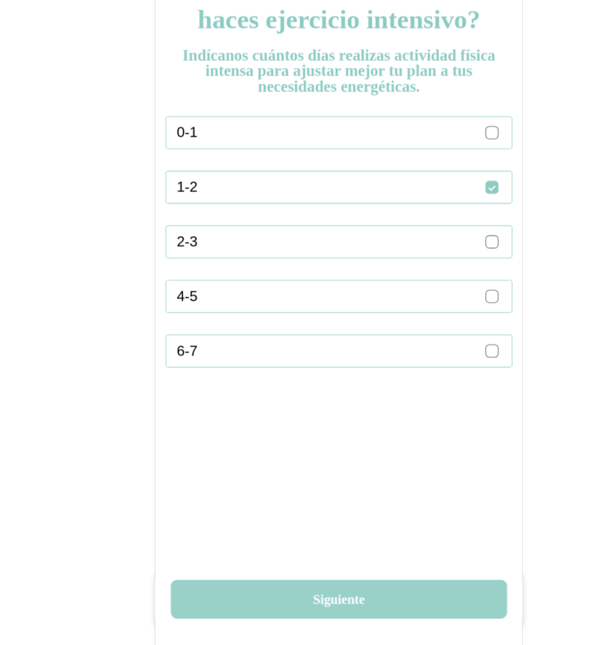
click at [304, 600] on button "Siguiente" at bounding box center [305, 603] width 301 height 35
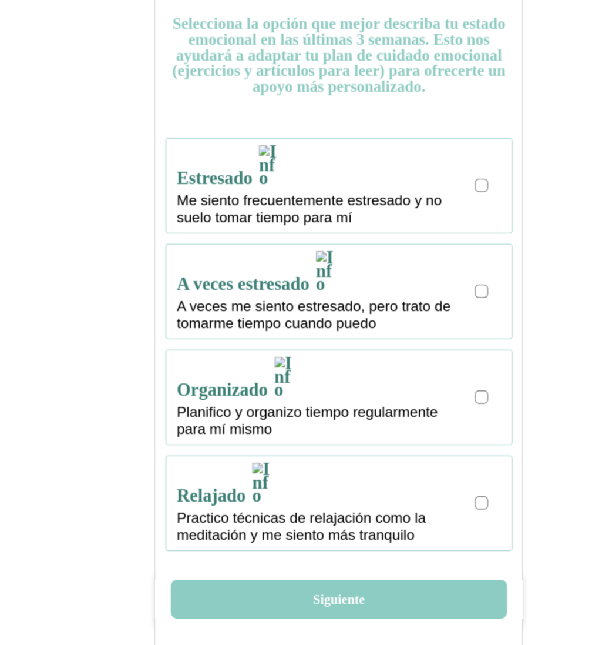
click at [433, 232] on div "Estresado Me siento frecuentemente estresado y no suelo tomar tiempo para mí" at bounding box center [310, 234] width 300 height 84
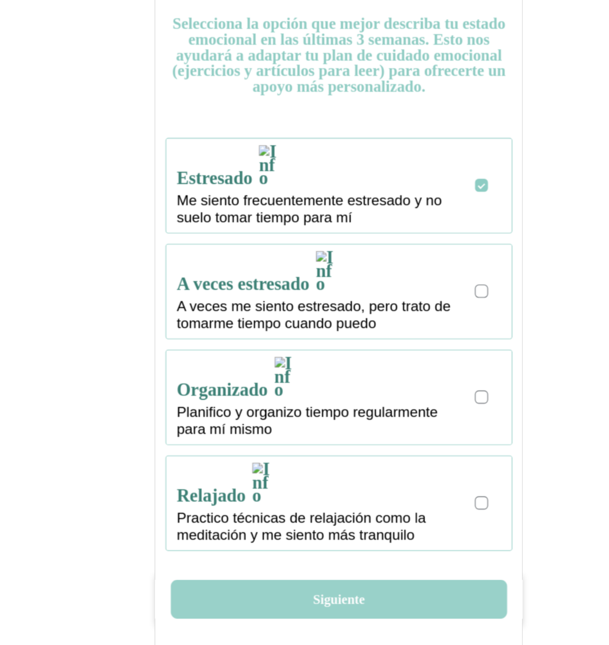
click at [301, 605] on button "Siguiente" at bounding box center [305, 603] width 301 height 35
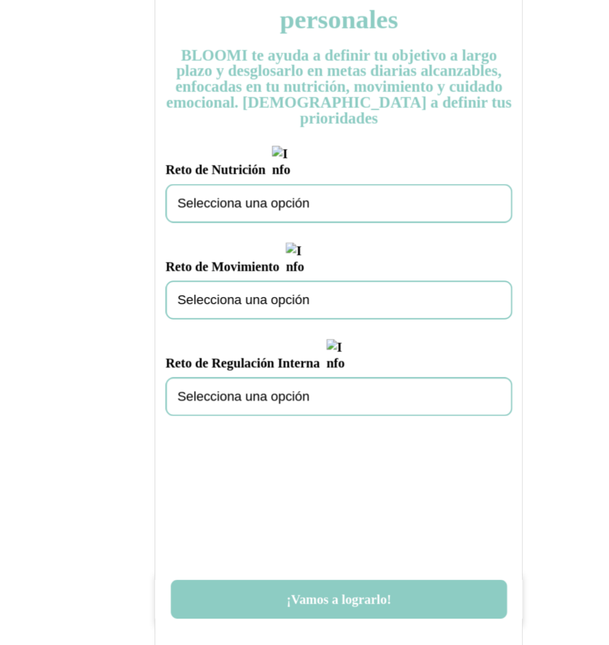
click at [230, 243] on span "Selecciona una opción" at bounding box center [219, 250] width 118 height 14
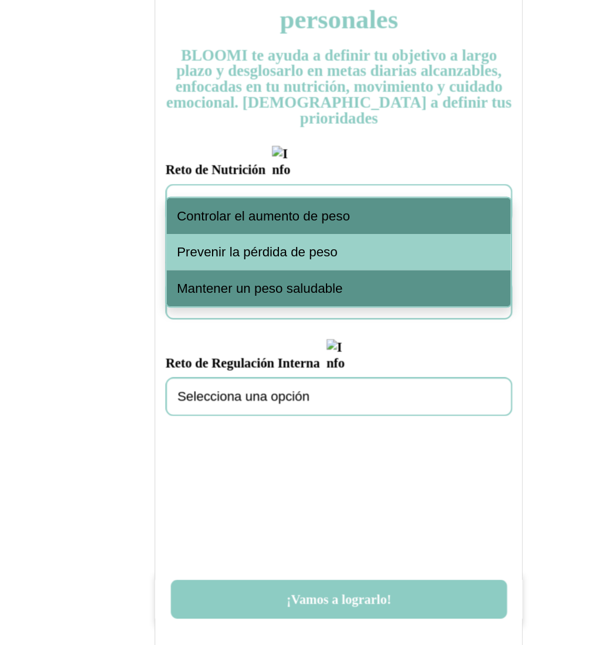
click at [223, 256] on span "Controlar el aumento de peso" at bounding box center [237, 261] width 155 height 14
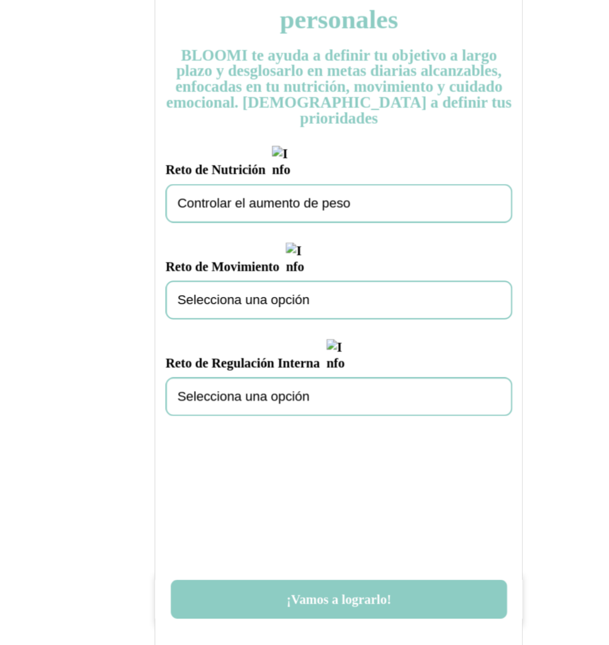
click at [211, 330] on span "Selecciona una opción" at bounding box center [219, 337] width 118 height 14
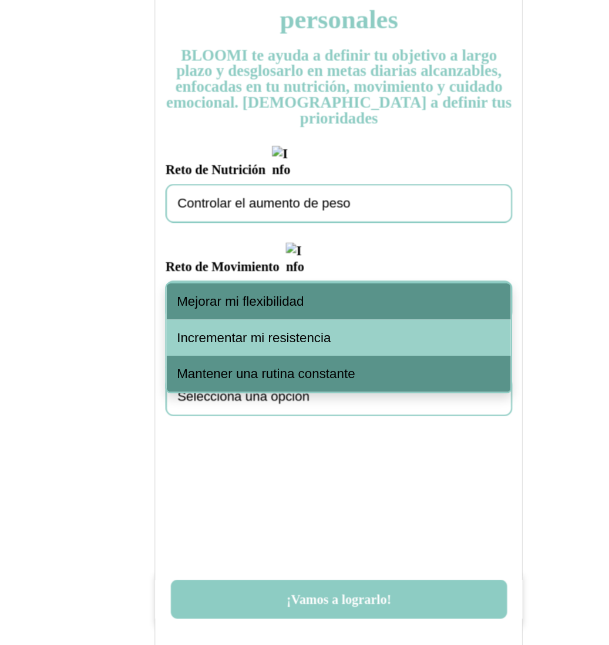
click at [223, 339] on span "Mejorar mi flexibilidad" at bounding box center [216, 338] width 113 height 14
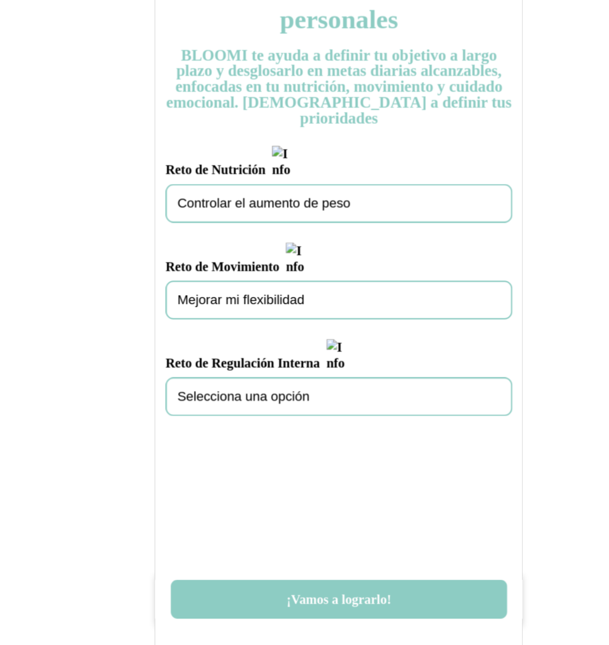
click at [216, 405] on div "Selecciona una opción" at bounding box center [305, 422] width 310 height 35
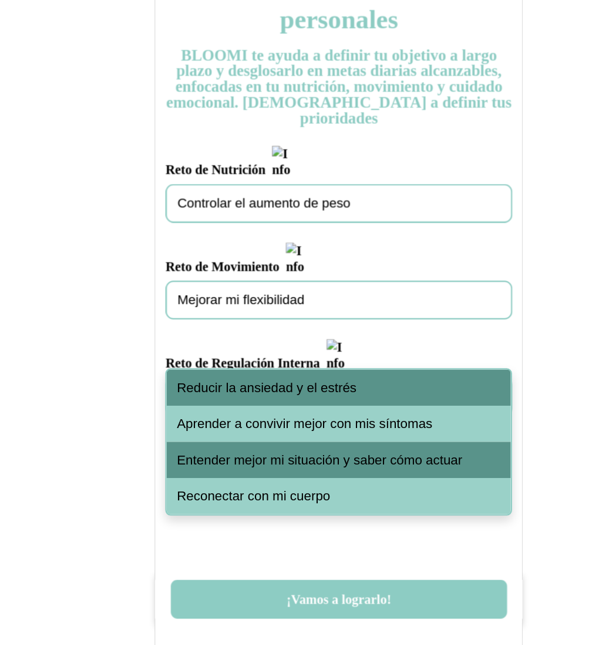
click at [227, 411] on span "Reducir la ansiedad y el estrés" at bounding box center [240, 415] width 160 height 14
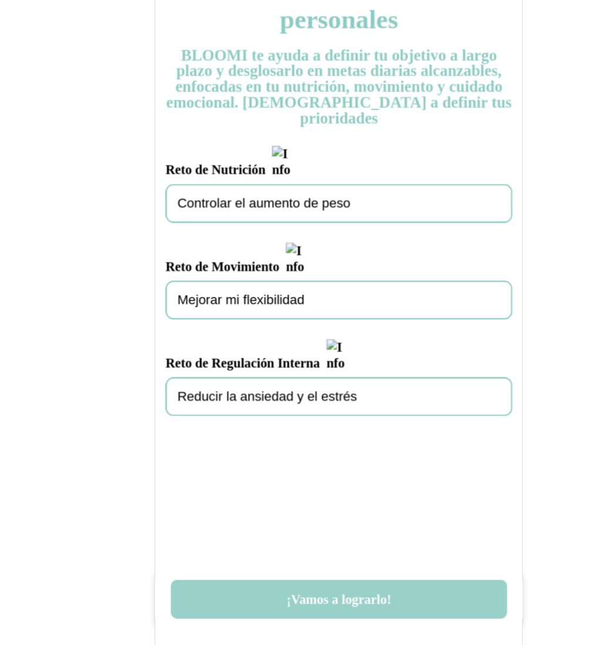
click at [309, 608] on button "¡Vamos a lograrlo!" at bounding box center [305, 603] width 301 height 35
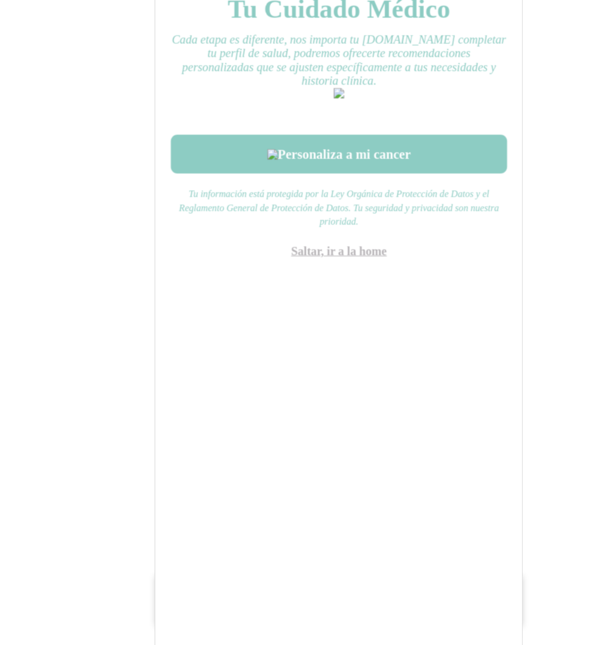
click at [314, 298] on link "Saltar, ir a la home" at bounding box center [305, 293] width 86 height 12
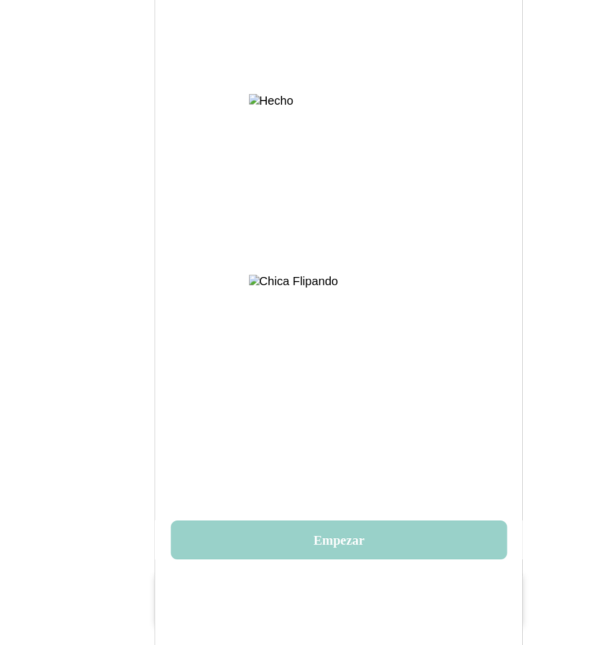
click at [328, 544] on button "Empezar" at bounding box center [305, 550] width 301 height 35
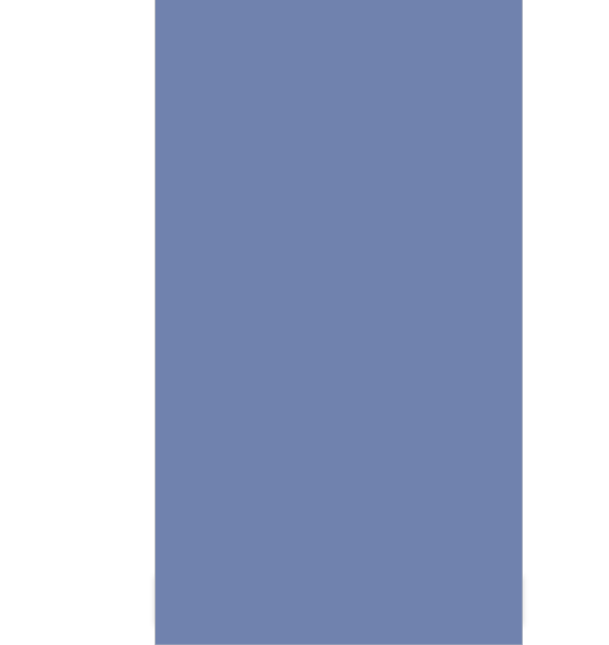
click at [314, 481] on img at bounding box center [304, 322] width 329 height 645
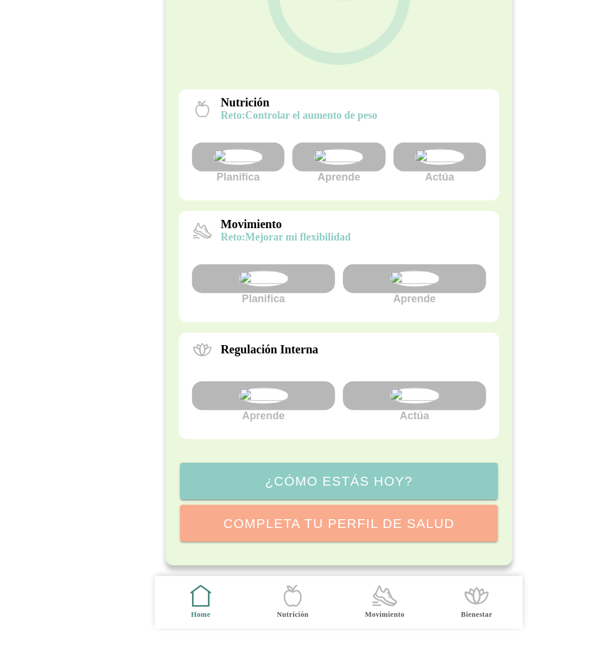
scroll to position [213, 0]
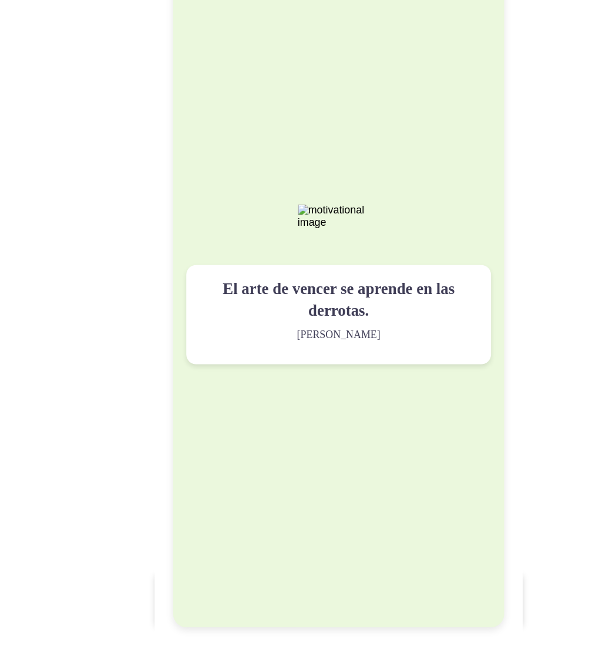
click at [364, 314] on div "El arte de vencer se aprende en las derrotas. Simón Bolívar" at bounding box center [305, 322] width 296 height 612
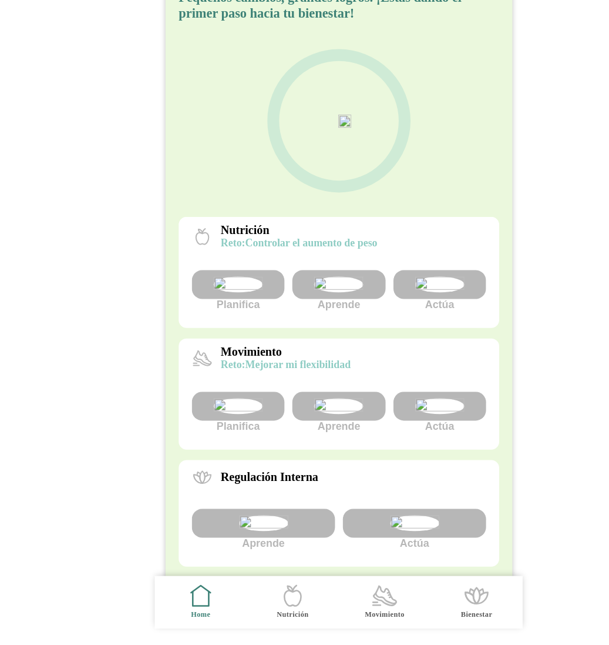
click at [332, 598] on span "Movimiento" at bounding box center [346, 606] width 68 height 47
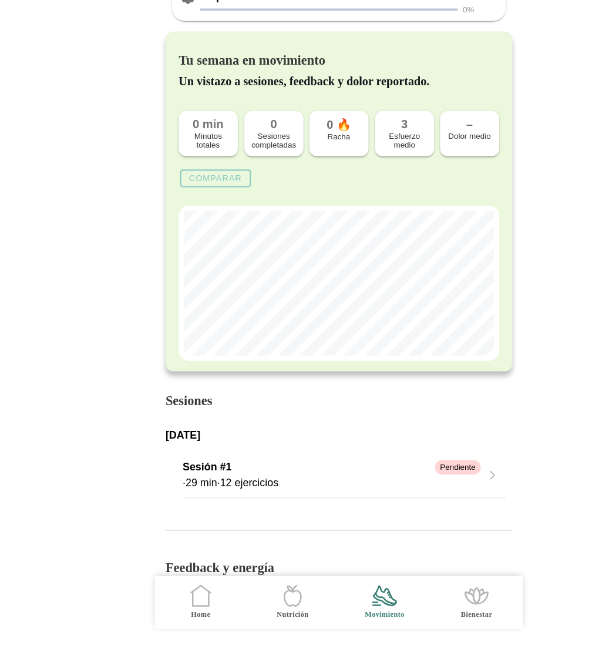
click at [182, 609] on icon at bounding box center [181, 602] width 14 height 13
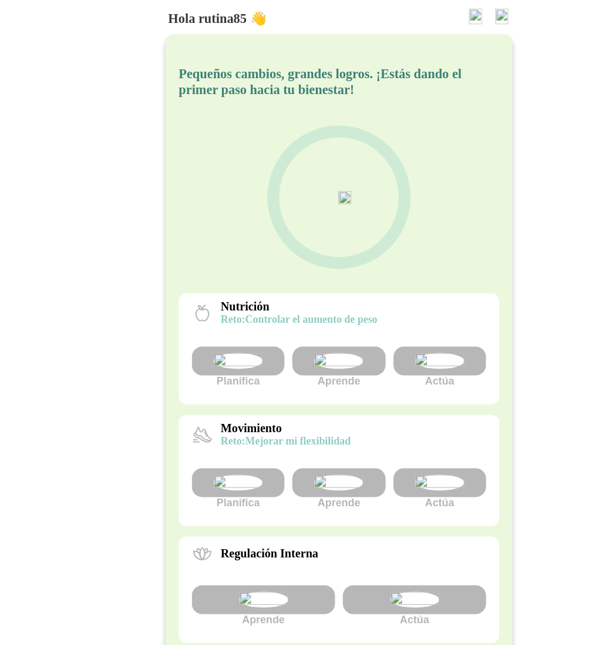
scroll to position [213, 0]
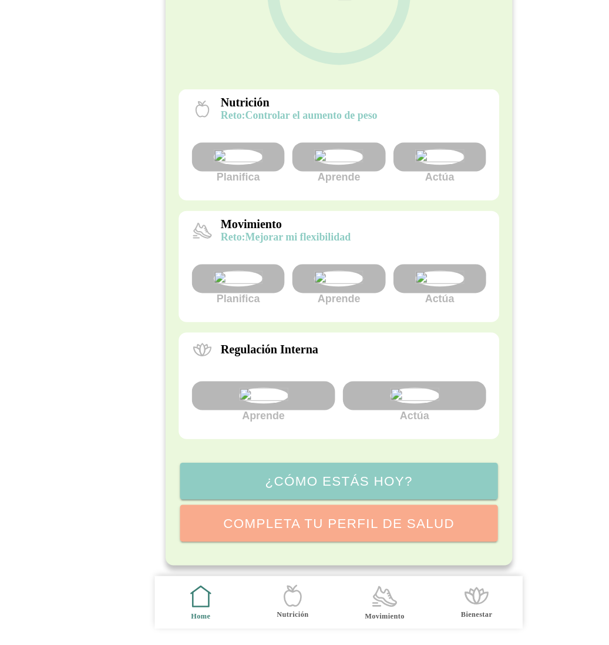
click at [260, 606] on icon ".cls-1 { stroke-width: 0px; } .cls-1, .cls-2 { fill: none; } .cls-2 { stroke-li…" at bounding box center [263, 600] width 25 height 25
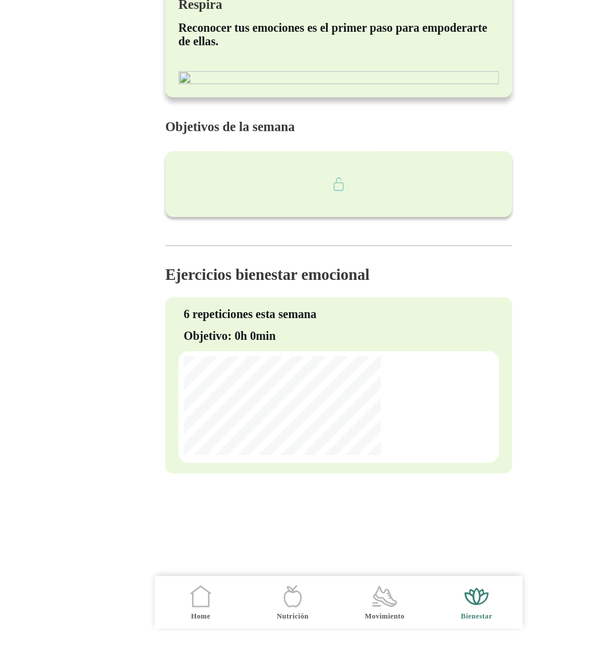
scroll to position [71, 0]
click at [345, 606] on icon at bounding box center [346, 600] width 20 height 17
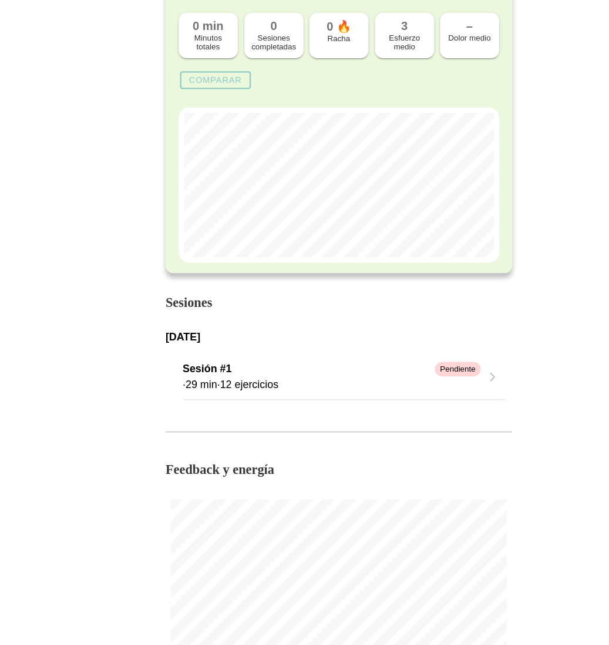
scroll to position [633, 0]
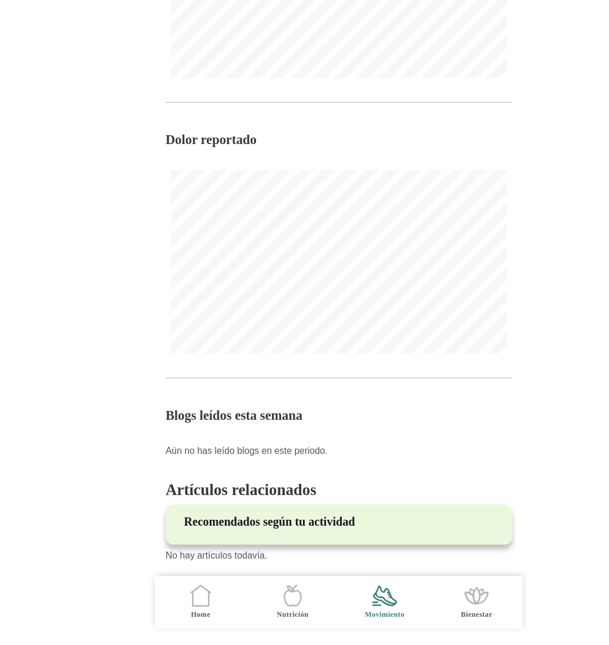
click at [182, 611] on icon ".cls-1 { stroke-width: 0px; } .cls-1, .cls-2 { fill: none; } .cls-2 { stroke-li…" at bounding box center [181, 600] width 25 height 25
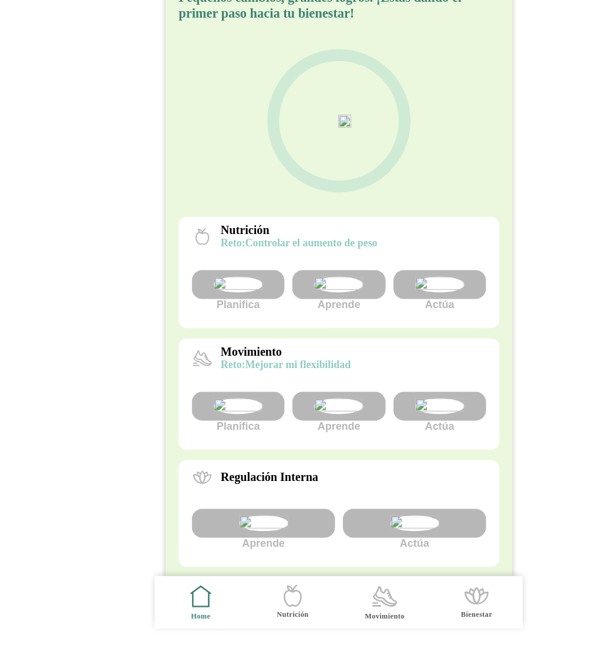
click at [341, 617] on ion-label "Movimiento" at bounding box center [345, 619] width 35 height 9
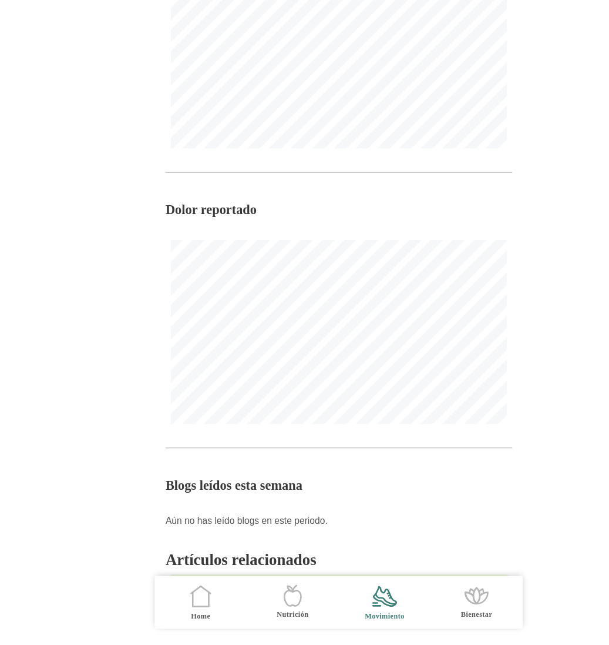
scroll to position [598, 0]
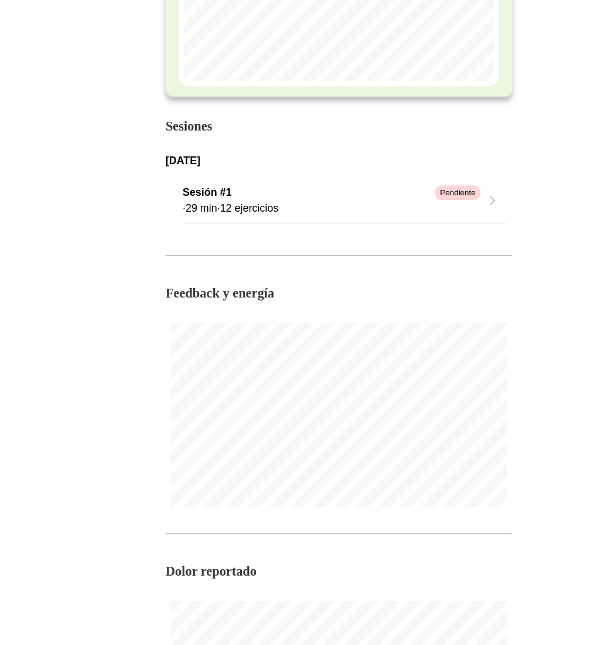
scroll to position [638, 0]
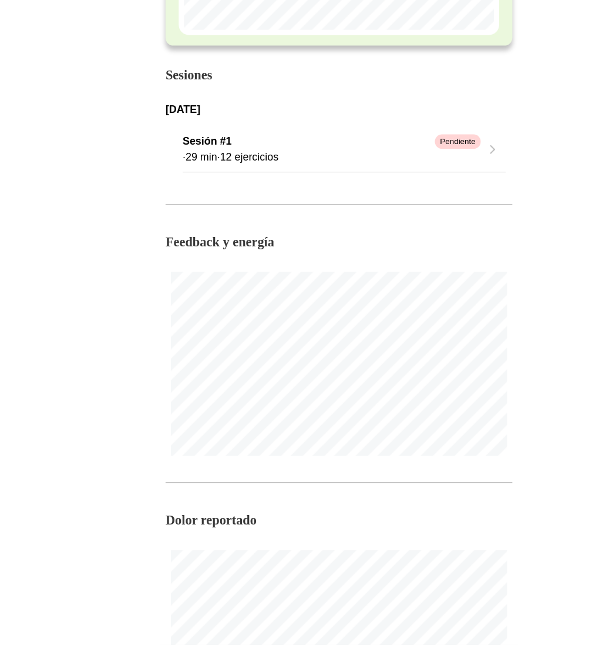
scroll to position [366, 0]
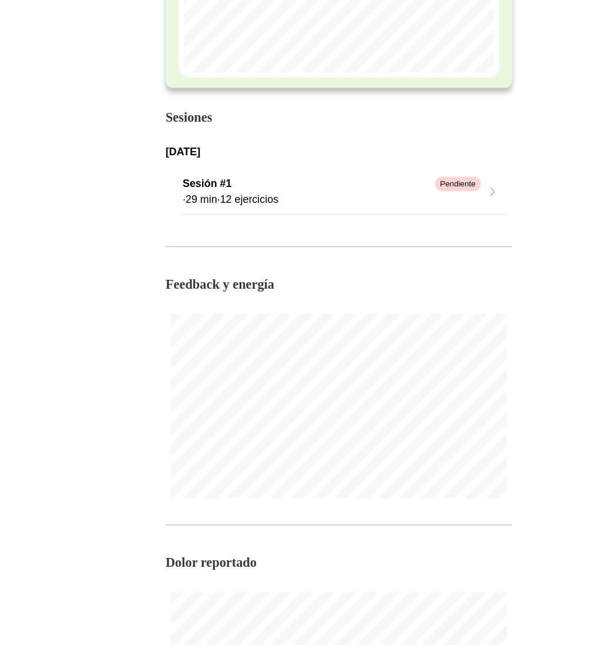
scroll to position [340, 0]
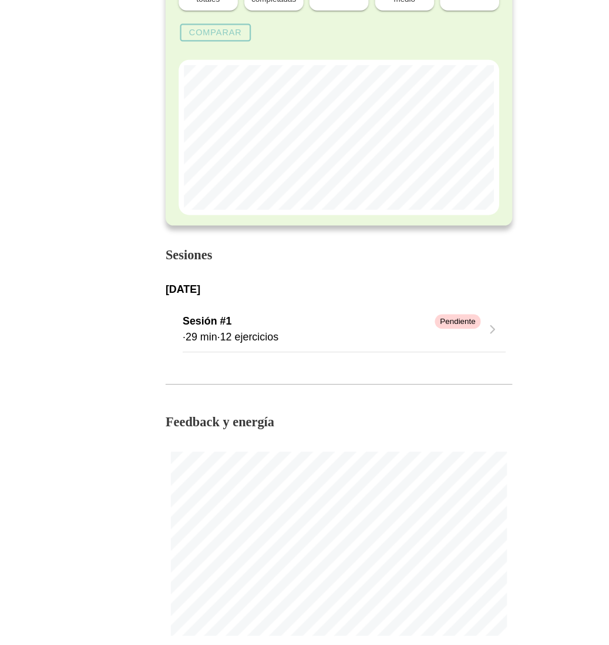
scroll to position [130, 0]
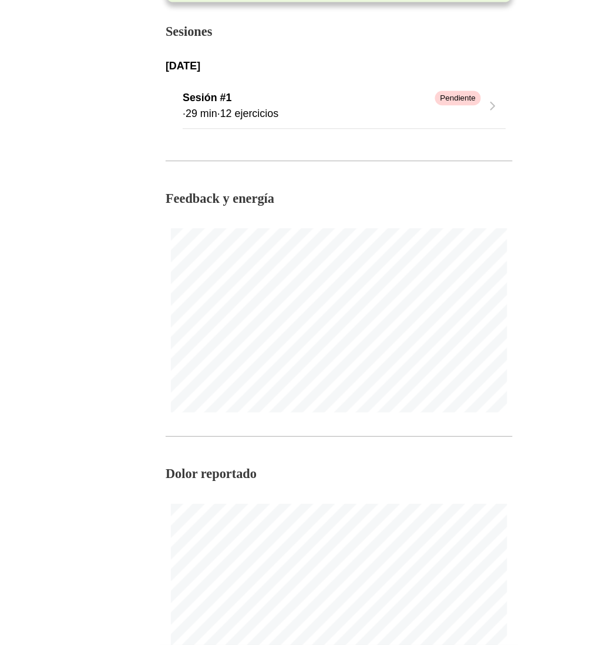
scroll to position [442, 0]
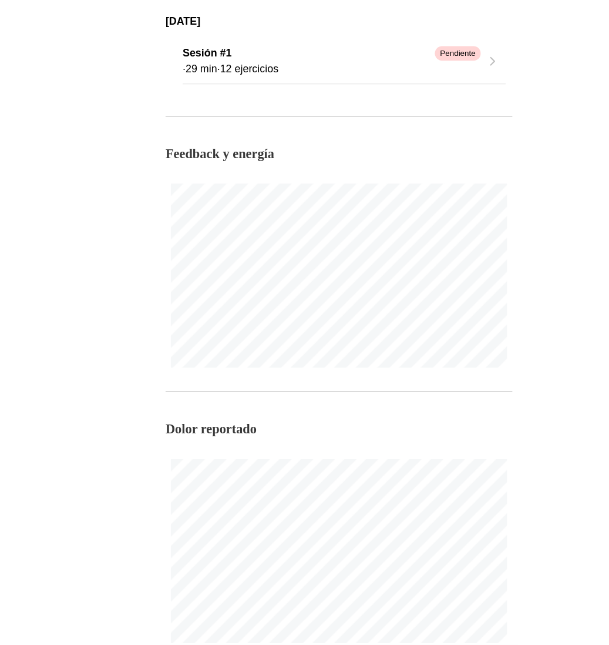
scroll to position [444, 0]
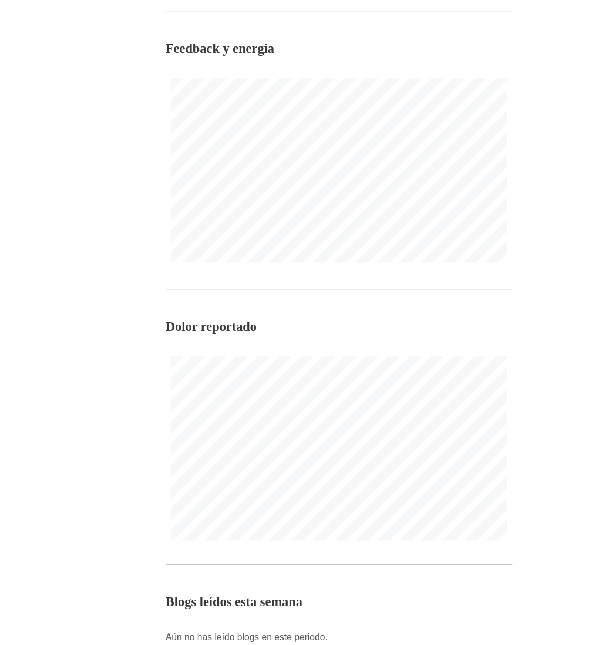
scroll to position [466, 0]
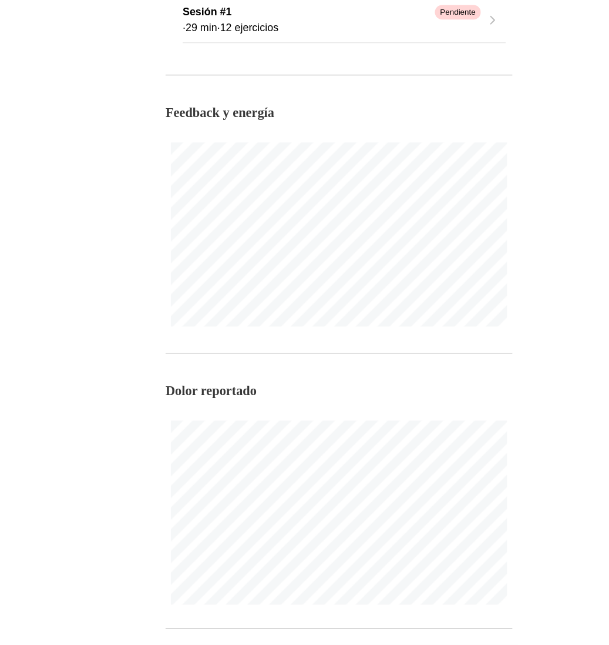
scroll to position [477, 0]
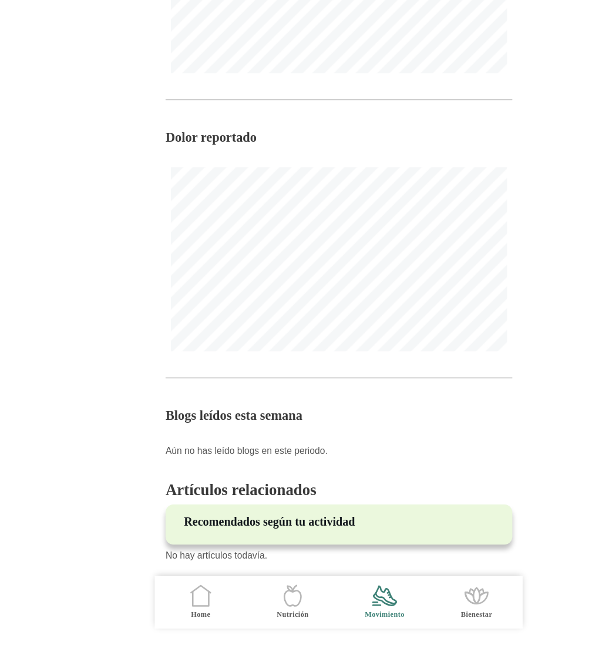
click at [182, 613] on ion-label "Home" at bounding box center [182, 617] width 18 height 9
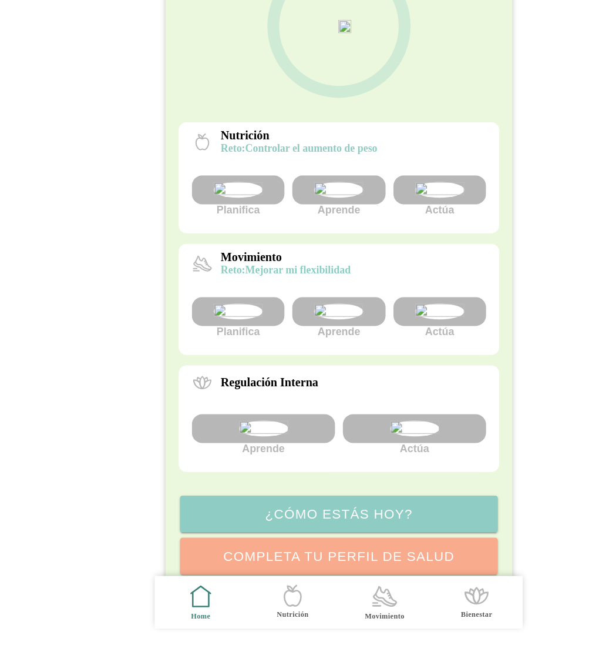
scroll to position [213, 0]
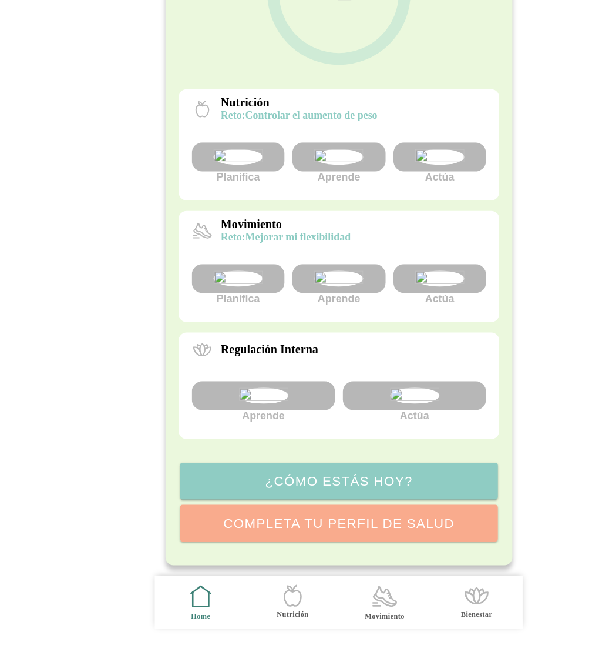
click at [313, 304] on div at bounding box center [304, 317] width 83 height 26
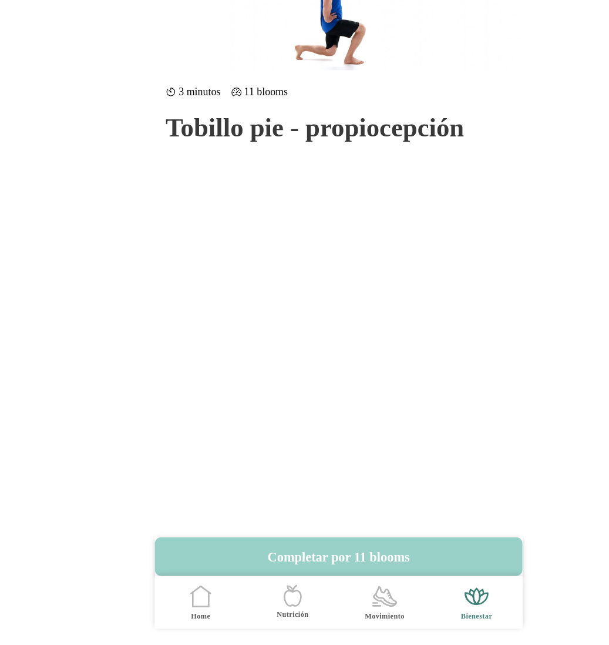
click at [314, 561] on button "Completar por 11 blooms" at bounding box center [304, 565] width 329 height 35
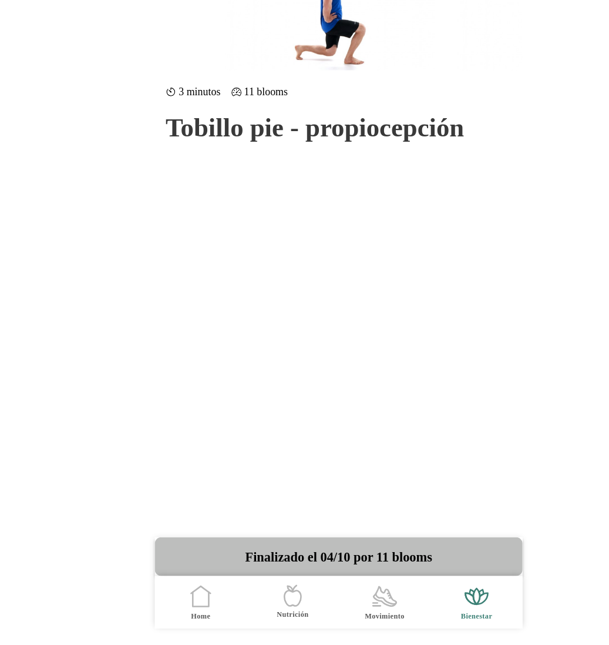
click at [182, 601] on icon ".cls-1 { stroke-width: 0px; } .cls-1, .cls-2 { fill: none; } .cls-2 { stroke-li…" at bounding box center [181, 601] width 25 height 25
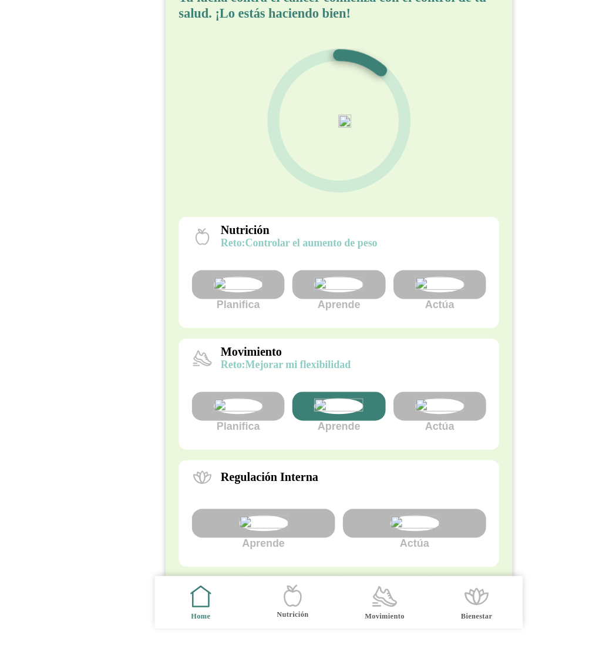
click at [349, 605] on icon ".cls-1 { stroke-width: 0px; } .cls-1, .cls-2 { fill: none; } .cls-2 { stroke-li…" at bounding box center [346, 601] width 25 height 25
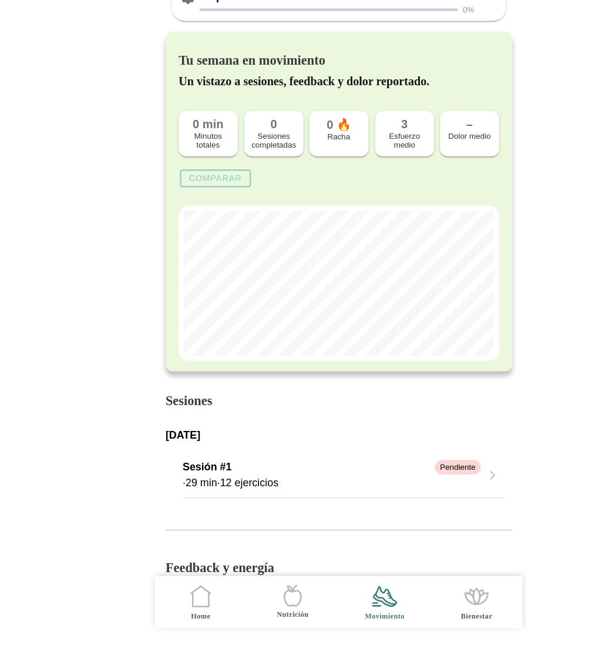
click at [184, 605] on icon ".cls-1 { stroke-width: 0px; } .cls-1, .cls-2 { fill: none; } .cls-2 { stroke-li…" at bounding box center [181, 601] width 25 height 25
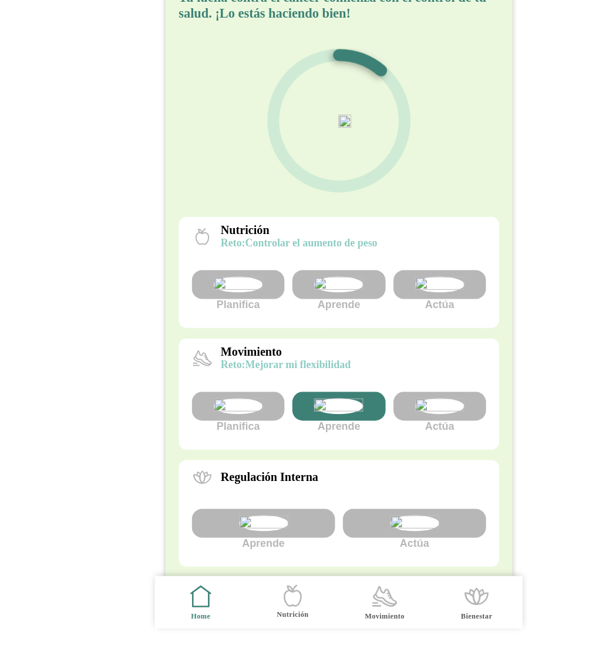
click at [388, 438] on img at bounding box center [395, 431] width 44 height 14
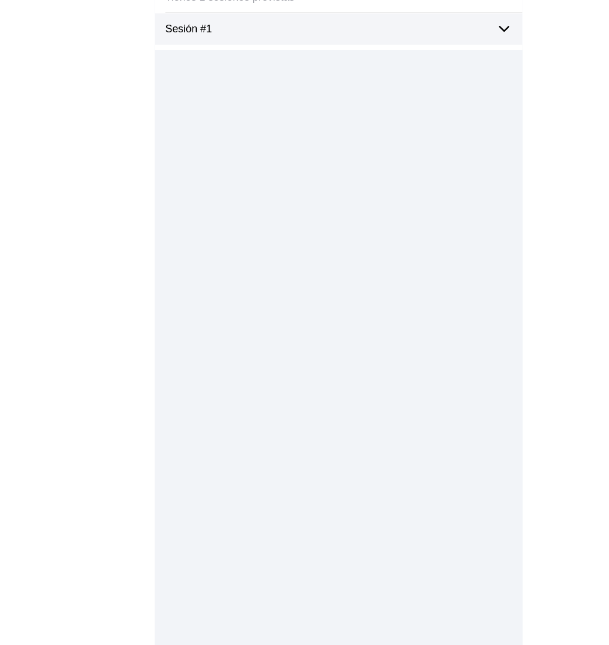
click at [451, 93] on icon at bounding box center [453, 94] width 8 height 4
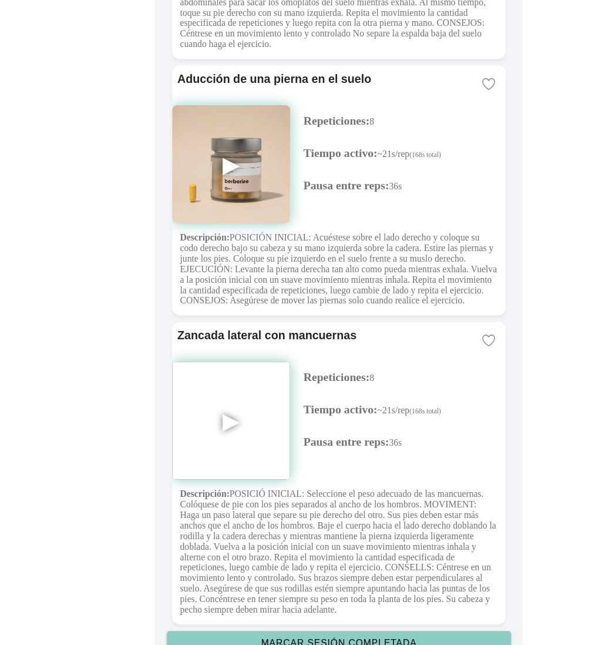
scroll to position [2906, 0]
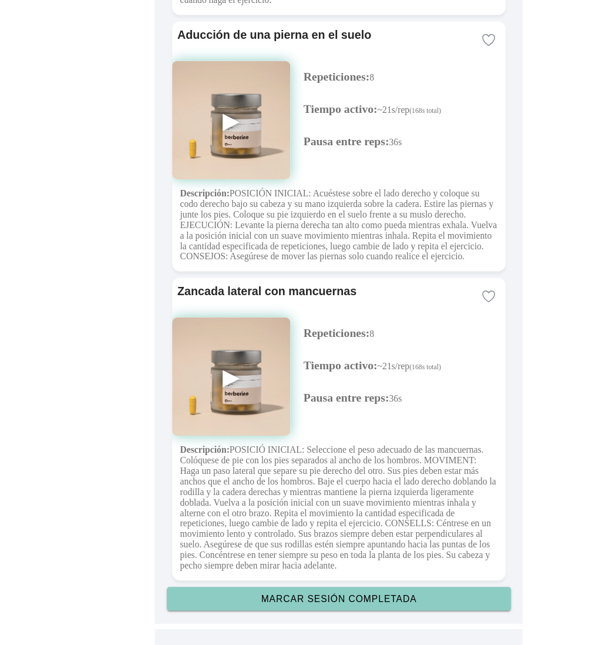
click at [0, 0] on slot "Marcar sesión completada" at bounding box center [0, 0] width 0 height 0
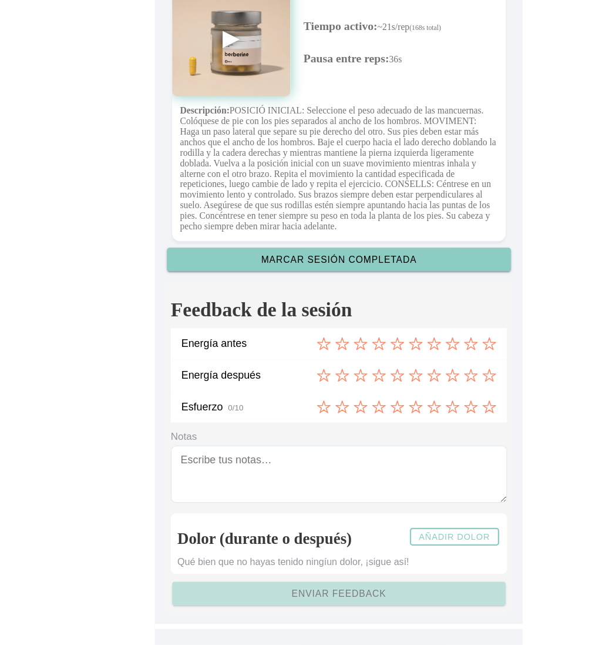
scroll to position [3210, 0]
click at [357, 376] on icon at bounding box center [357, 375] width 13 height 13
click at [420, 405] on icon at bounding box center [422, 404] width 11 height 11
click at [324, 432] on icon at bounding box center [324, 431] width 13 height 13
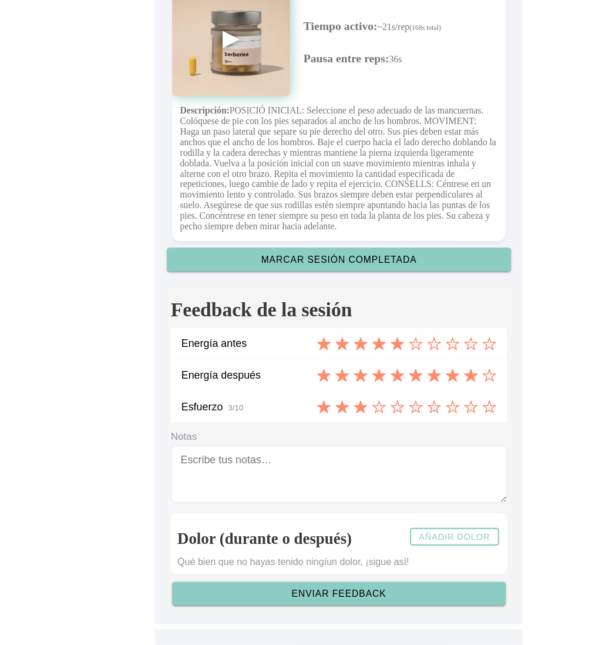
click at [0, 0] on slot "Enviar feedback" at bounding box center [0, 0] width 0 height 0
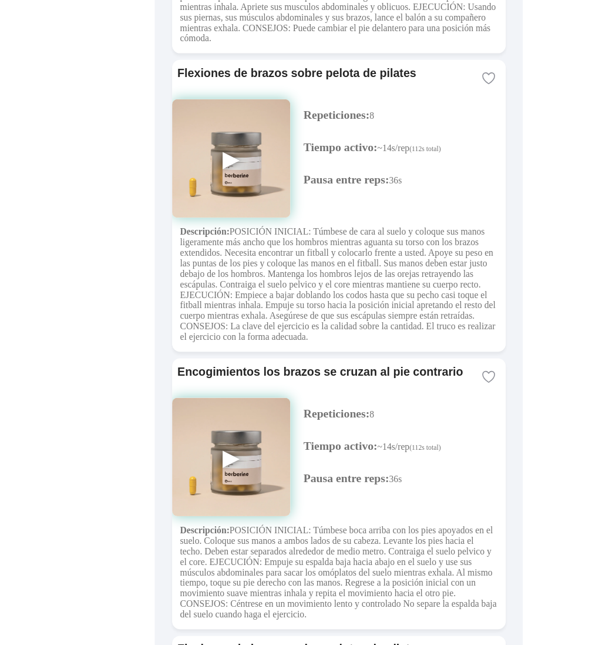
scroll to position [0, 0]
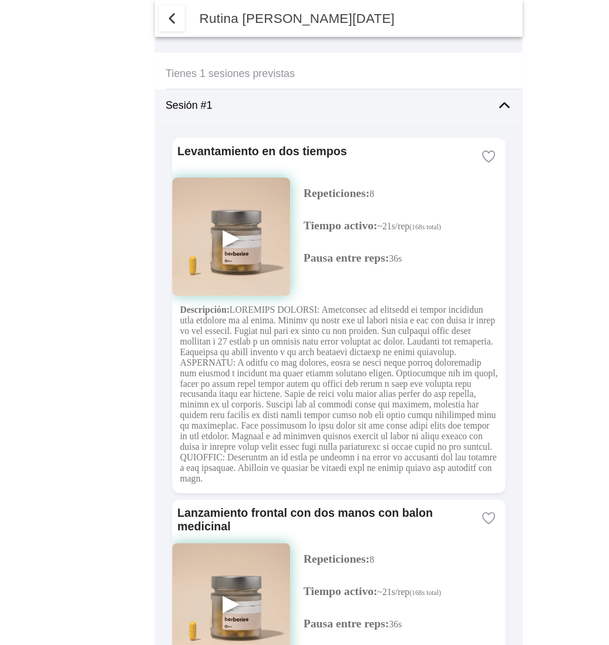
click at [149, 22] on span "button" at bounding box center [156, 16] width 14 height 14
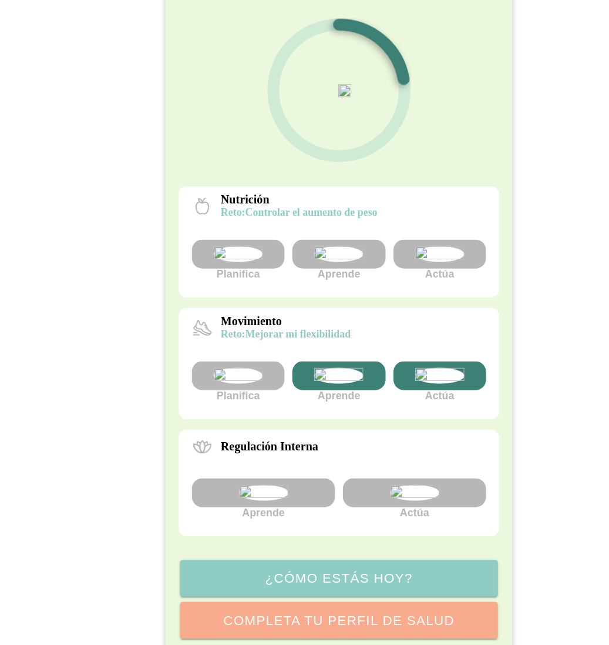
scroll to position [213, 0]
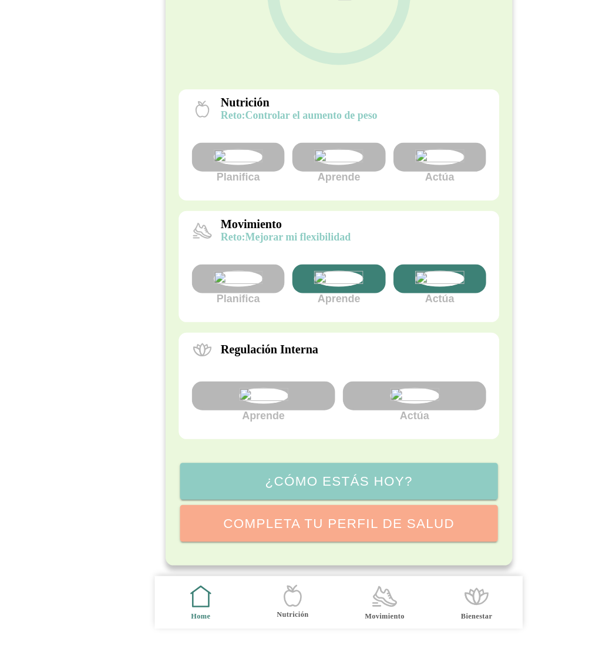
click at [347, 606] on icon ".cls-1 { stroke-width: 0px; } .cls-1, .cls-2 { fill: none; } .cls-2 { stroke-li…" at bounding box center [346, 601] width 25 height 25
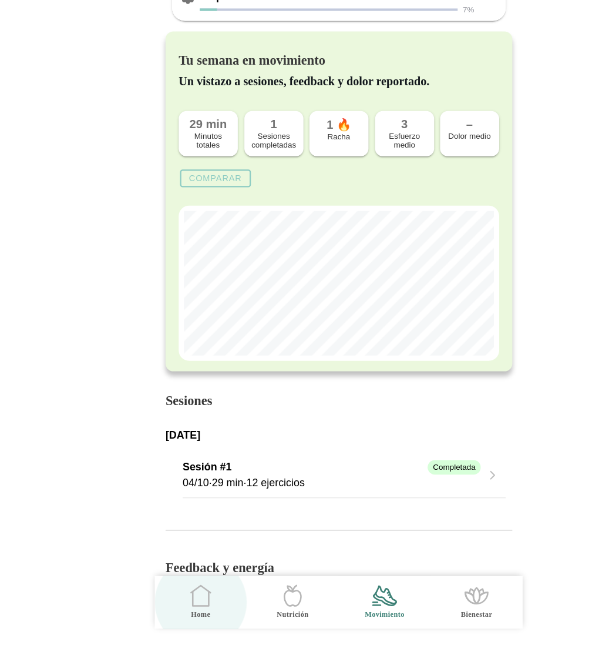
click at [180, 607] on icon ".cls-1 { stroke-width: 0px; } .cls-1, .cls-2 { fill: none; } .cls-2 { stroke-li…" at bounding box center [181, 600] width 25 height 25
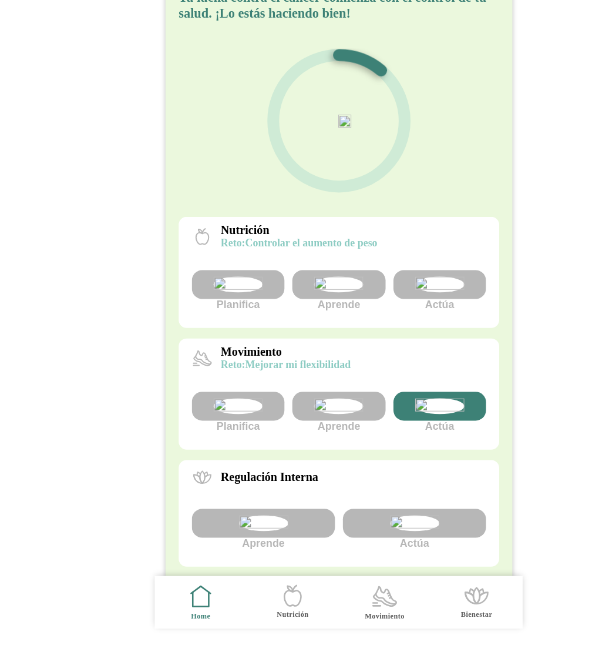
click at [308, 438] on img at bounding box center [305, 431] width 44 height 14
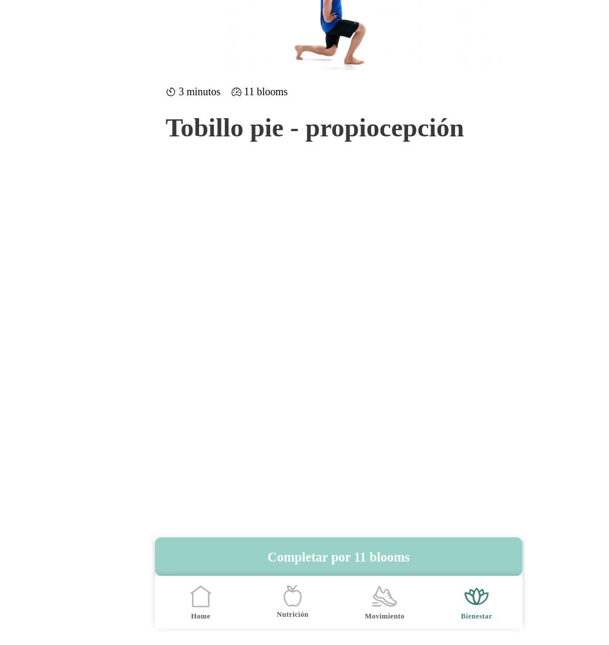
click at [321, 565] on button "Completar por 11 blooms" at bounding box center [304, 565] width 329 height 35
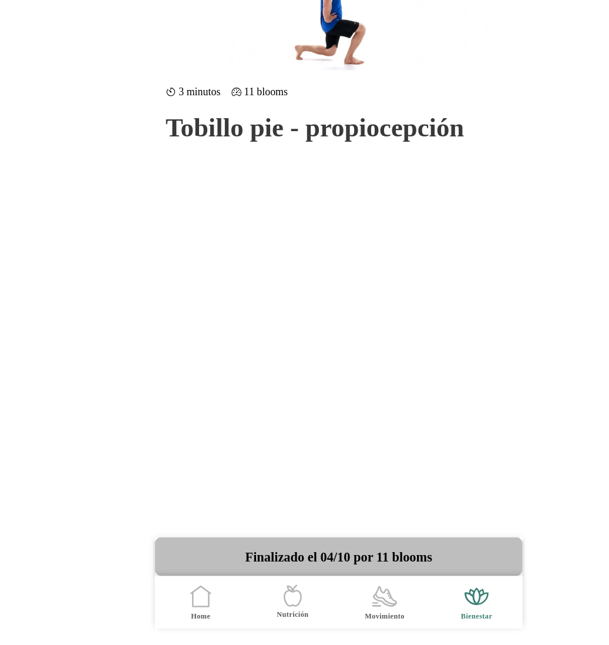
click at [176, 612] on icon ".cls-1 { stroke-width: 0px; } .cls-1, .cls-2 { fill: none; } .cls-2 { stroke-li…" at bounding box center [181, 601] width 25 height 25
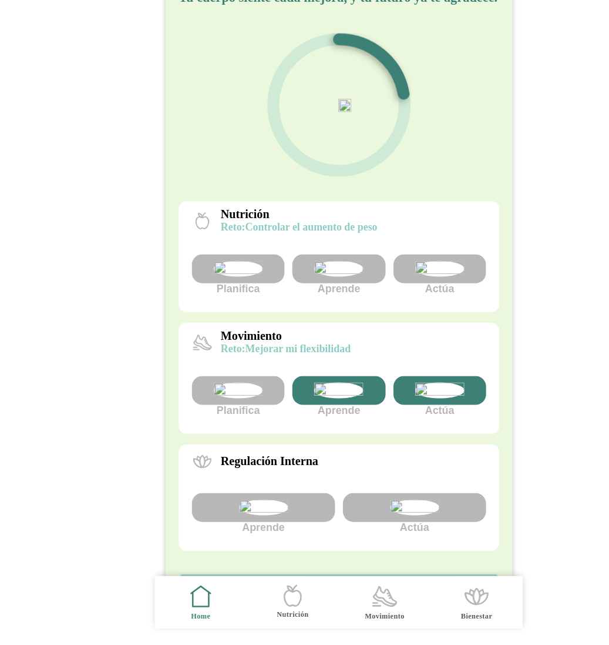
scroll to position [2, 0]
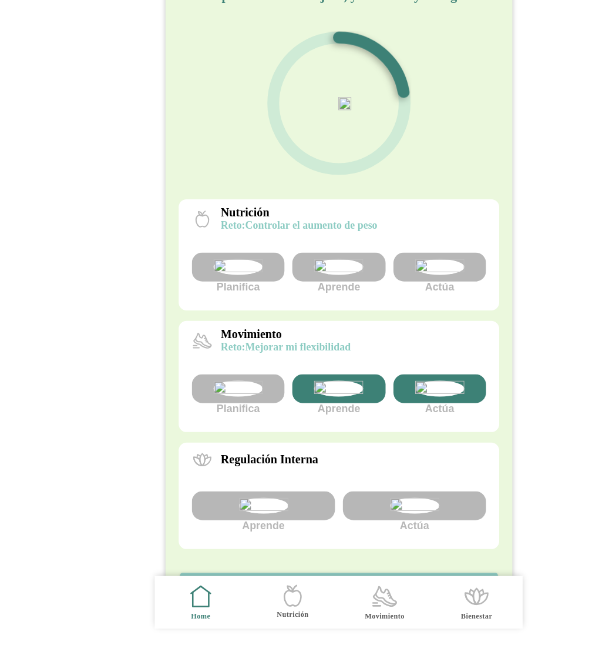
click at [348, 604] on icon ".cls-1 { stroke-width: 0px; } .cls-1, .cls-2 { fill: none; } .cls-2 { stroke-li…" at bounding box center [346, 601] width 25 height 25
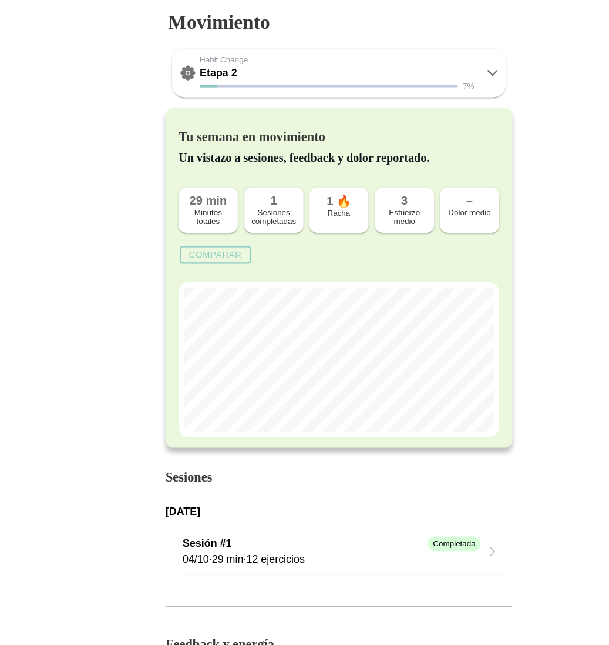
click at [402, 67] on div "Etapa 2" at bounding box center [303, 65] width 246 height 11
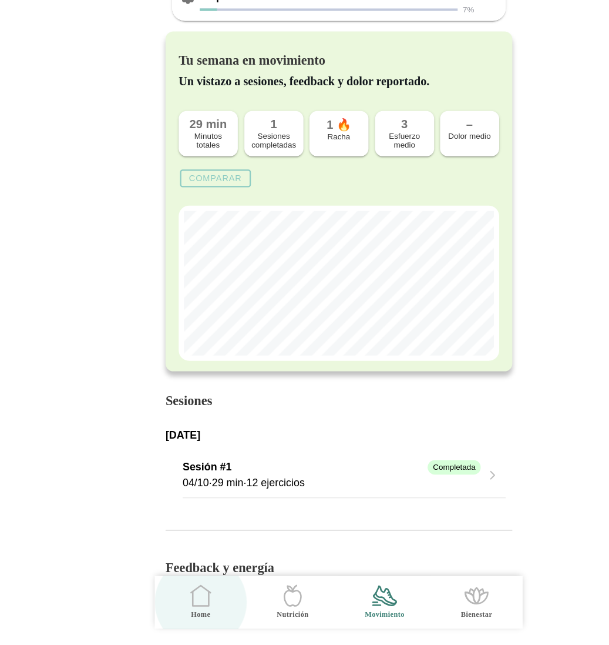
click at [177, 598] on icon ".cls-1 { stroke-width: 0px; } .cls-1, .cls-2 { fill: none; } .cls-2 { stroke-li…" at bounding box center [181, 600] width 25 height 25
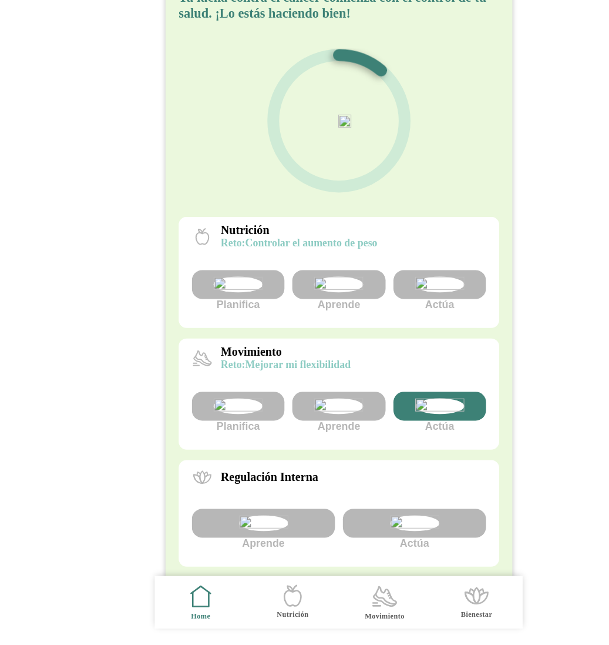
click at [306, 438] on img at bounding box center [305, 431] width 44 height 14
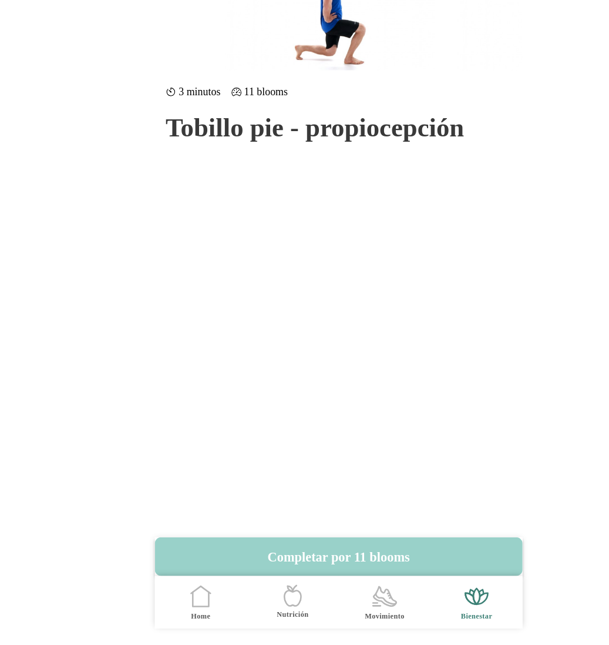
click at [333, 565] on button "Completar por 11 blooms" at bounding box center [304, 565] width 329 height 35
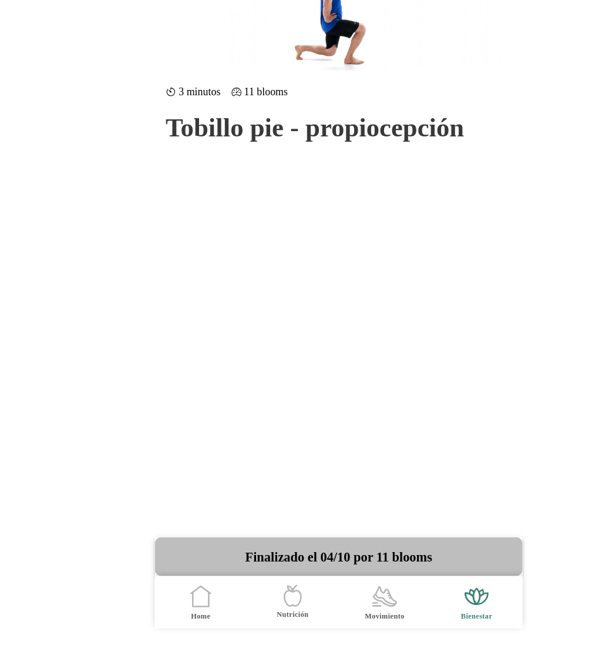
click at [182, 609] on icon at bounding box center [181, 603] width 14 height 13
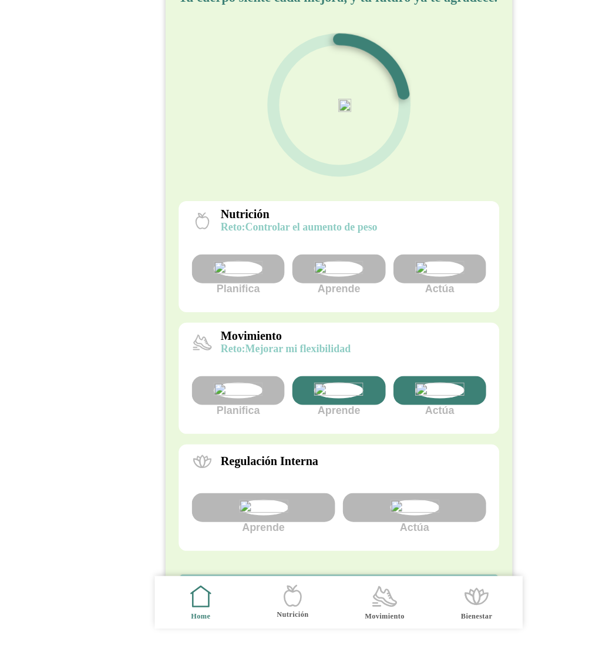
click at [346, 610] on icon ".cls-1 { stroke-width: 0px; } .cls-1, .cls-2 { fill: none; } .cls-2 { stroke-li…" at bounding box center [346, 601] width 25 height 25
